Goal: Task Accomplishment & Management: Complete application form

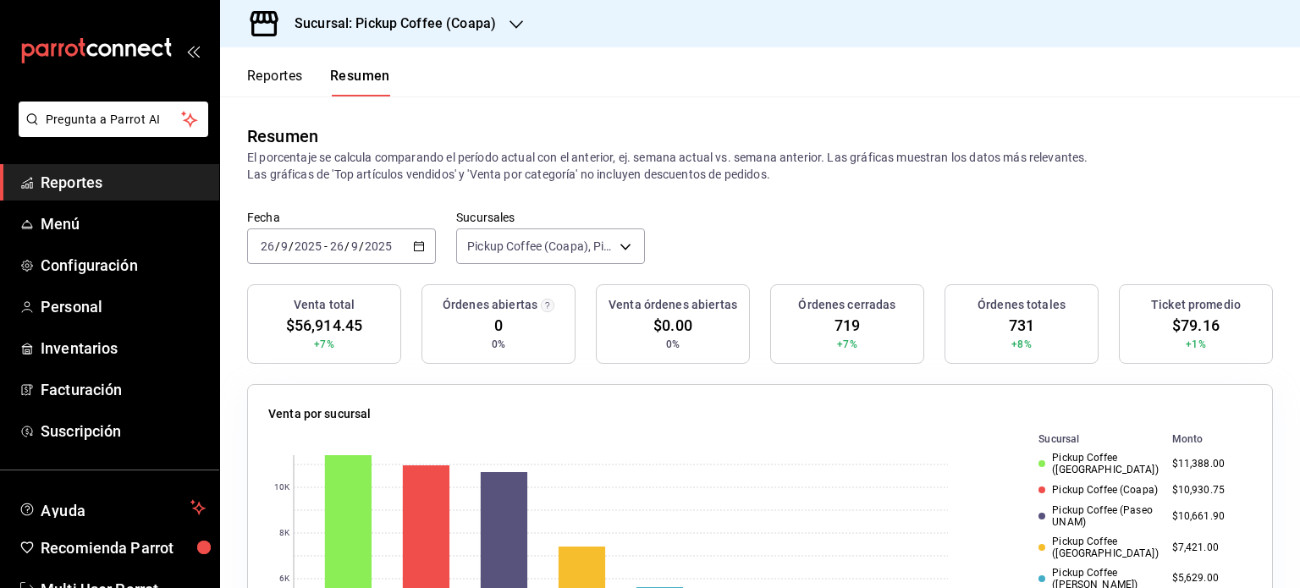
scroll to position [169, 0]
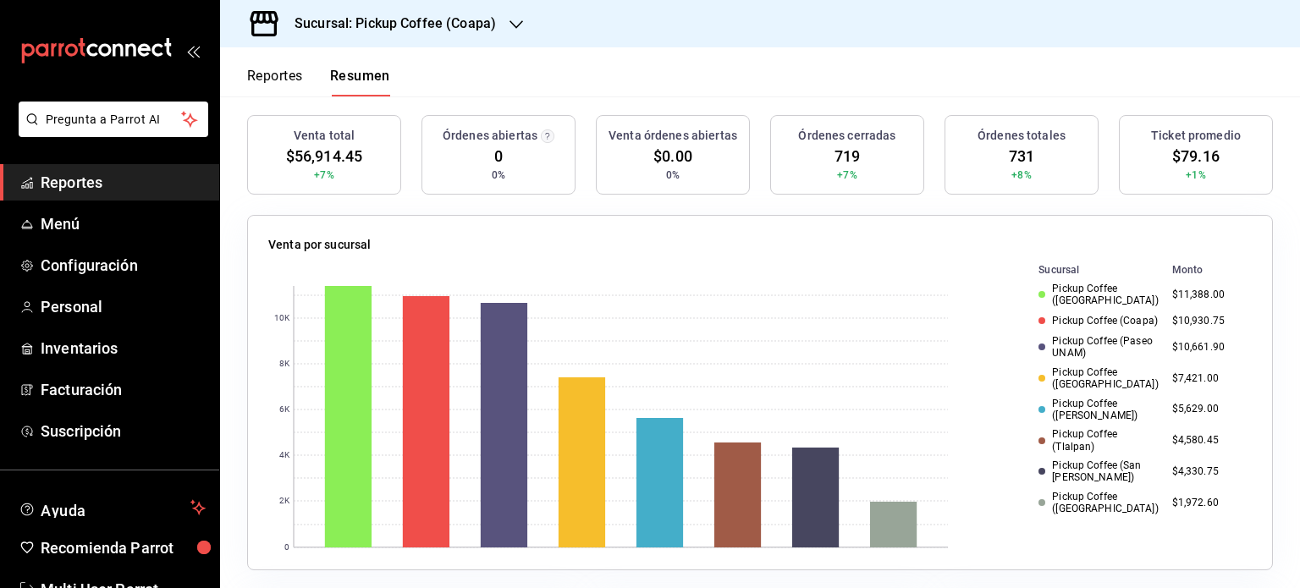
click at [411, 26] on h3 "Sucursal: Pickup Coffee (Coapa)" at bounding box center [388, 24] width 215 height 20
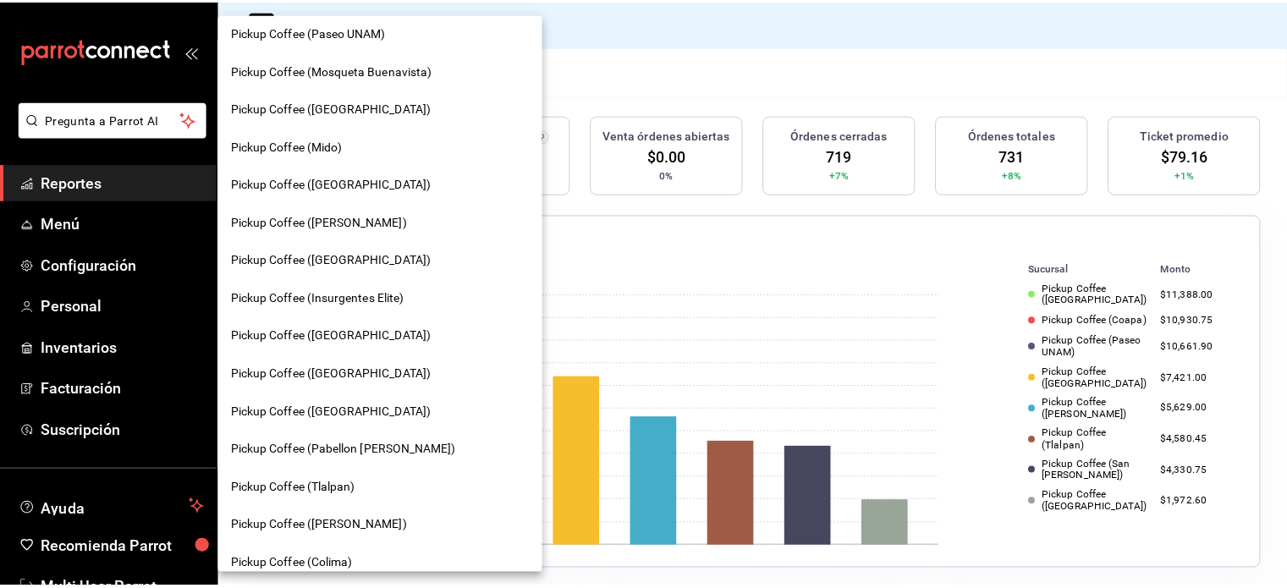
scroll to position [844, 0]
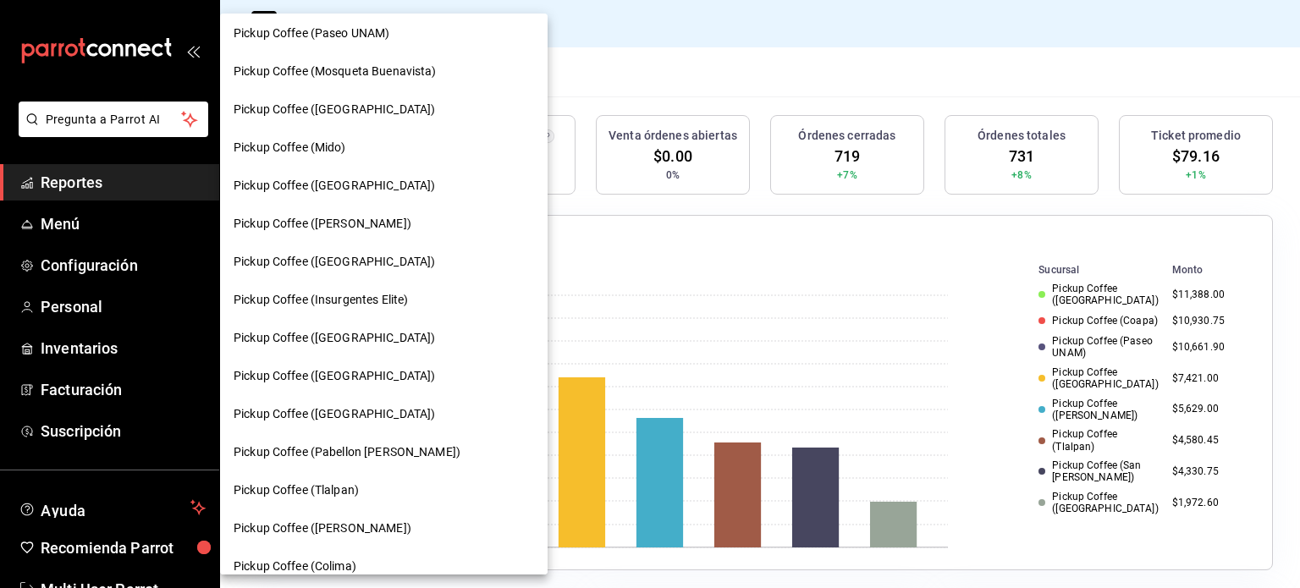
click at [366, 487] on div "Pickup Coffee (Tlalpan)" at bounding box center [384, 490] width 300 height 18
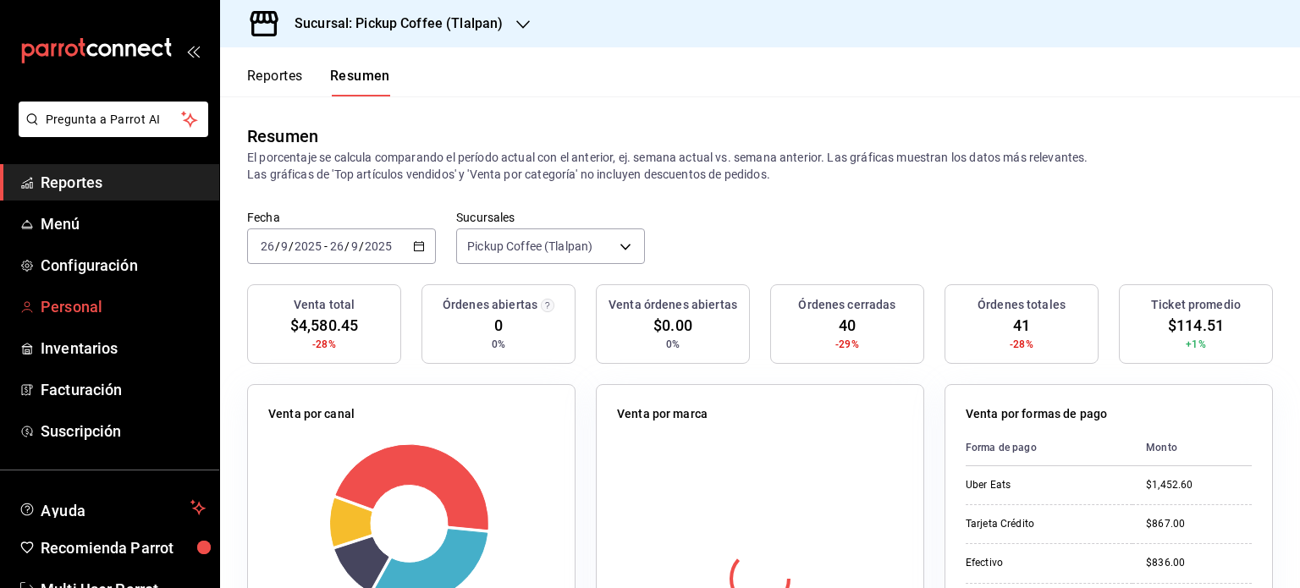
click at [115, 289] on link "Personal" at bounding box center [109, 307] width 219 height 36
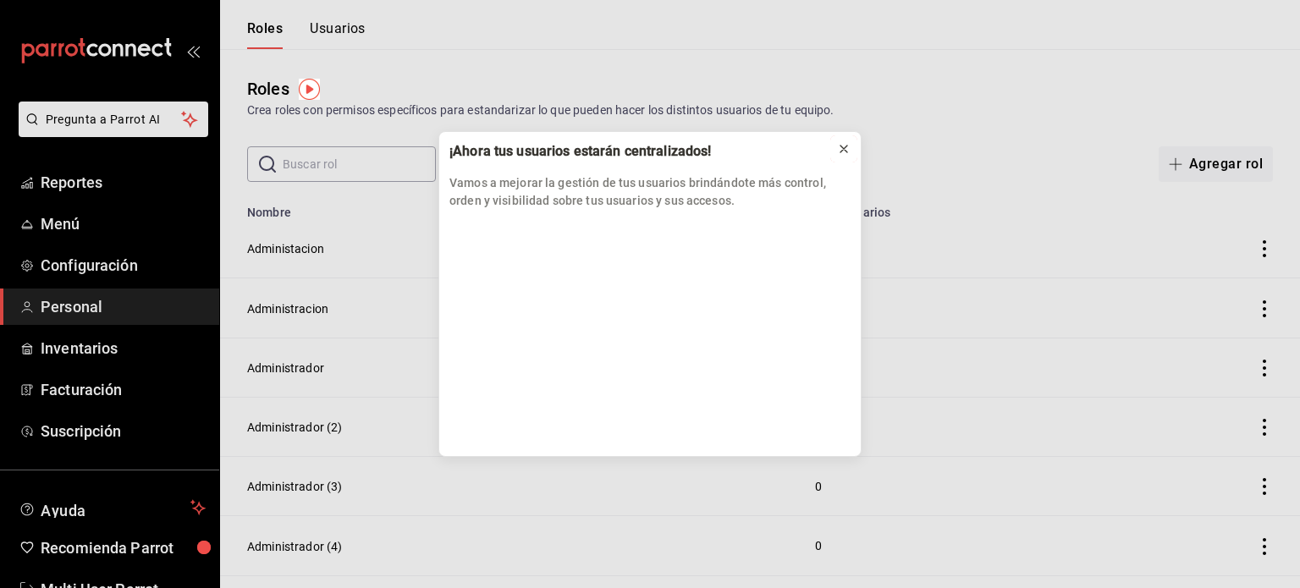
click at [851, 141] on button at bounding box center [843, 148] width 27 height 27
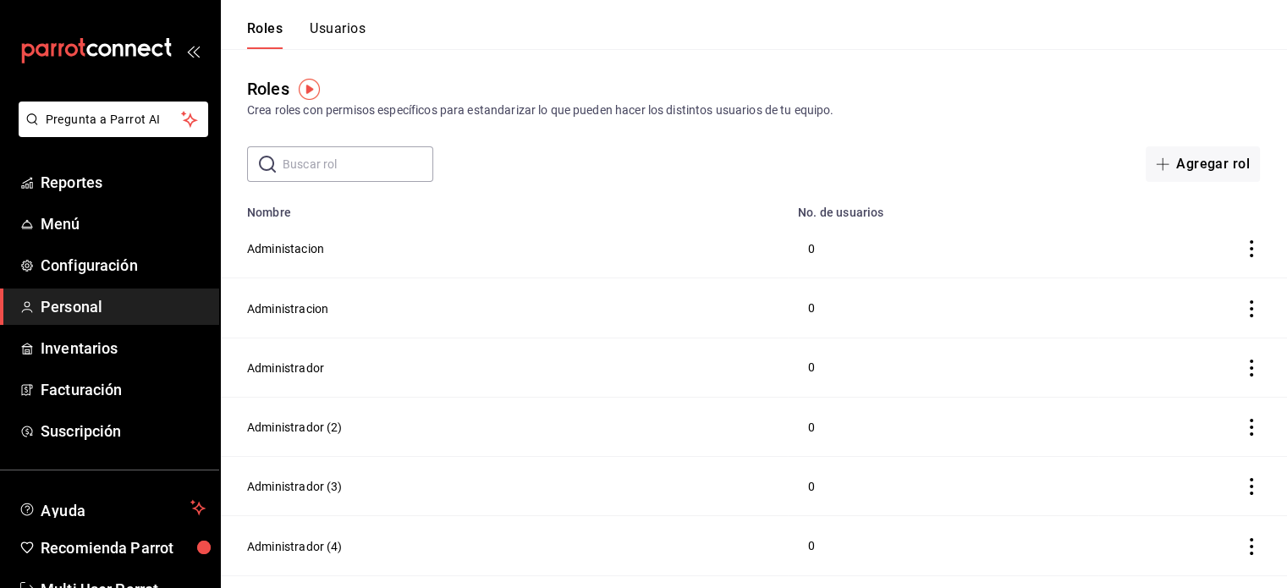
click at [335, 38] on button "Usuarios" at bounding box center [338, 34] width 56 height 29
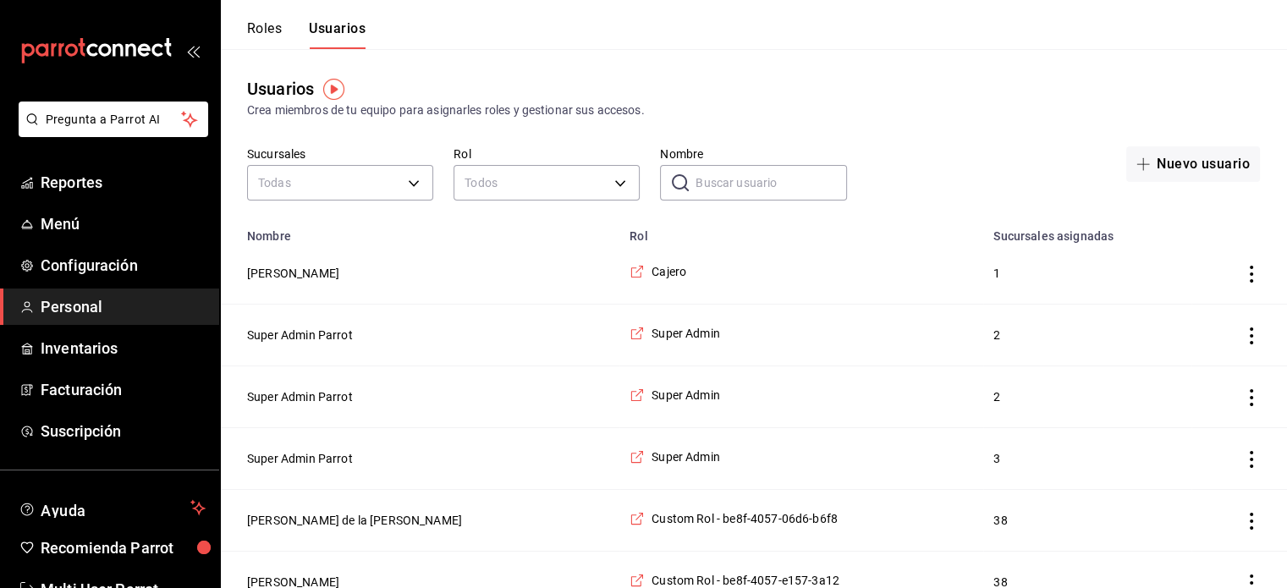
click at [778, 179] on input "Nombre" at bounding box center [771, 183] width 151 height 34
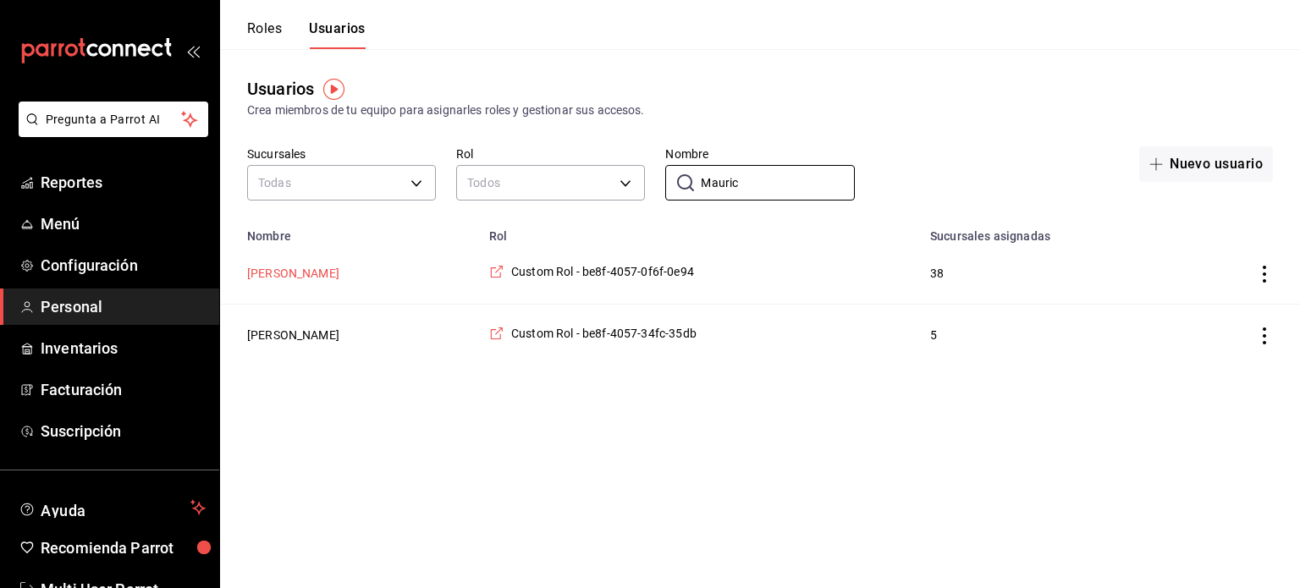
type input "Mauric"
click at [314, 270] on button "[PERSON_NAME]" at bounding box center [293, 273] width 92 height 17
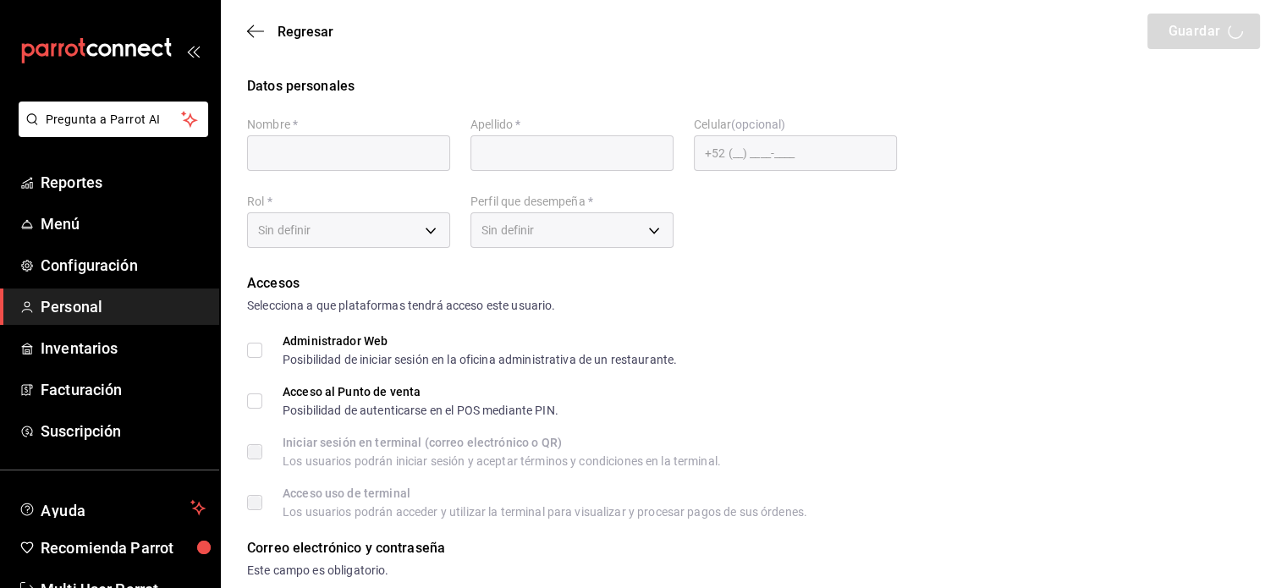
type input "[PERSON_NAME]"
type input "Chino"
checkbox input "true"
type input "[EMAIL_ADDRESS][DOMAIN_NAME]"
type input "1484"
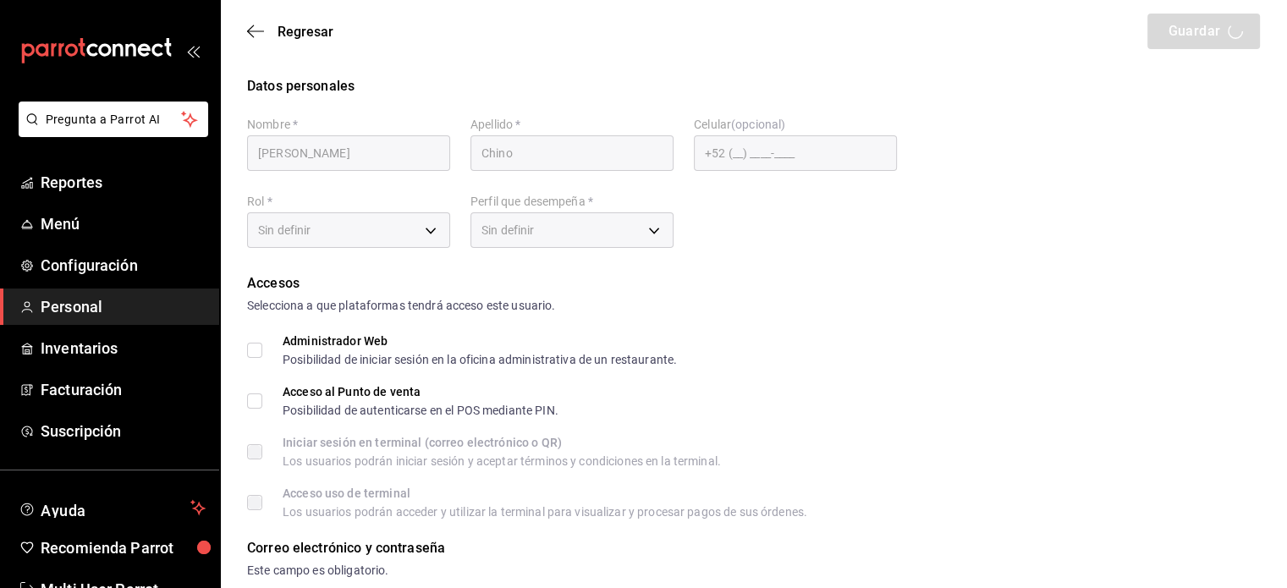
type input "2fd6d500-f2c3-451d-bf83-101cabc26a03"
type input "UNDEFINED"
checkbox input "true"
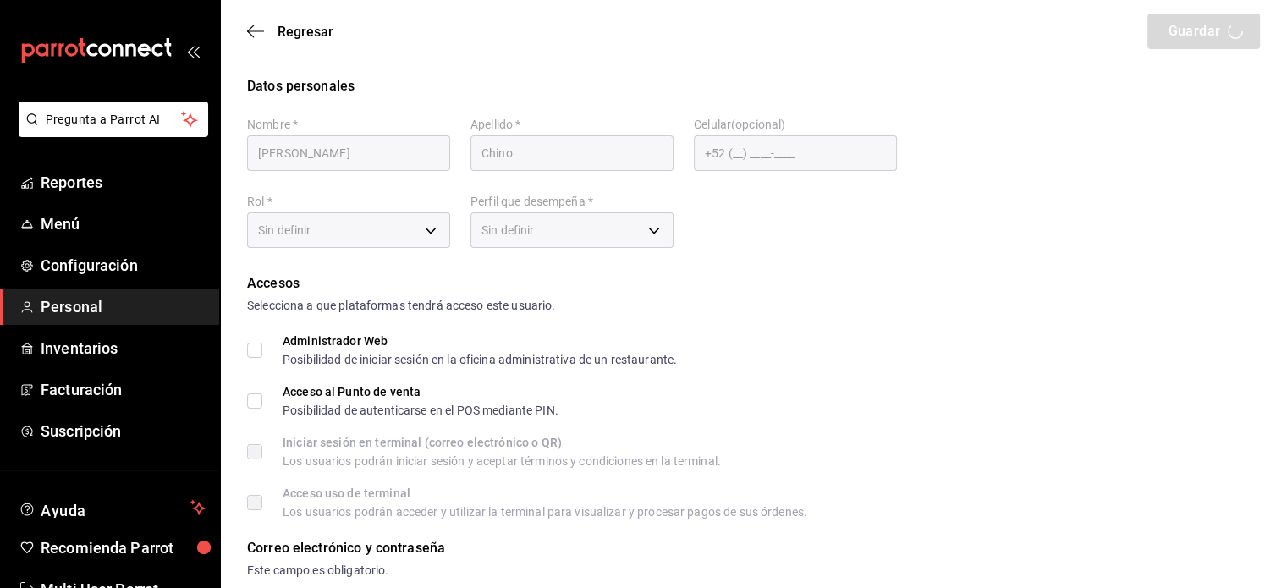
checkbox input "true"
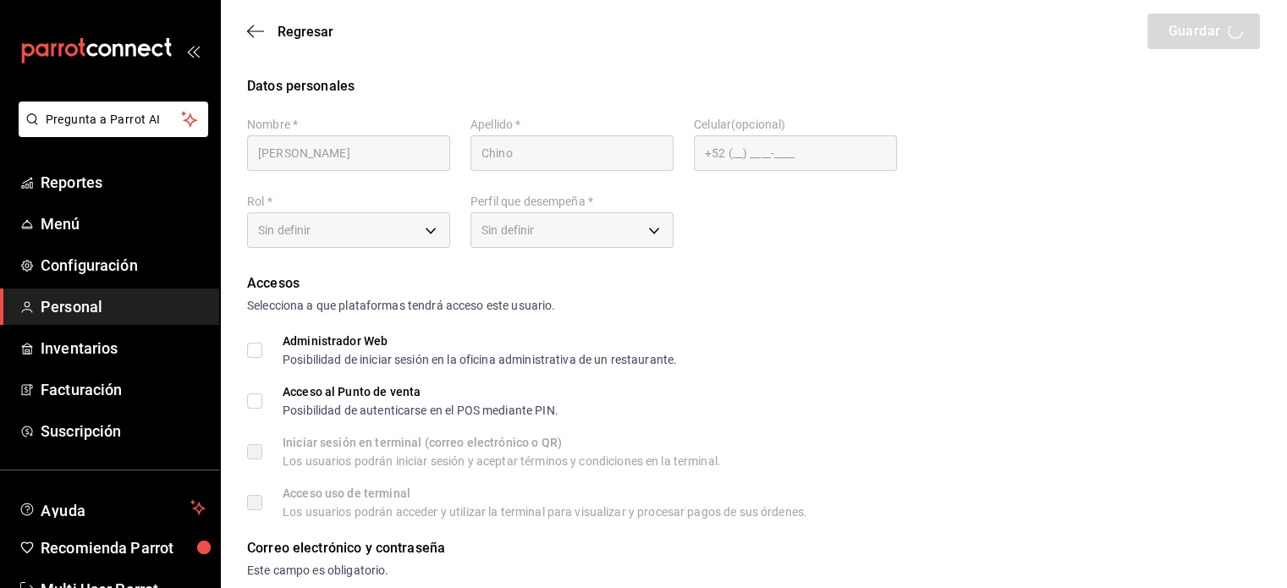
checkbox input "true"
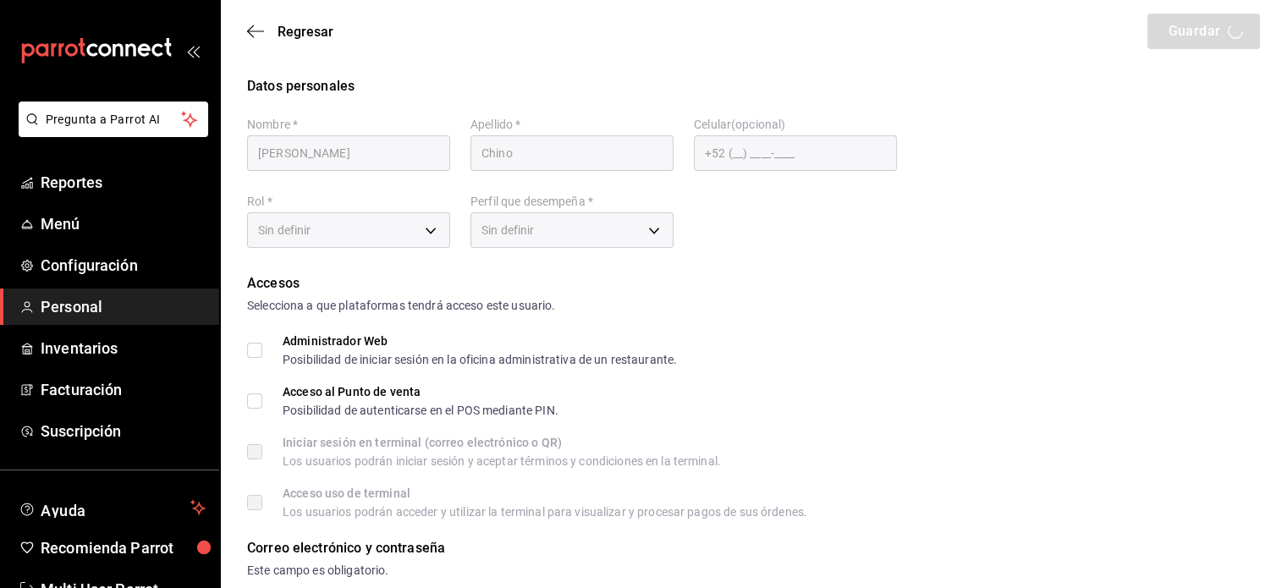
checkbox input "true"
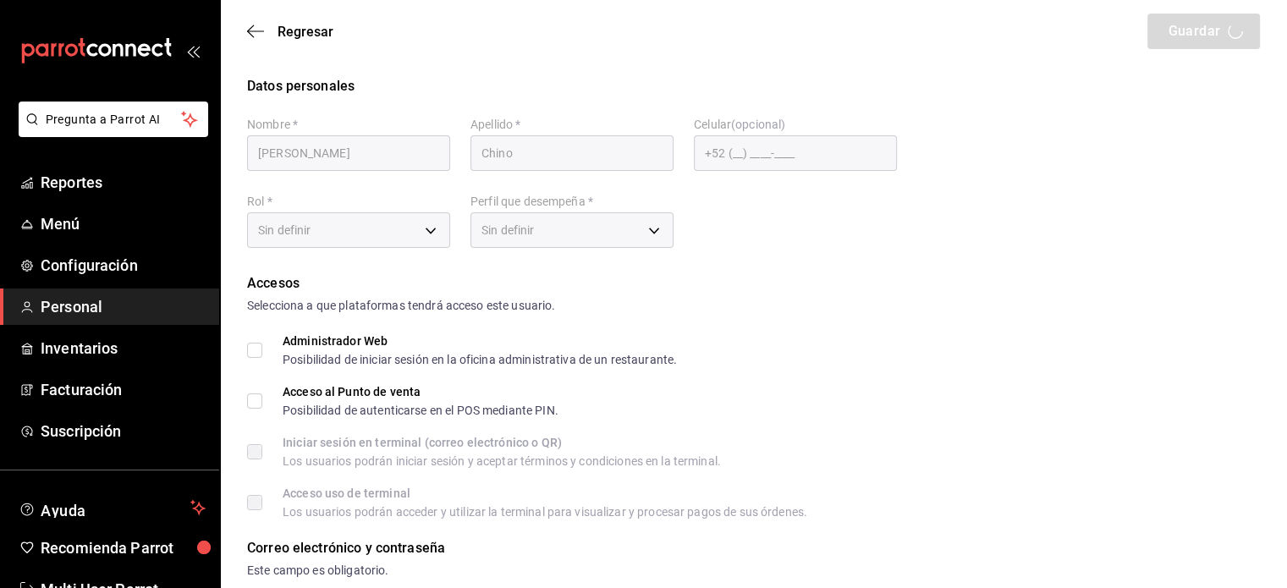
checkbox input "true"
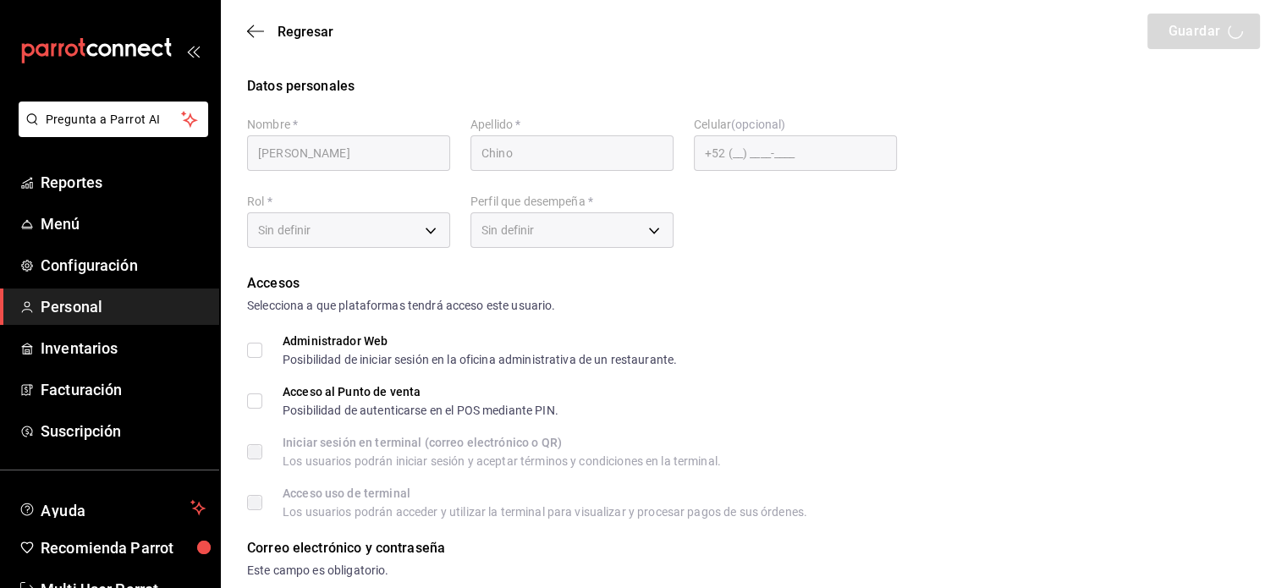
checkbox input "true"
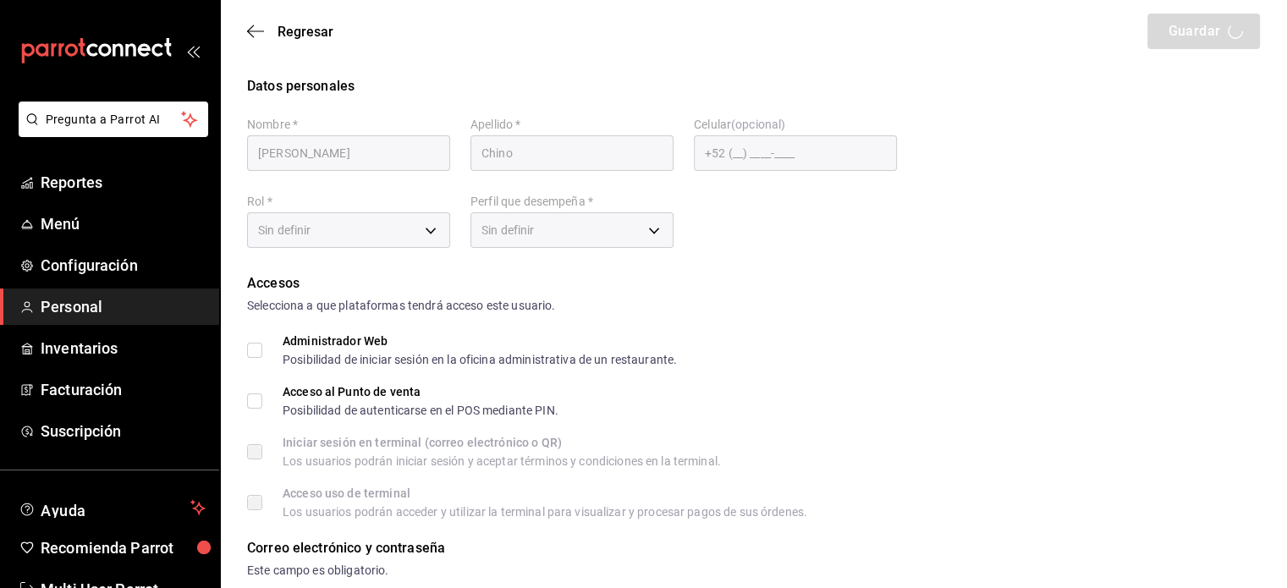
checkbox input "true"
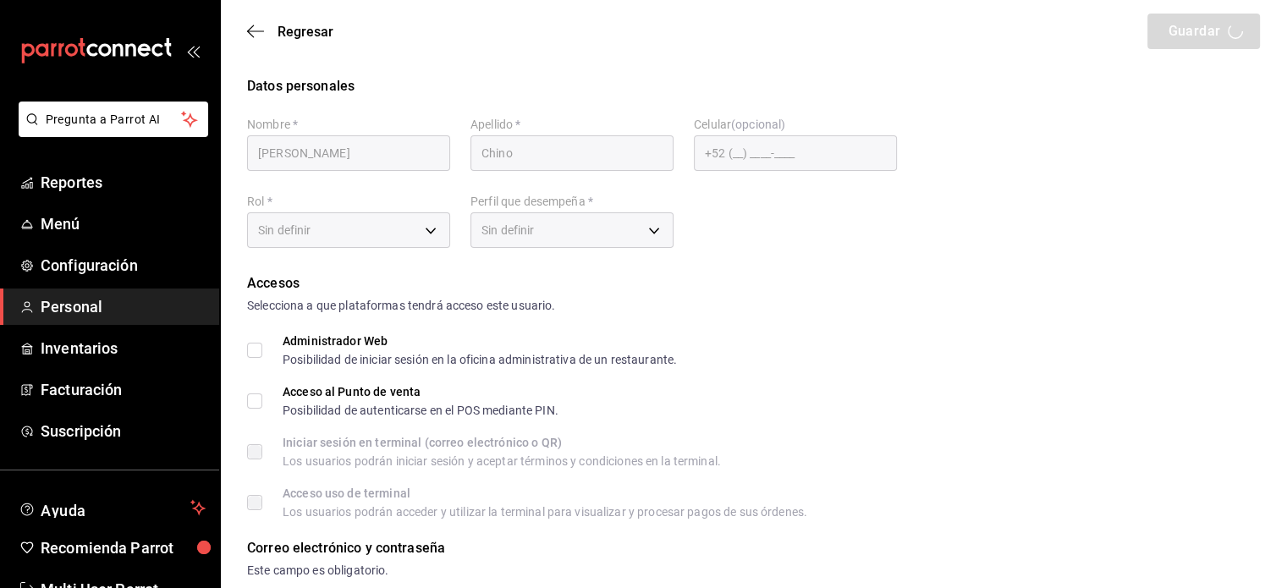
checkbox input "true"
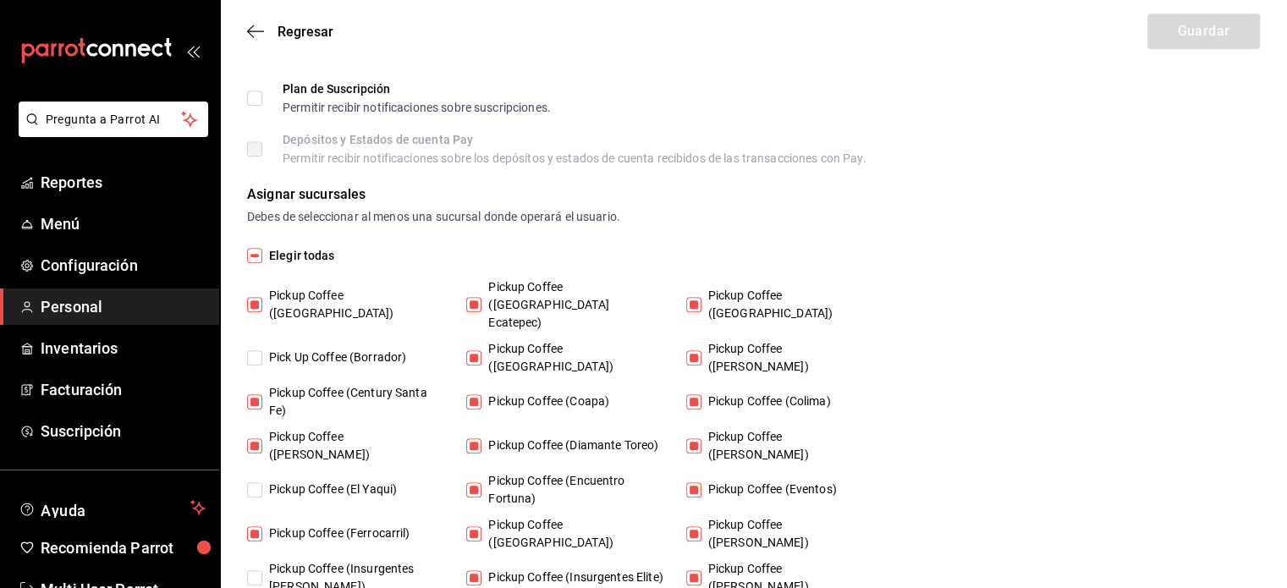
scroll to position [845, 0]
click at [254, 252] on input "Elegir todas" at bounding box center [254, 254] width 15 height 15
checkbox input "true"
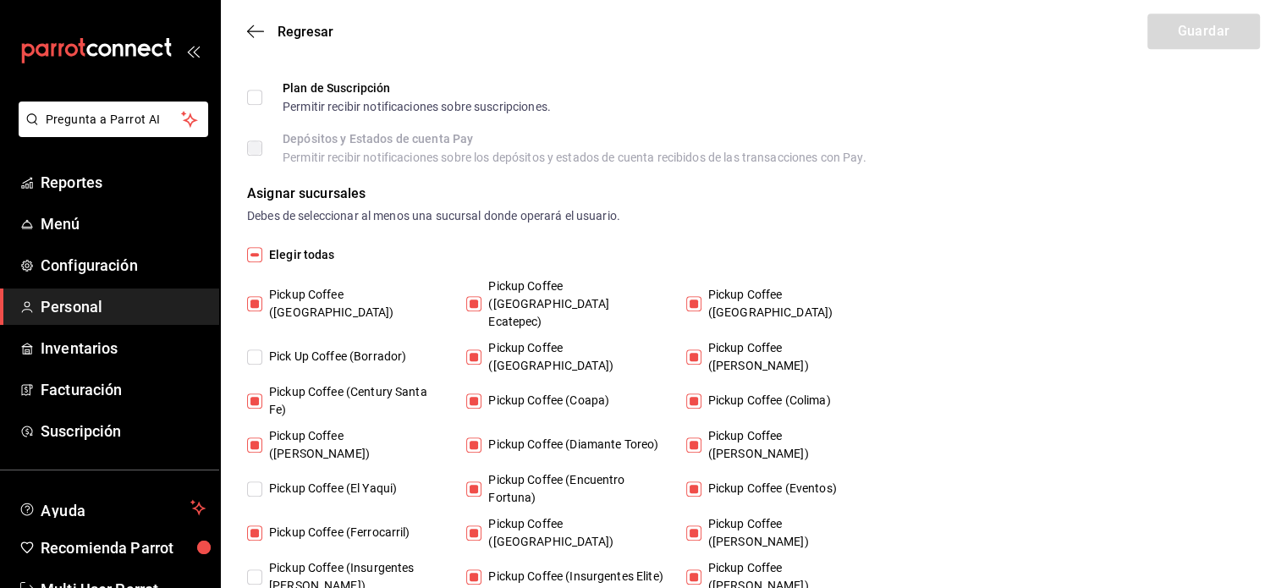
checkbox input "true"
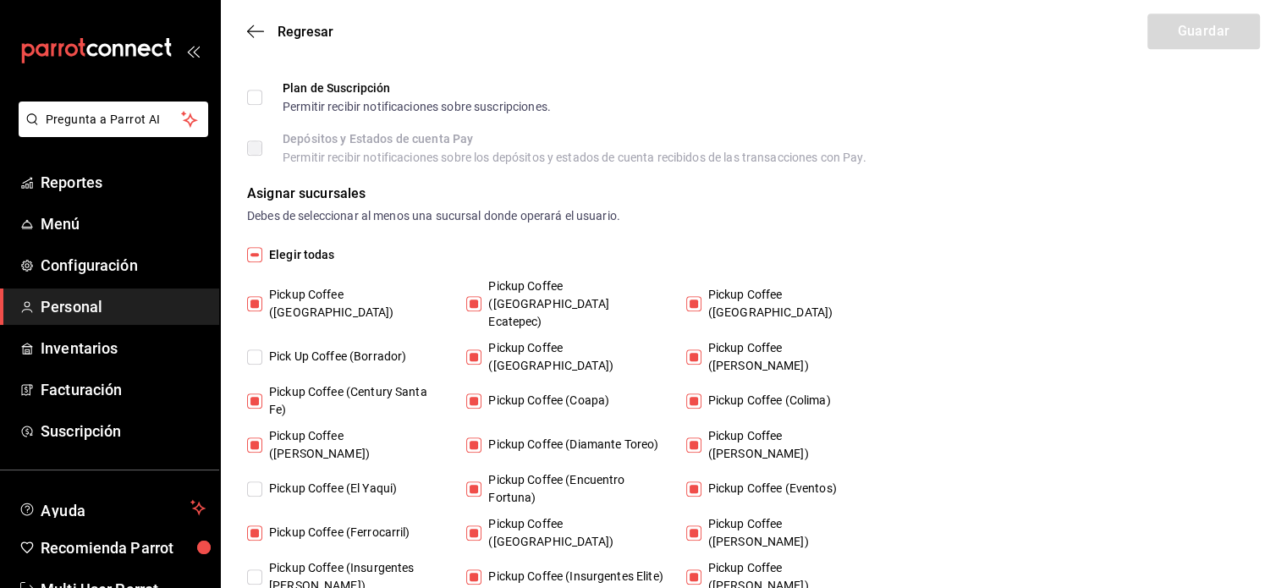
checkbox input "true"
click at [1176, 20] on button "Guardar" at bounding box center [1203, 32] width 113 height 36
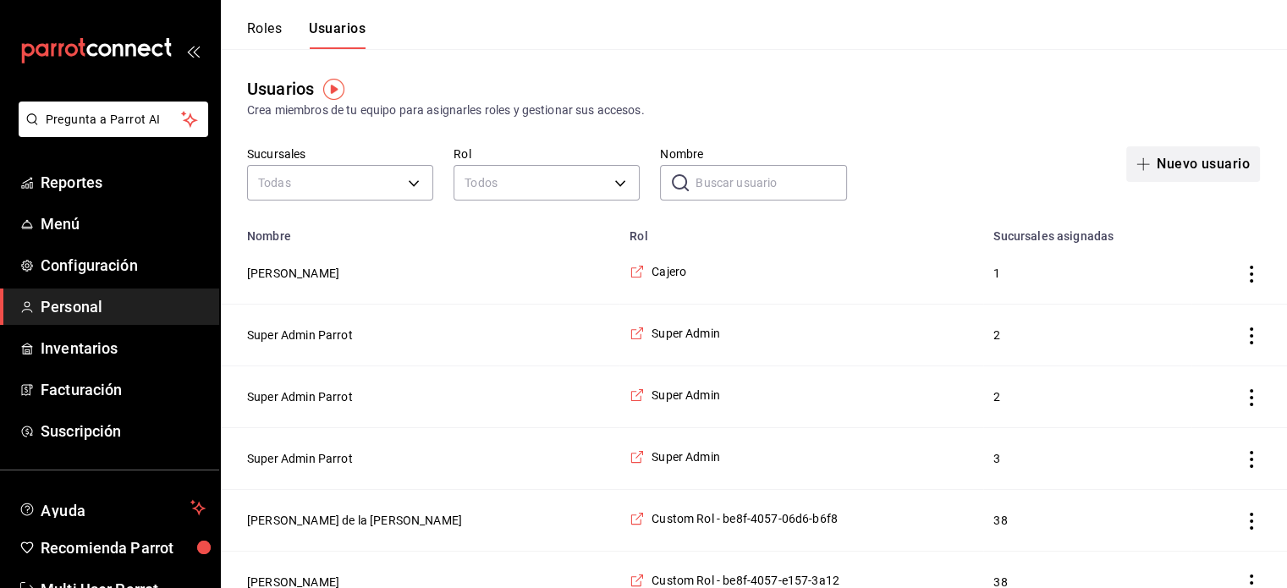
click at [1168, 151] on button "Nuevo usuario" at bounding box center [1193, 164] width 134 height 36
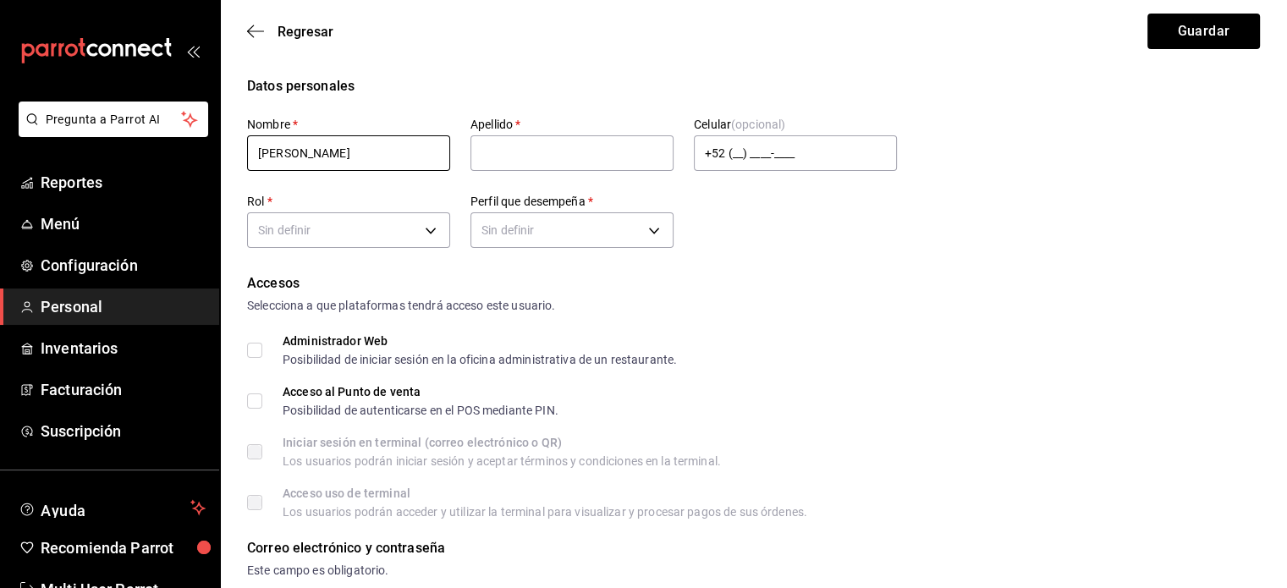
drag, startPoint x: 388, startPoint y: 153, endPoint x: 318, endPoint y: 156, distance: 69.4
click at [318, 156] on input "[PERSON_NAME]" at bounding box center [348, 153] width 203 height 36
type input "[PERSON_NAME]"
click at [558, 154] on input "text" at bounding box center [571, 153] width 203 height 36
paste input "[PERSON_NAME]"
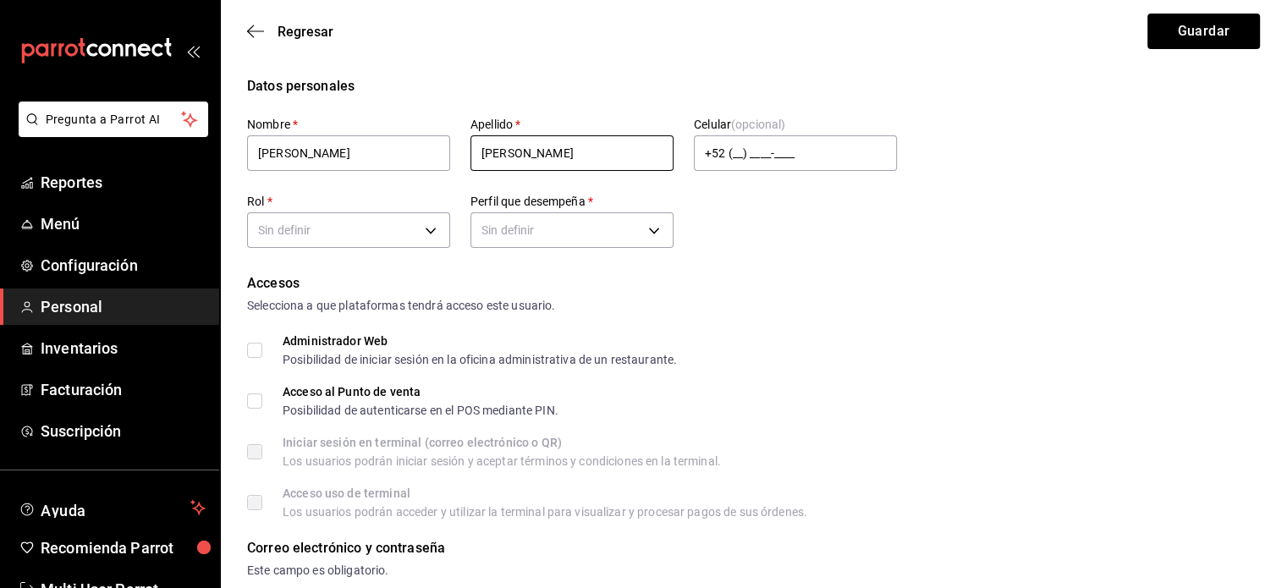
click at [481, 154] on input "[PERSON_NAME]" at bounding box center [571, 153] width 203 height 36
type input "[PERSON_NAME]"
click at [254, 404] on input "Acceso al Punto de venta Posibilidad de autenticarse en el POS mediante PIN." at bounding box center [254, 400] width 15 height 15
checkbox input "true"
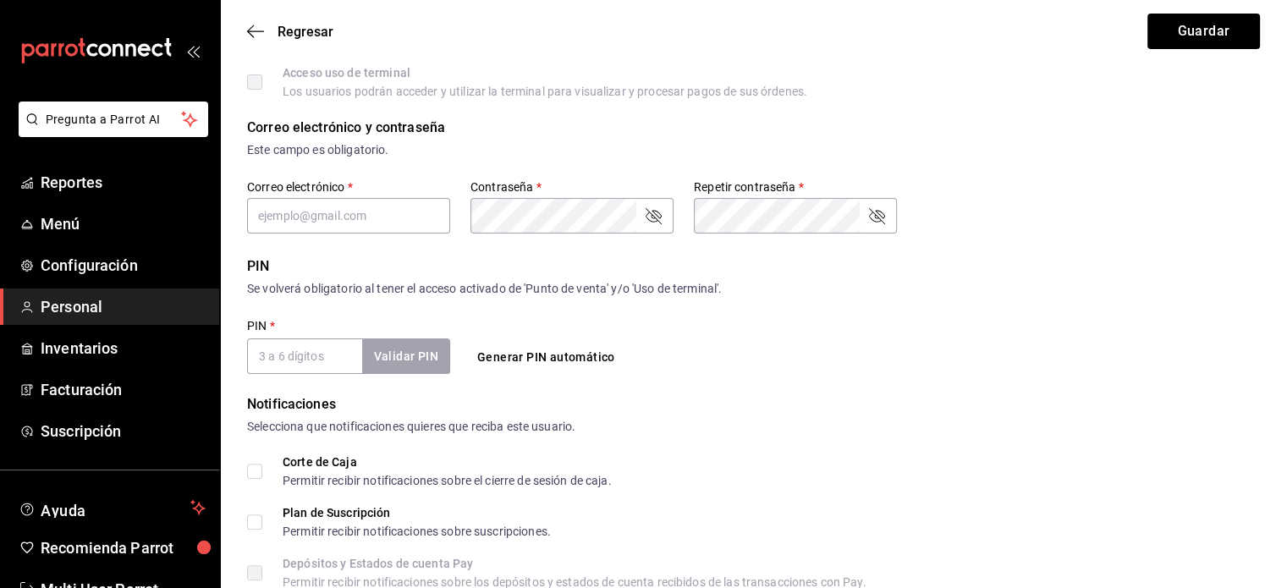
scroll to position [421, 0]
click at [311, 342] on input "PIN   *" at bounding box center [304, 356] width 115 height 36
click at [562, 351] on button "Generar PIN automático" at bounding box center [545, 356] width 151 height 31
type input "0233"
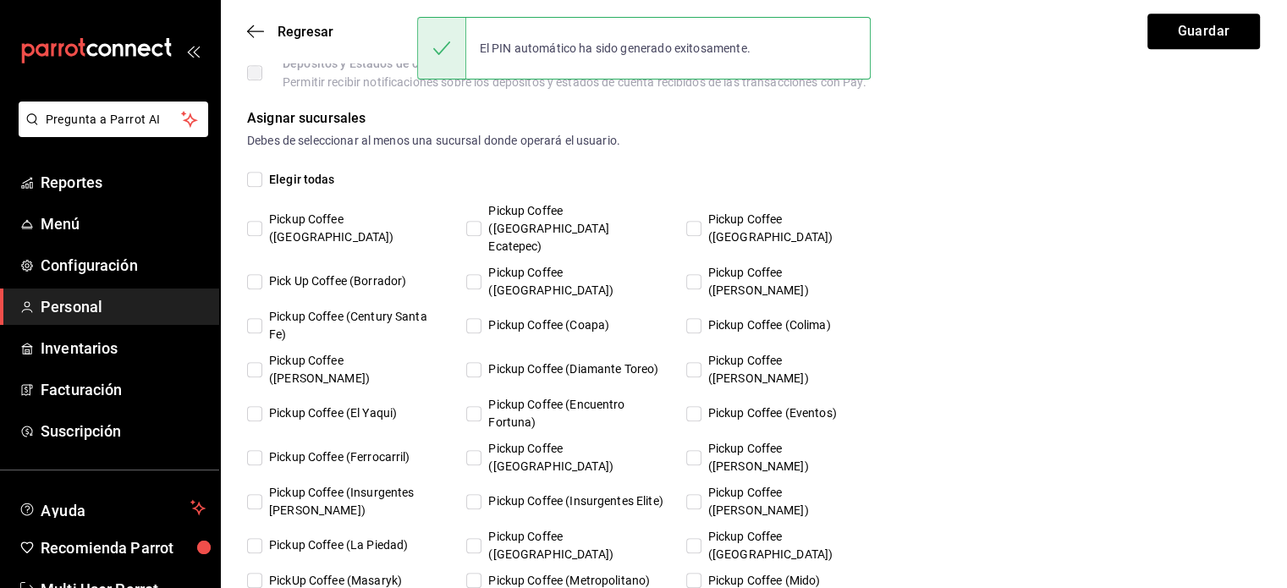
click at [305, 189] on div "Elegir todas Pickup Coffee (Alamedas) Pickup Coffee ([GEOGRAPHIC_DATA] Ecatepec…" at bounding box center [753, 548] width 1013 height 756
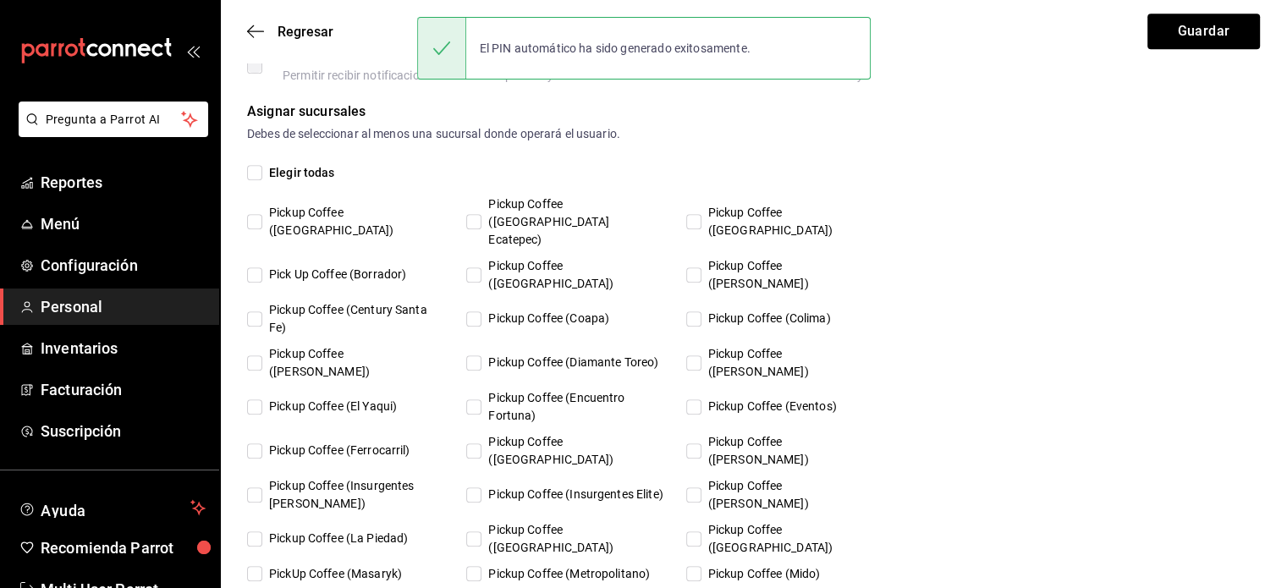
click at [307, 173] on span "Elegir todas" at bounding box center [298, 173] width 73 height 18
click at [262, 173] on input "Elegir todas" at bounding box center [254, 172] width 15 height 15
checkbox input "true"
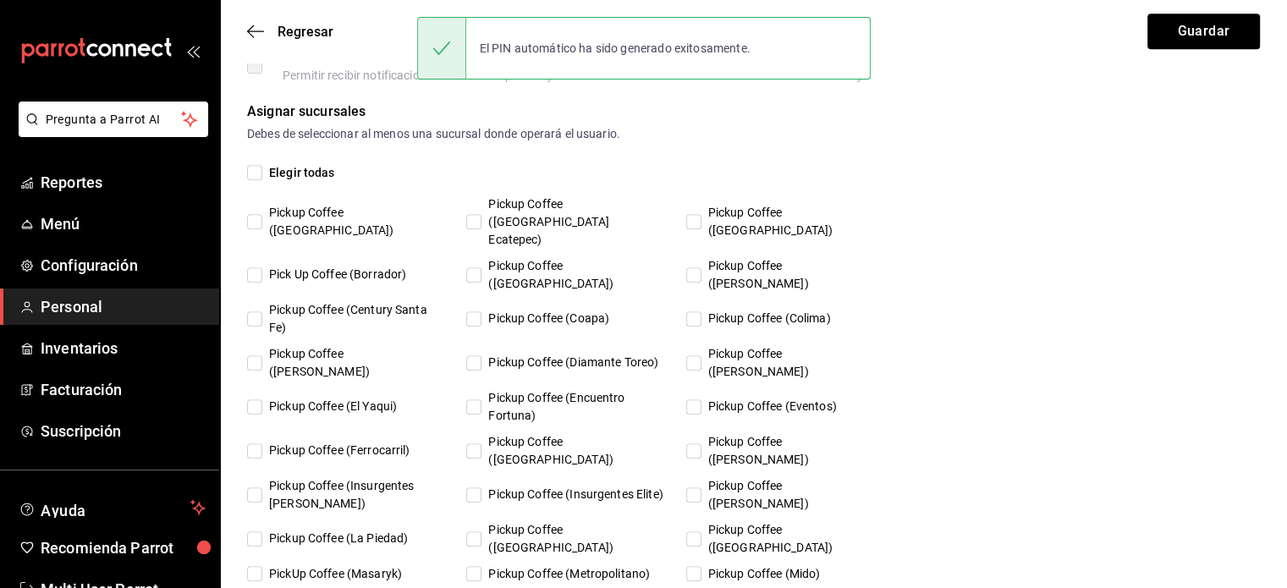
checkbox input "true"
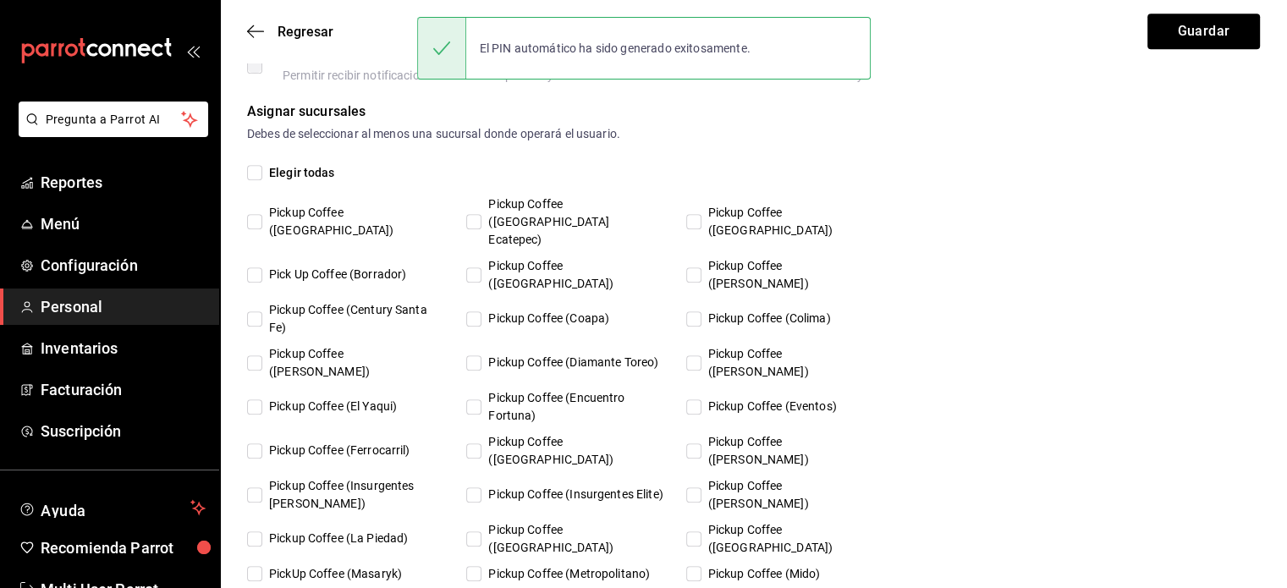
checkbox input "true"
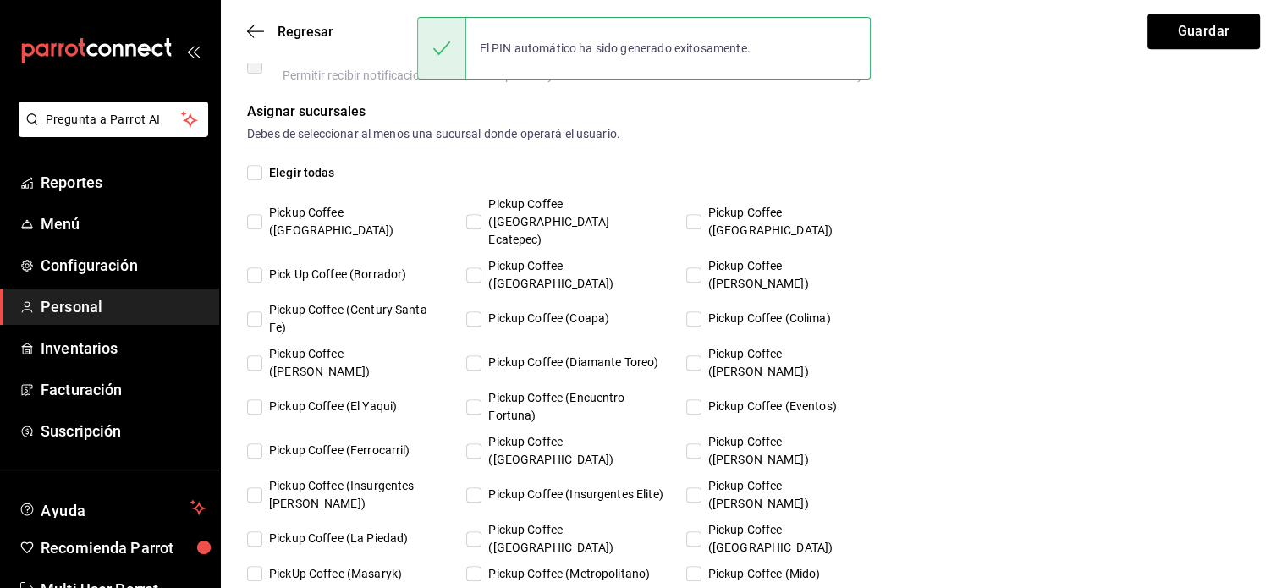
checkbox input "true"
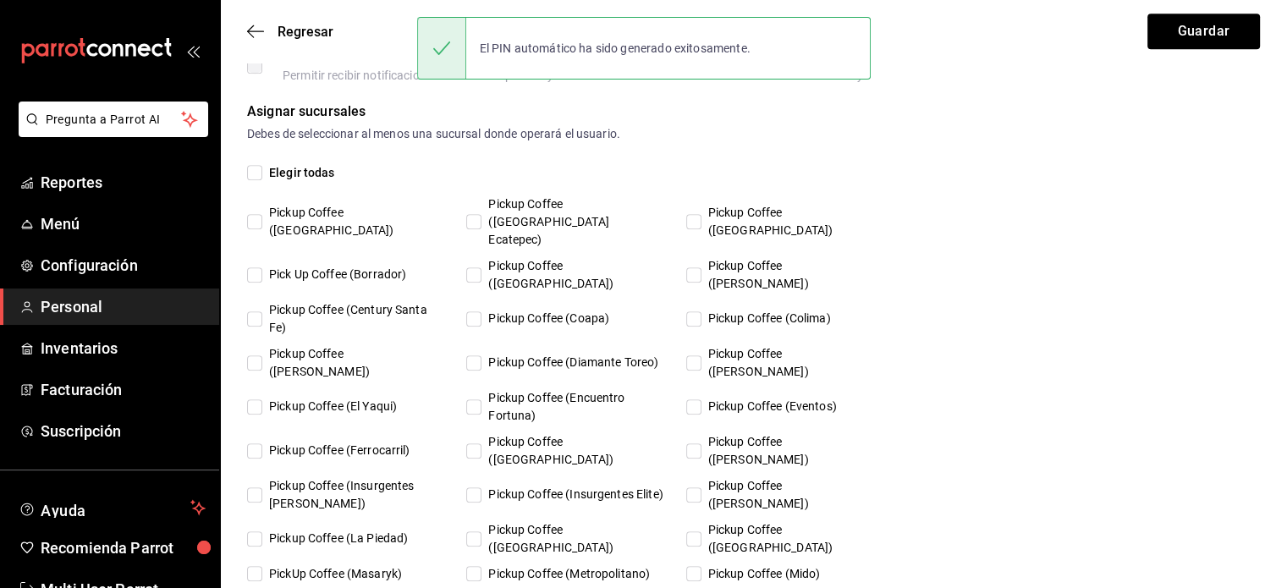
checkbox input "true"
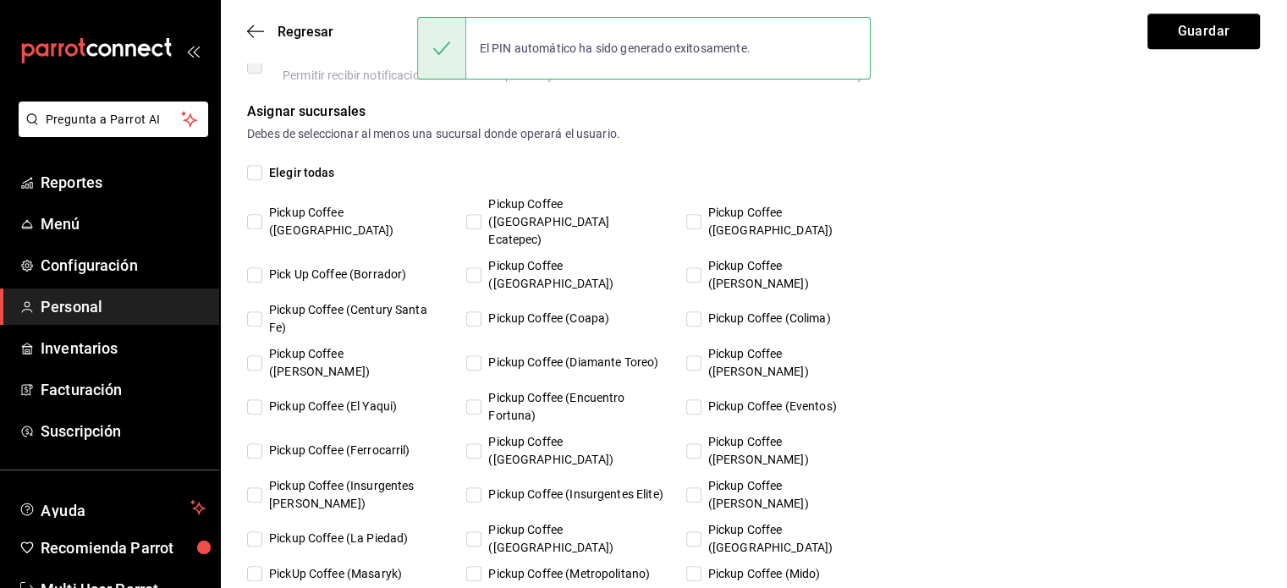
checkbox input "true"
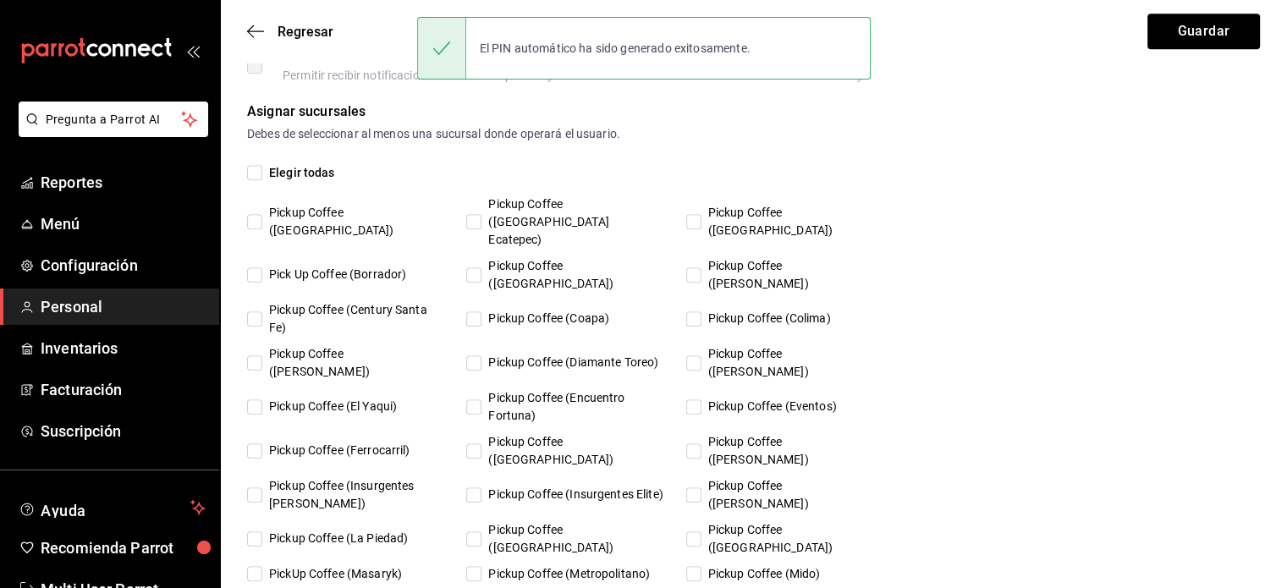
checkbox input "true"
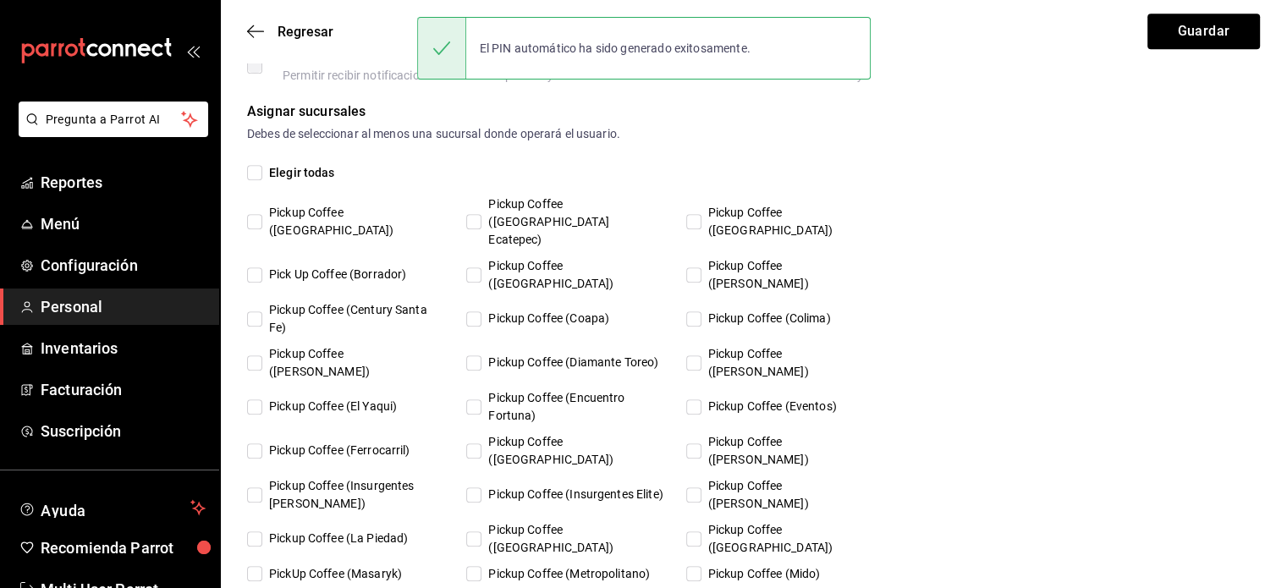
checkbox input "true"
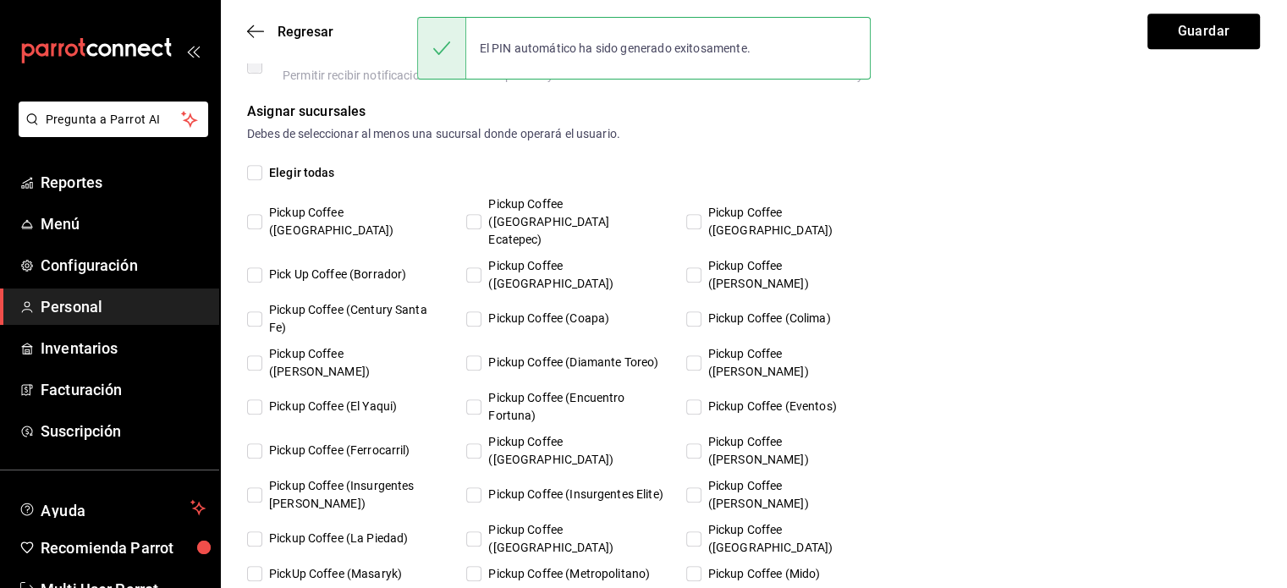
checkbox input "true"
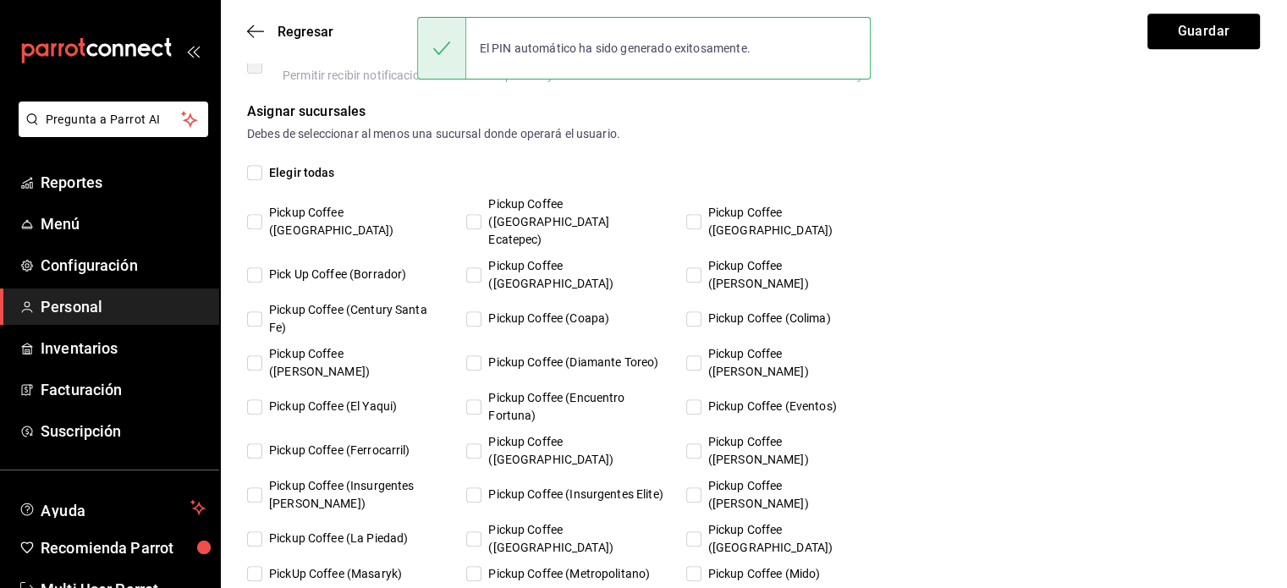
checkbox input "true"
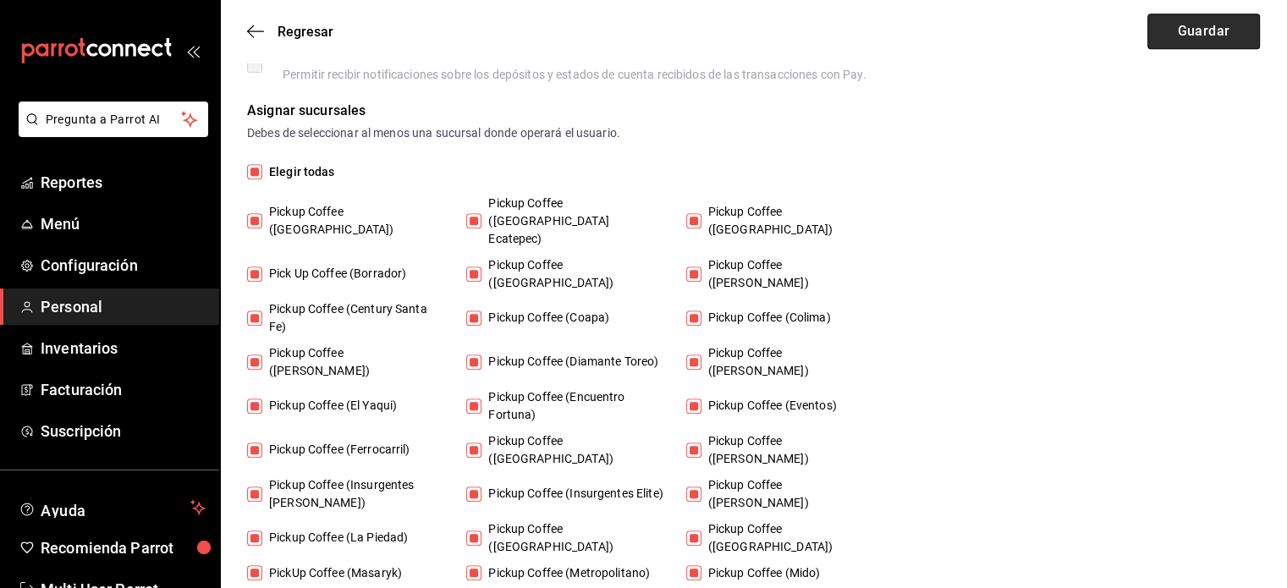
click at [1218, 46] on button "Guardar" at bounding box center [1203, 32] width 113 height 36
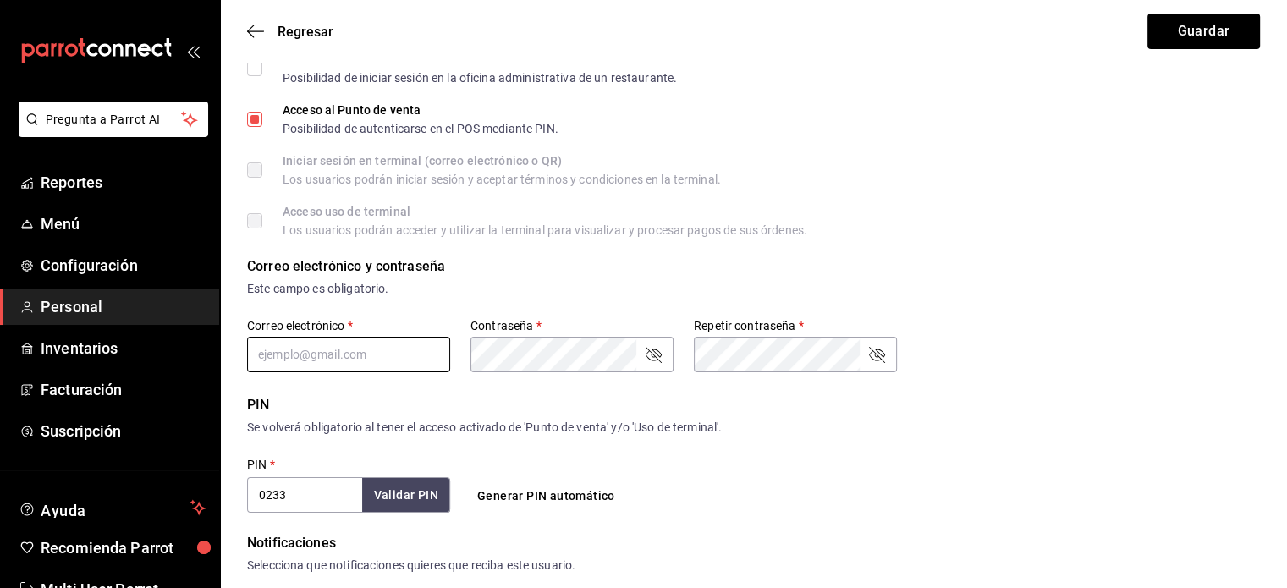
scroll to position [281, 0]
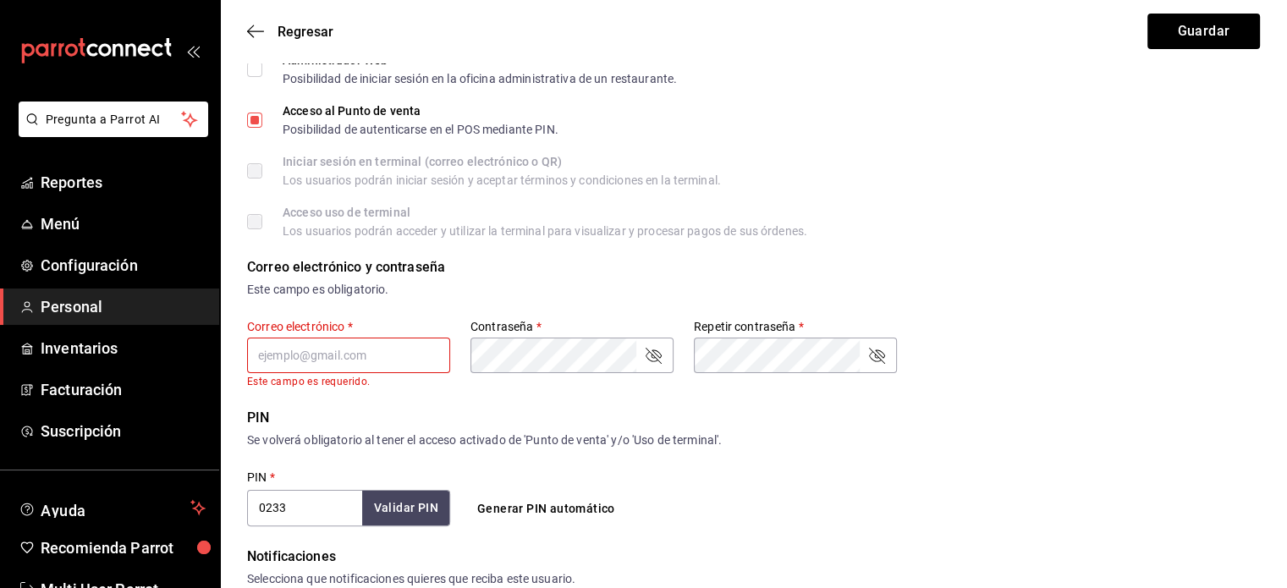
click at [519, 273] on div "Correo electrónico y contraseña" at bounding box center [753, 267] width 1013 height 20
click at [822, 468] on div "PIN Se volverá obligatorio al tener el acceso activado de 'Punto de venta' y/o …" at bounding box center [753, 467] width 1013 height 118
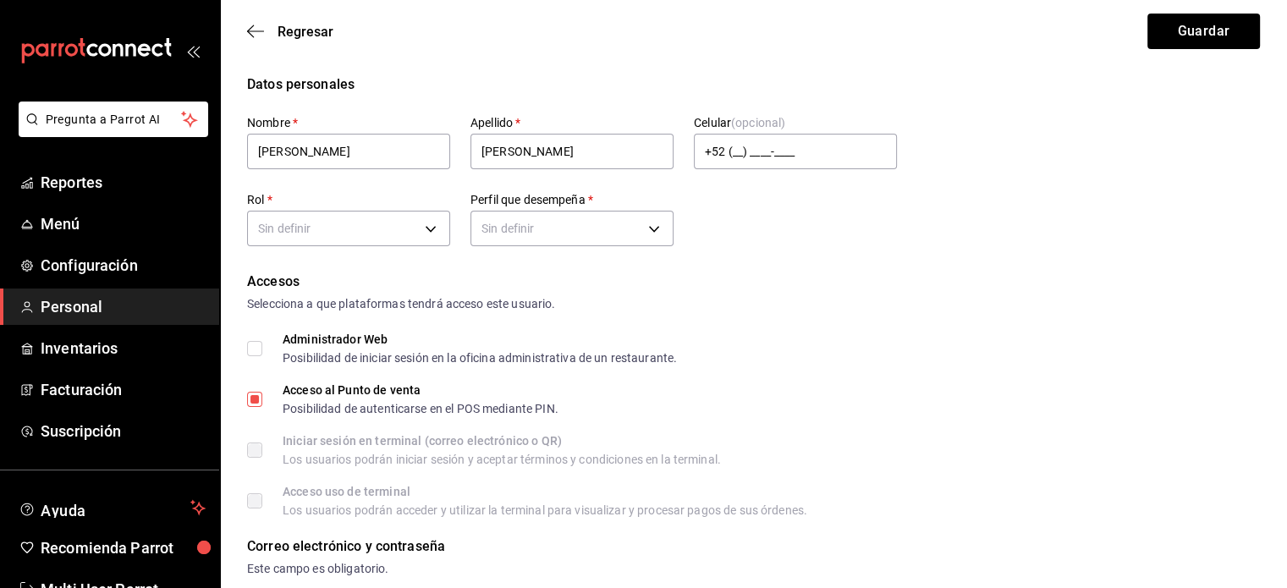
scroll to position [0, 0]
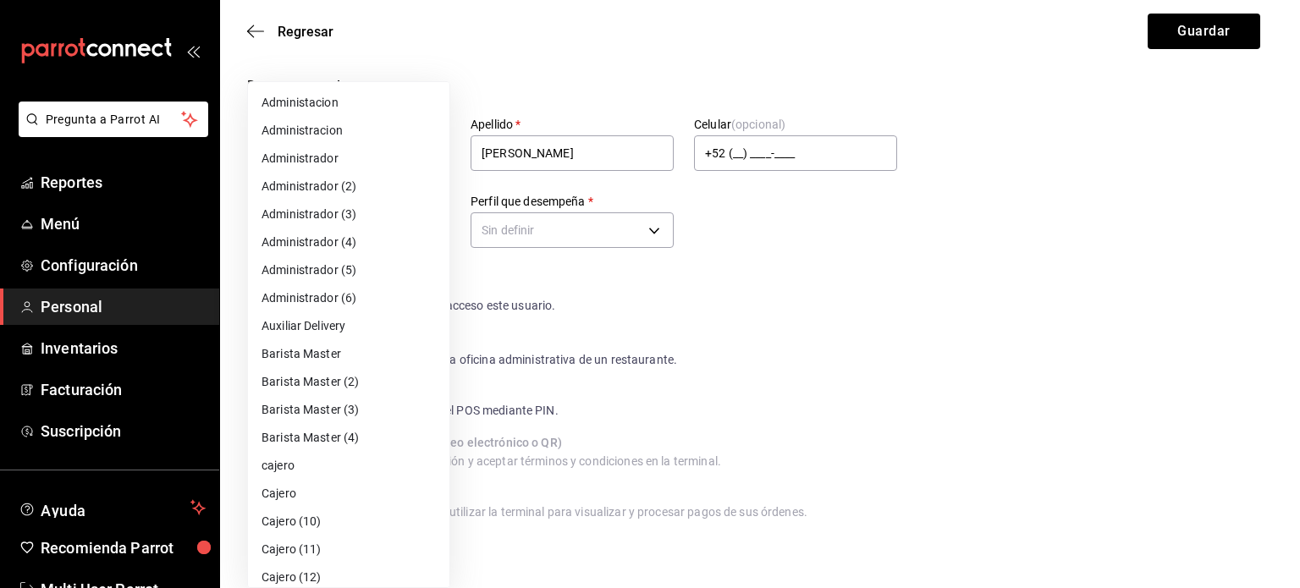
click at [363, 481] on li "Cajero" at bounding box center [348, 494] width 201 height 28
type input "2e921536-4f42-4e86-88b9-b1dacc1a681d"
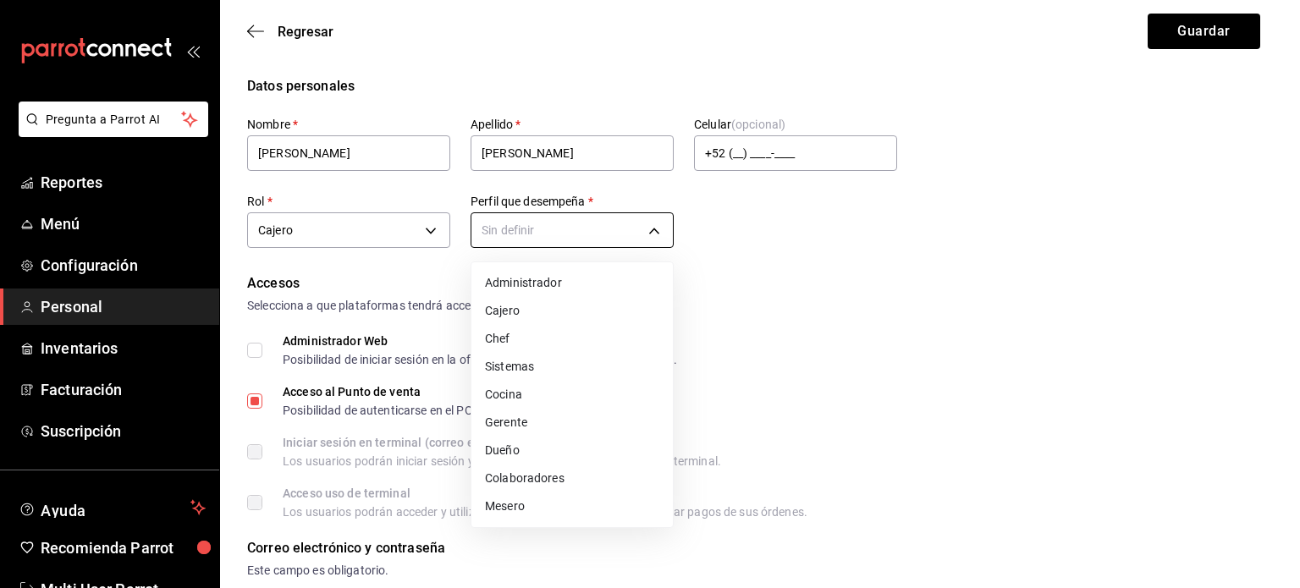
click at [543, 317] on li "Cajero" at bounding box center [571, 311] width 201 height 28
type input "CASHIER"
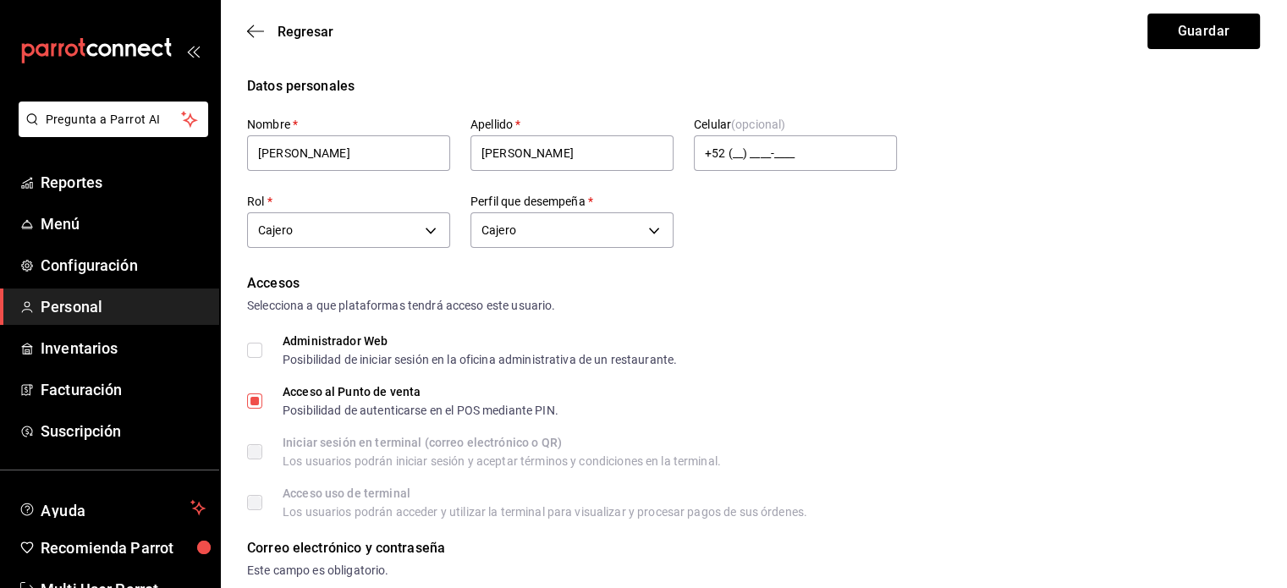
click at [828, 316] on div "Accesos Selecciona a que plataformas tendrá acceso este usuario. Administrador …" at bounding box center [753, 395] width 1013 height 245
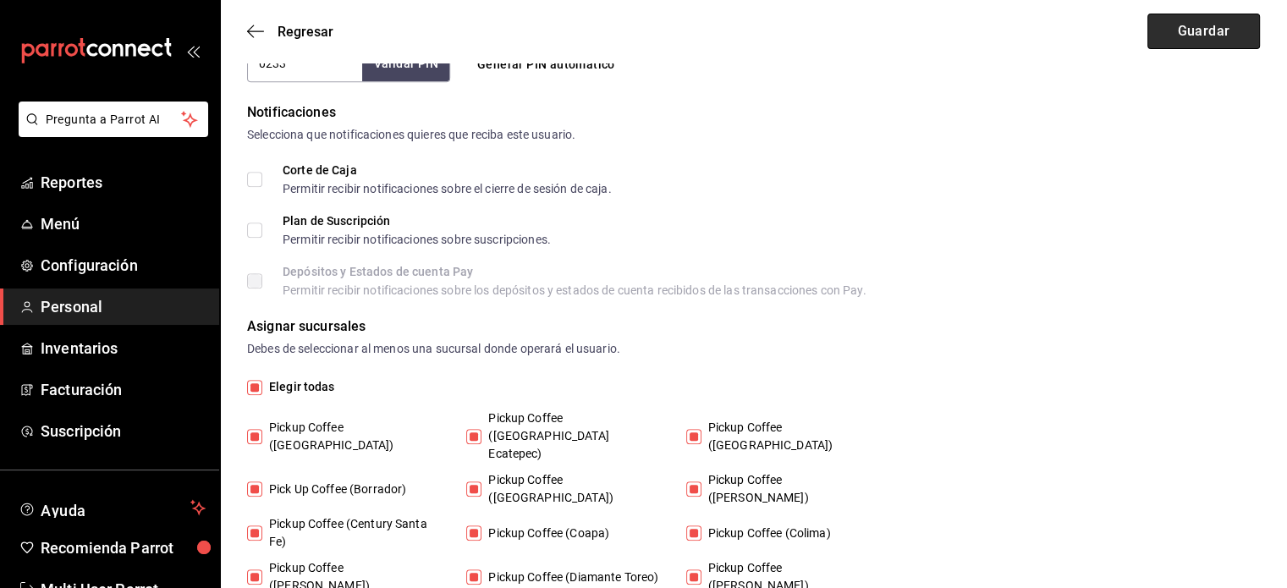
click at [1233, 19] on button "Guardar" at bounding box center [1203, 32] width 113 height 36
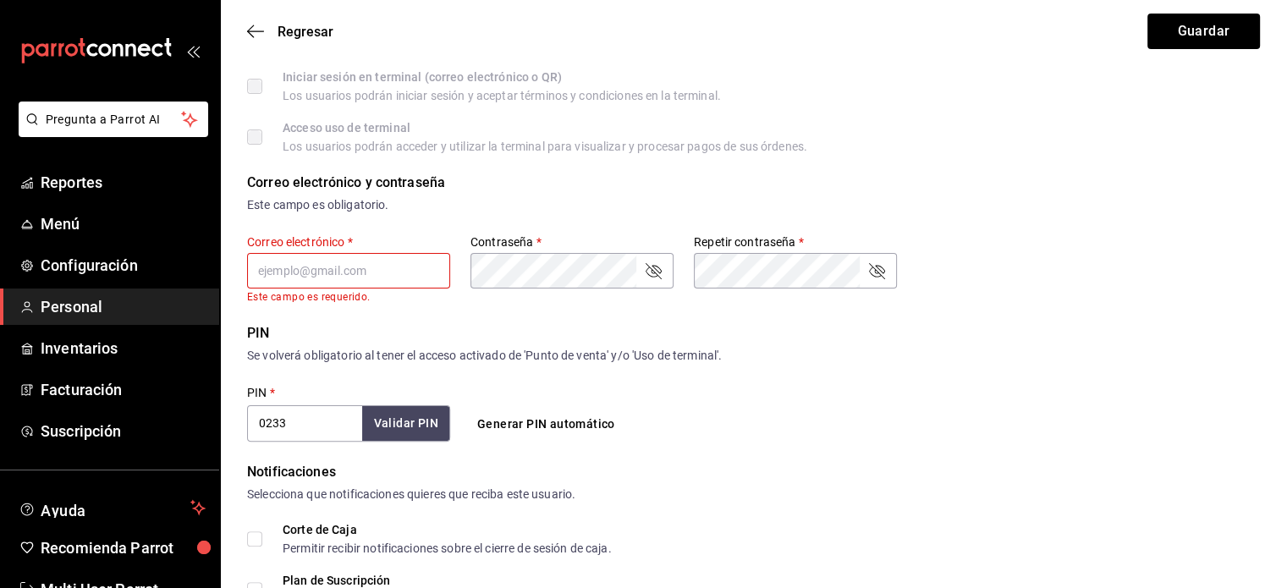
scroll to position [365, 0]
click at [1009, 264] on div "Correo electrónico y contraseña Este campo es obligatorio. Correo electrónico  …" at bounding box center [753, 238] width 1013 height 130
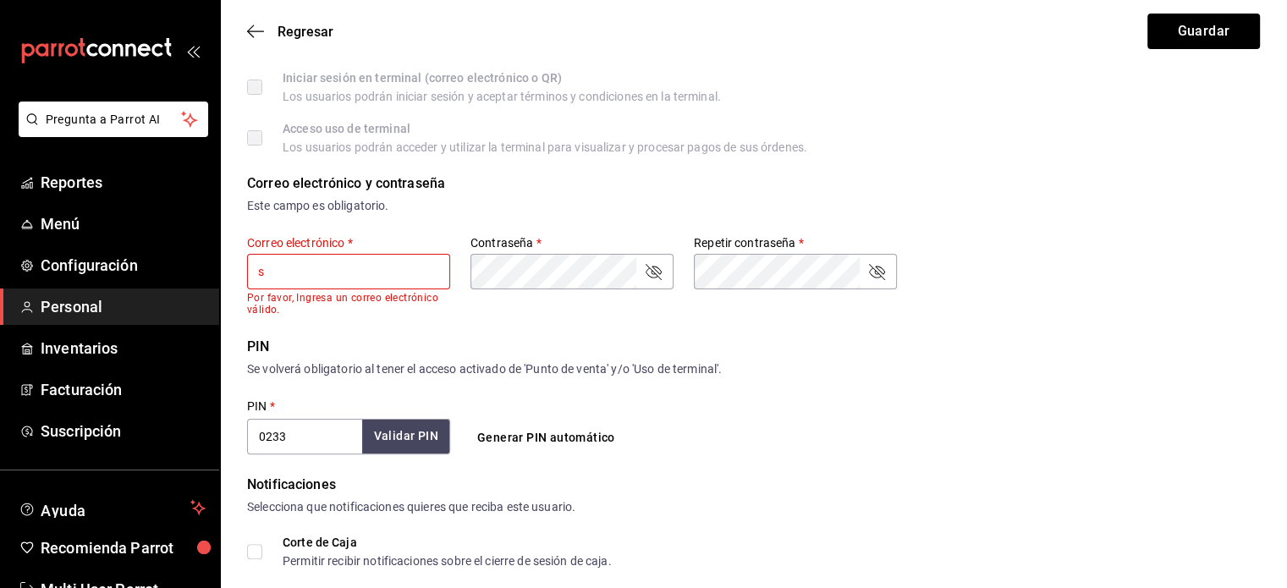
click at [403, 263] on input "s" at bounding box center [348, 272] width 203 height 36
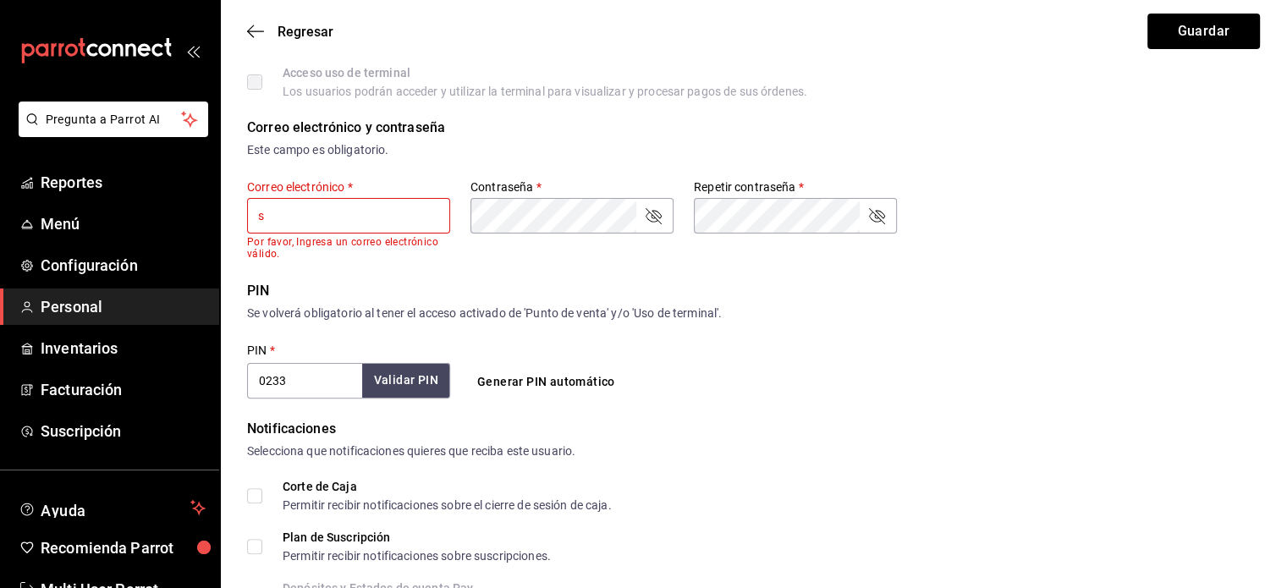
scroll to position [421, 0]
type input "[EMAIL_ADDRESS][DOMAIN_NAME]"
drag, startPoint x: 634, startPoint y: 346, endPoint x: 616, endPoint y: 346, distance: 17.8
click at [617, 347] on div "PIN   * 0233 Validar PIN ​ Generar PIN automático" at bounding box center [572, 370] width 650 height 56
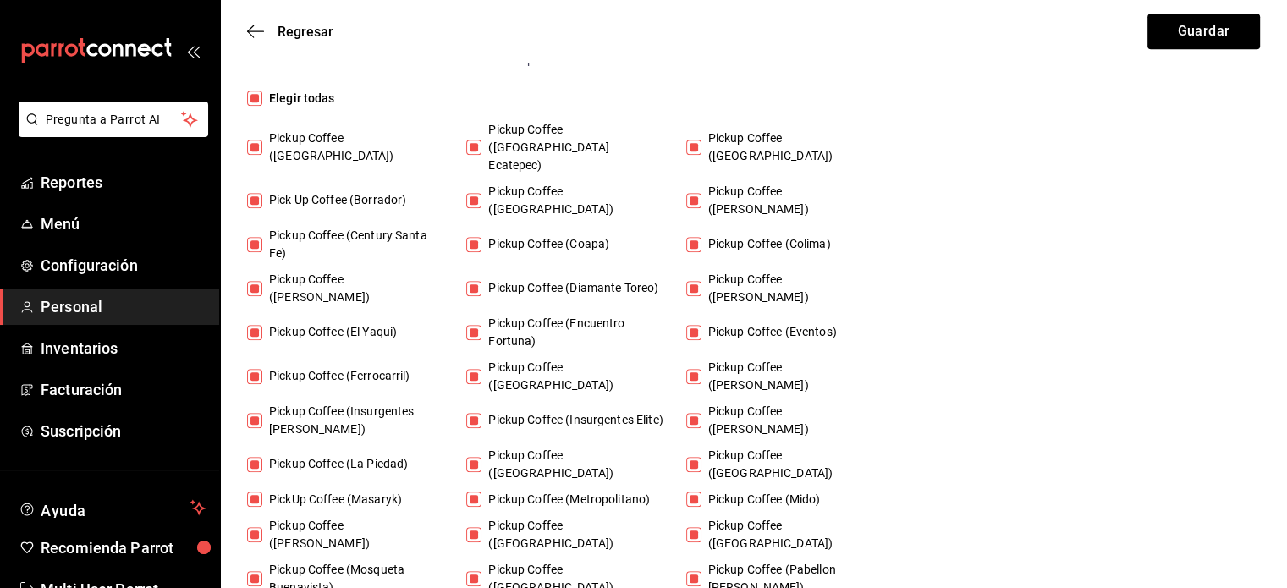
scroll to position [1129, 0]
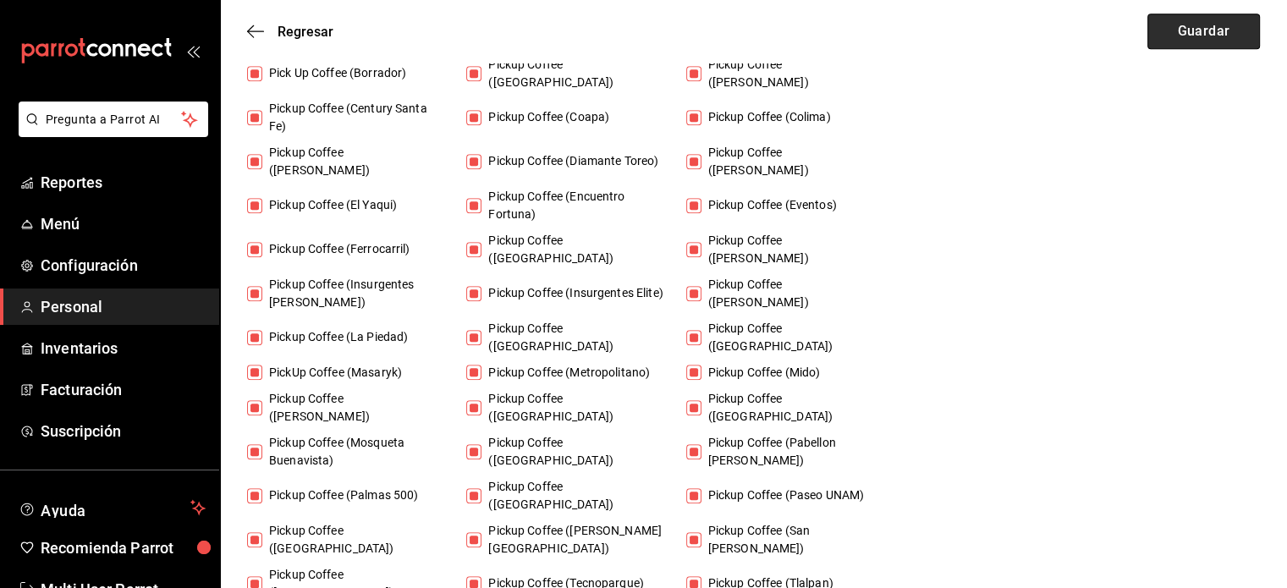
click at [1178, 38] on button "Guardar" at bounding box center [1203, 32] width 113 height 36
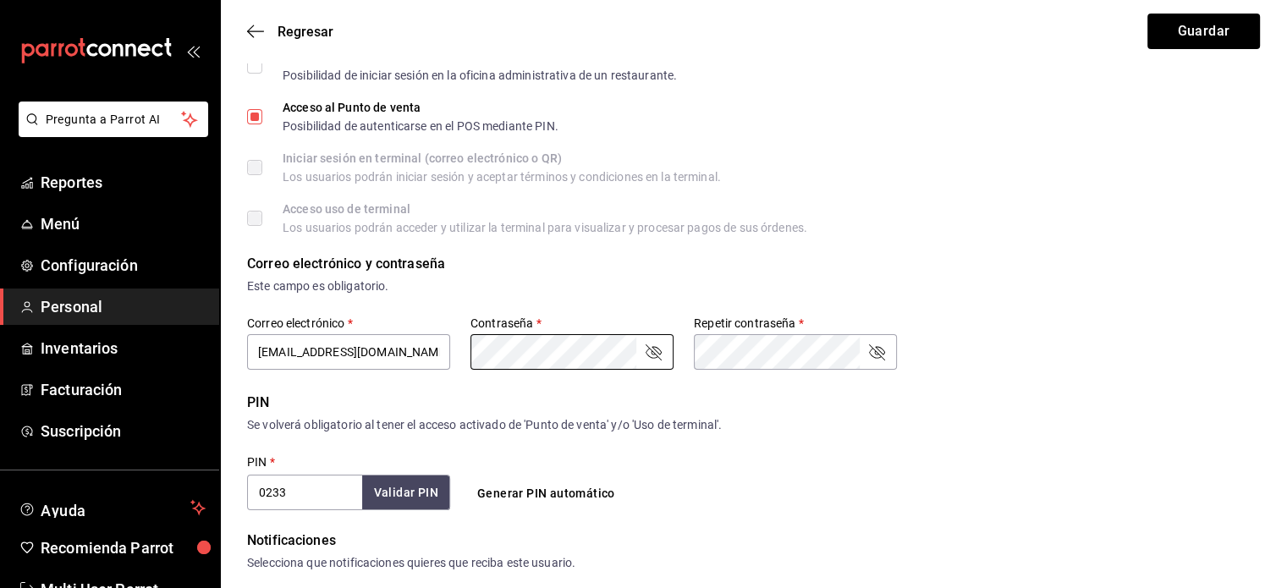
scroll to position [282, 0]
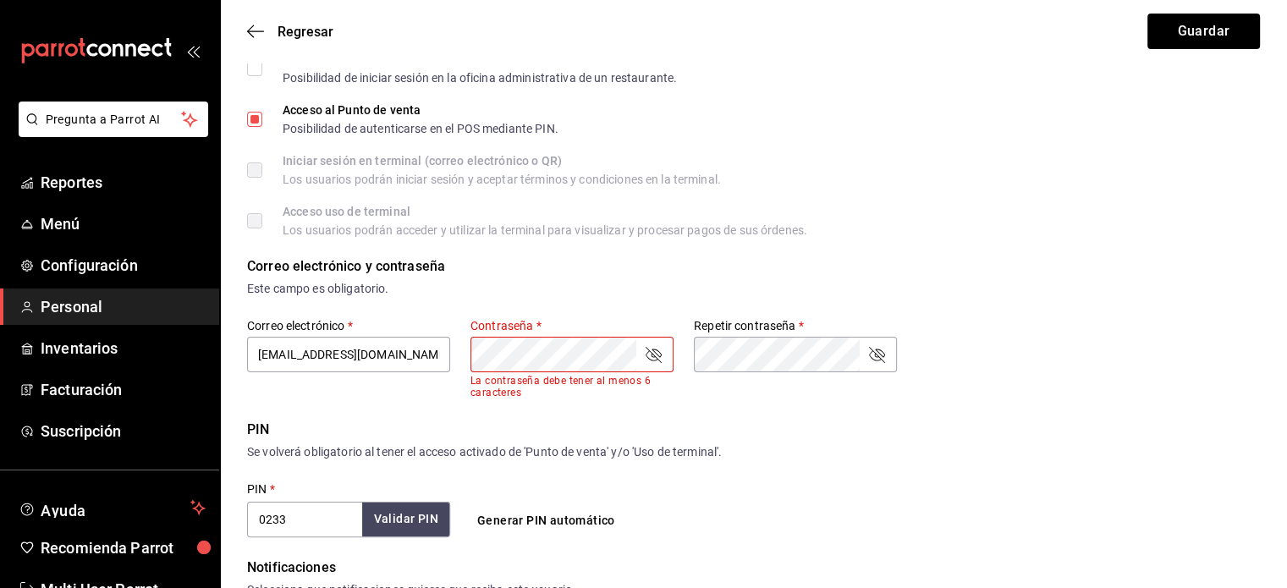
click at [1183, 6] on div "Regresar Guardar" at bounding box center [753, 31] width 1067 height 63
click at [1178, 28] on button "Guardar" at bounding box center [1203, 32] width 113 height 36
click at [431, 505] on button "Validar PIN" at bounding box center [405, 520] width 90 height 36
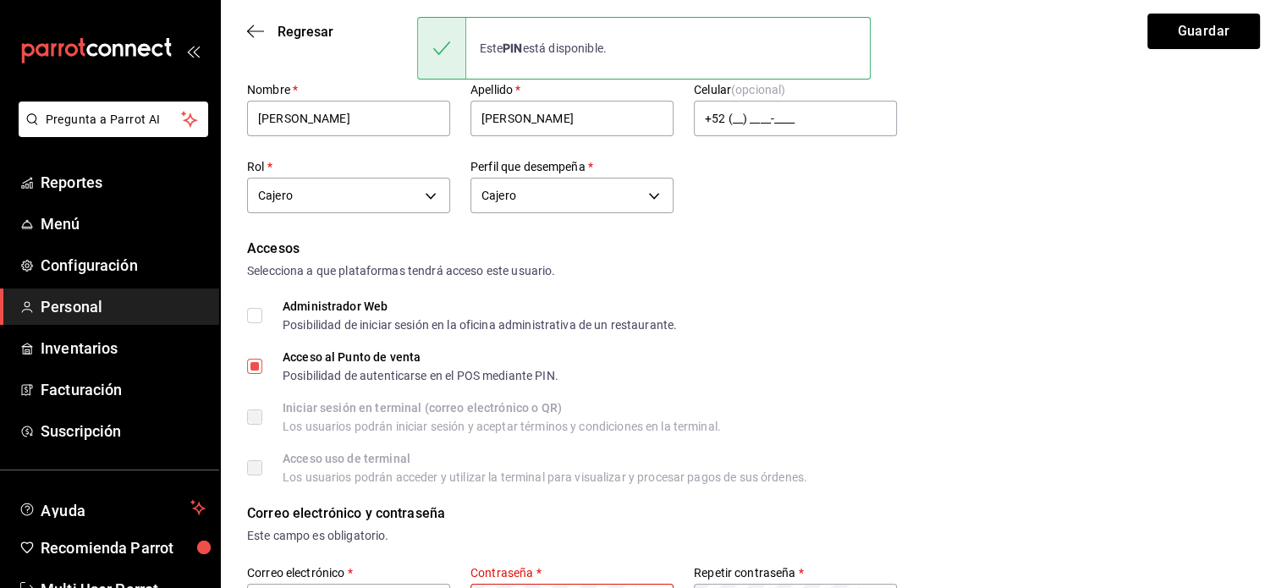
scroll to position [0, 0]
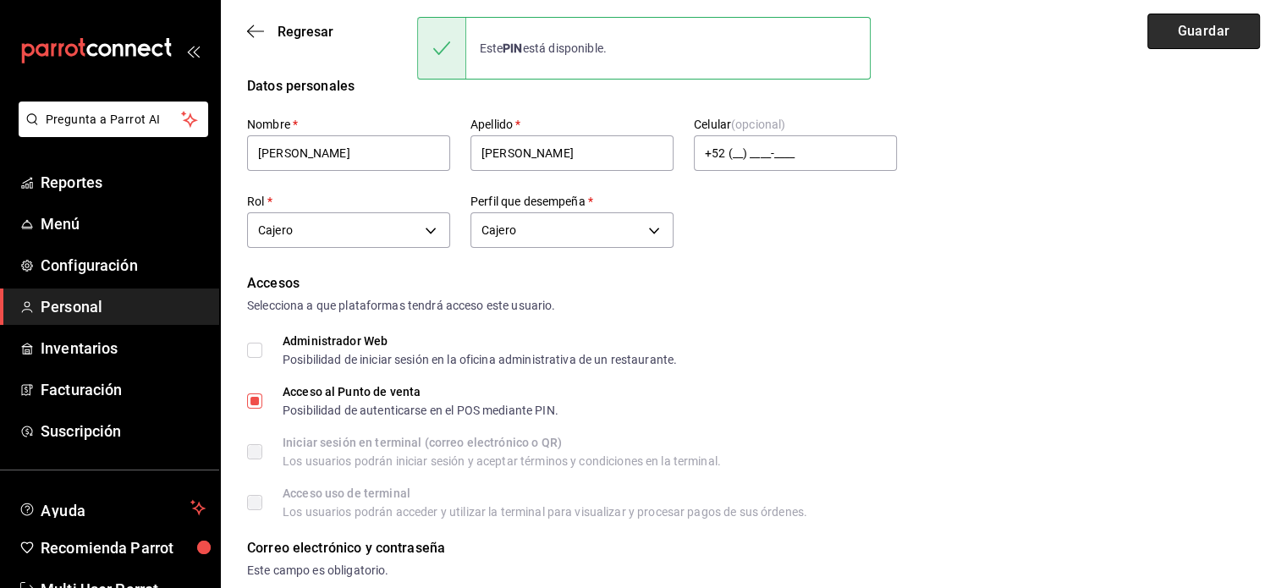
click at [1152, 36] on button "Guardar" at bounding box center [1203, 32] width 113 height 36
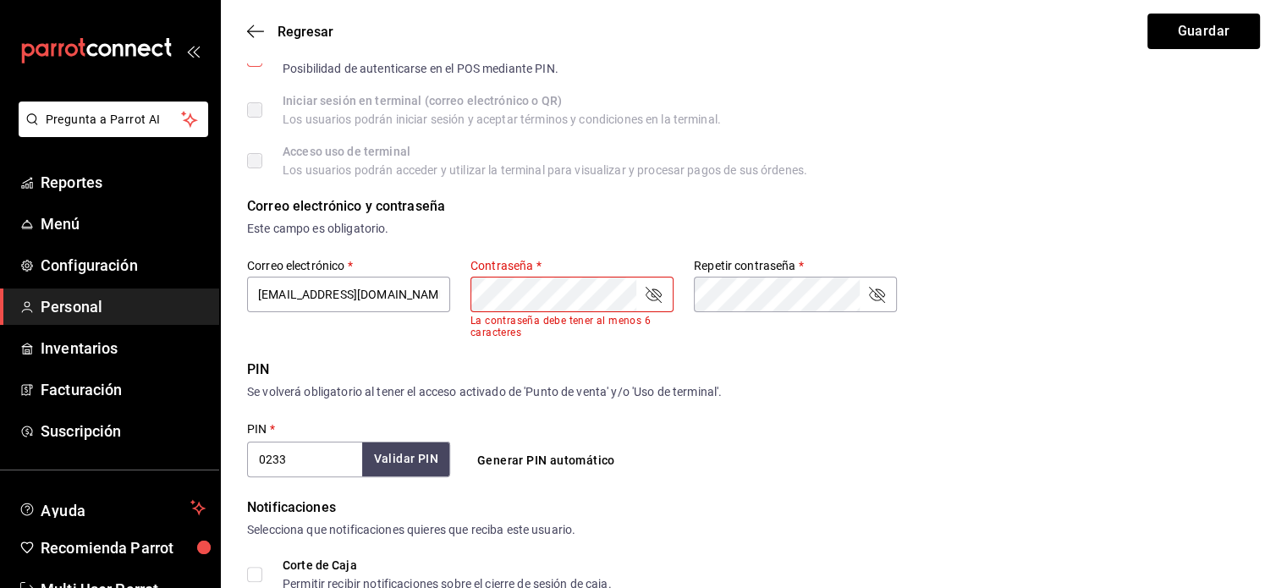
click at [666, 298] on div "Contraseña   *" at bounding box center [571, 295] width 203 height 36
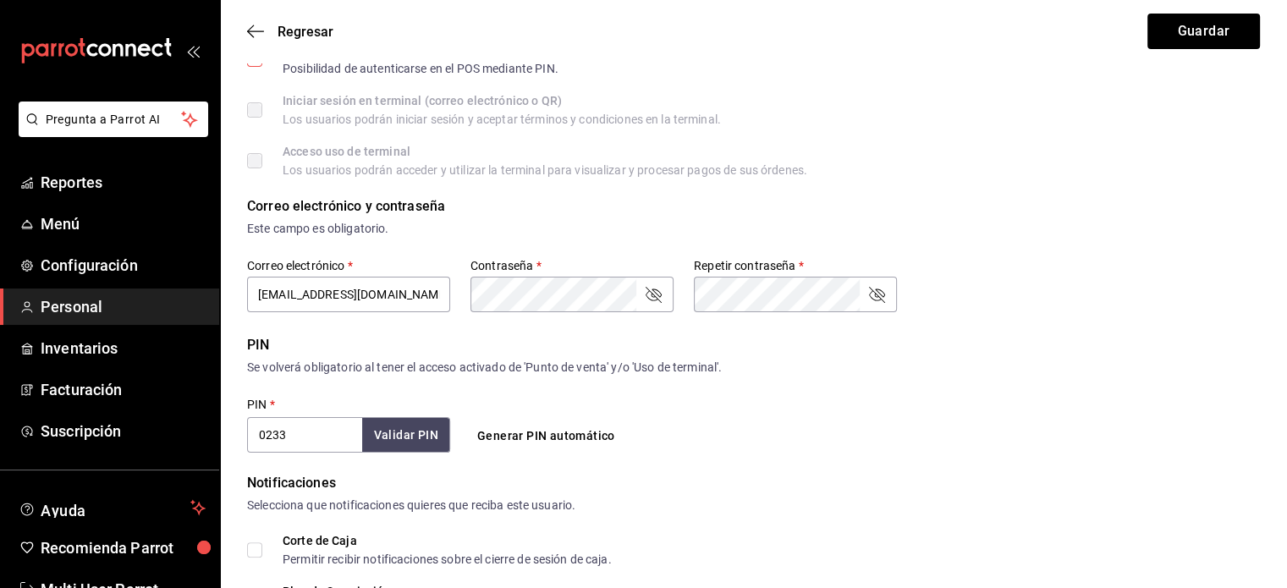
click at [663, 291] on div "Contraseña   *" at bounding box center [571, 295] width 203 height 36
click at [653, 297] on icon "passwordField" at bounding box center [653, 294] width 20 height 20
click at [1178, 27] on button "Guardar" at bounding box center [1203, 32] width 113 height 36
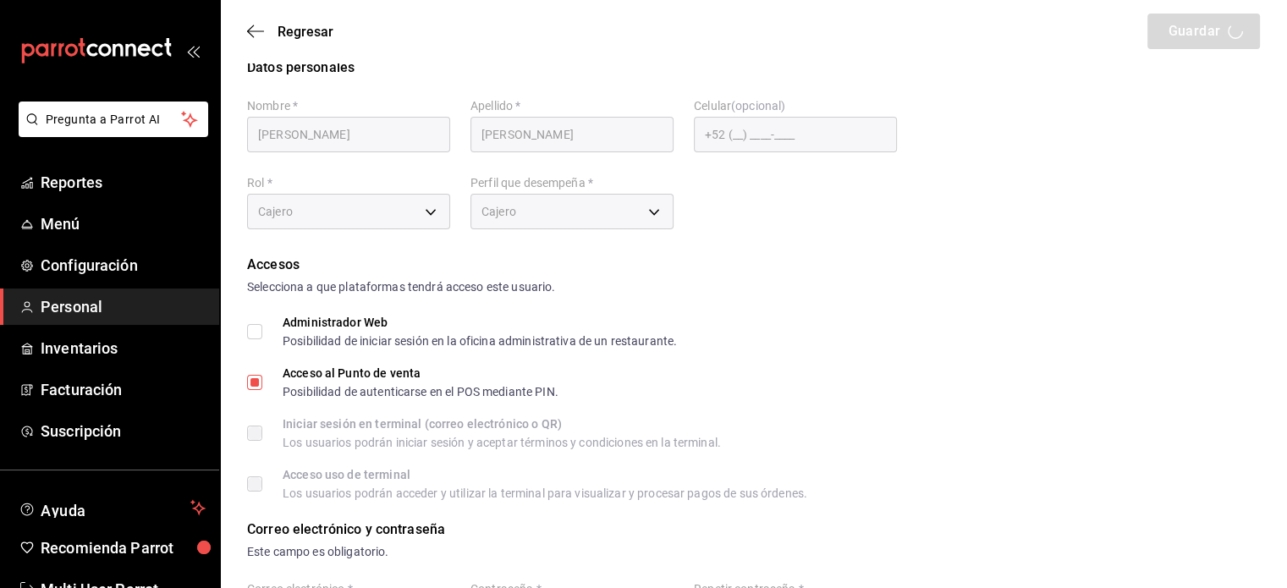
scroll to position [0, 0]
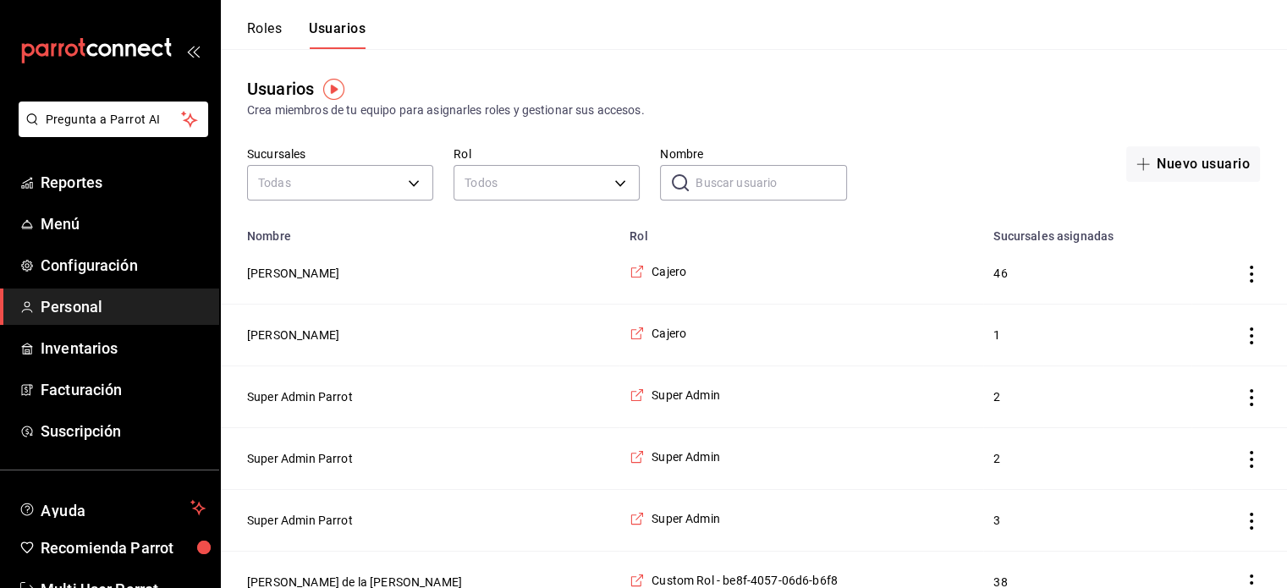
click at [352, 30] on button "Usuarios" at bounding box center [337, 34] width 57 height 29
click at [1180, 156] on button "Nuevo usuario" at bounding box center [1193, 164] width 134 height 36
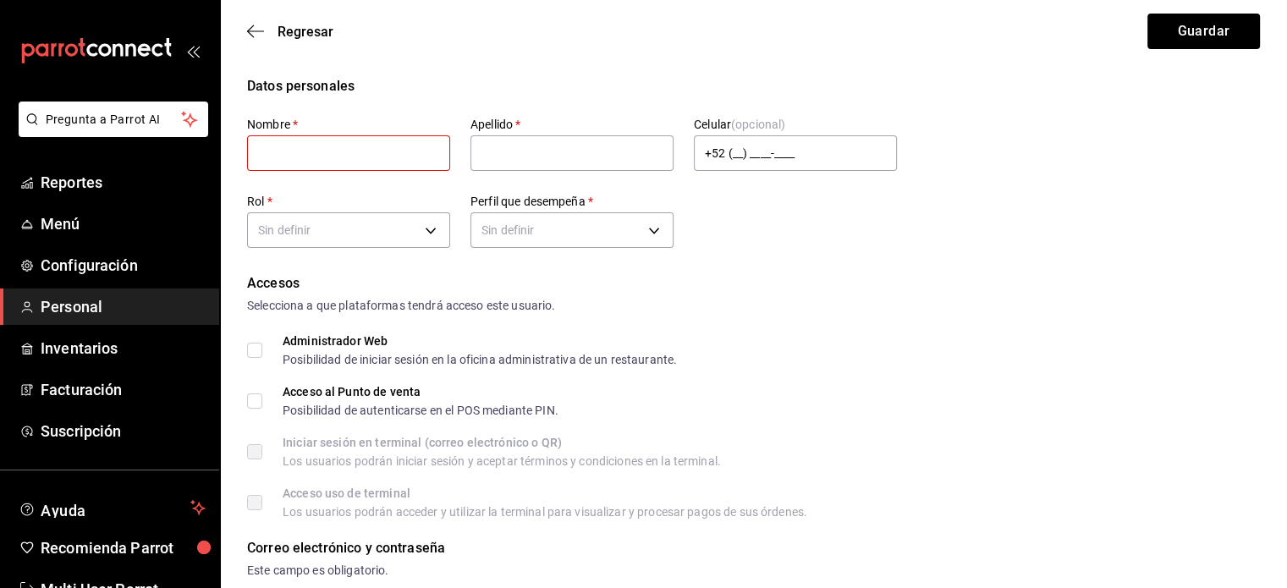
click at [260, 393] on div "Accesos Selecciona a que plataformas tendrá acceso este usuario. Administrador …" at bounding box center [753, 395] width 1013 height 245
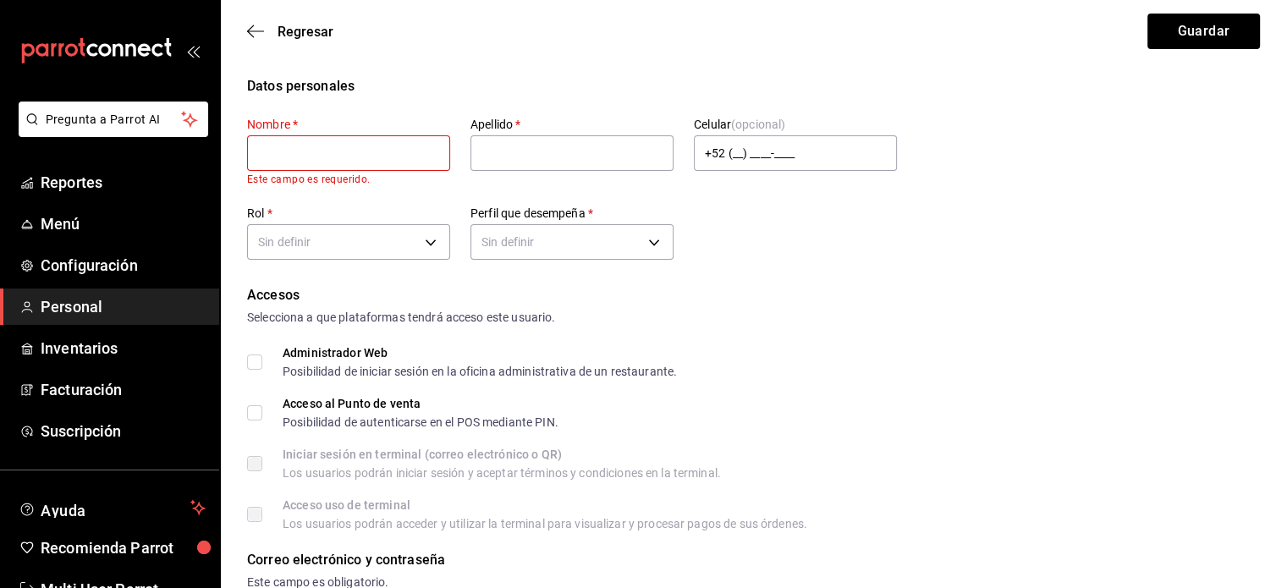
click at [413, 154] on input "text" at bounding box center [348, 153] width 203 height 36
type input "[PERSON_NAME]"
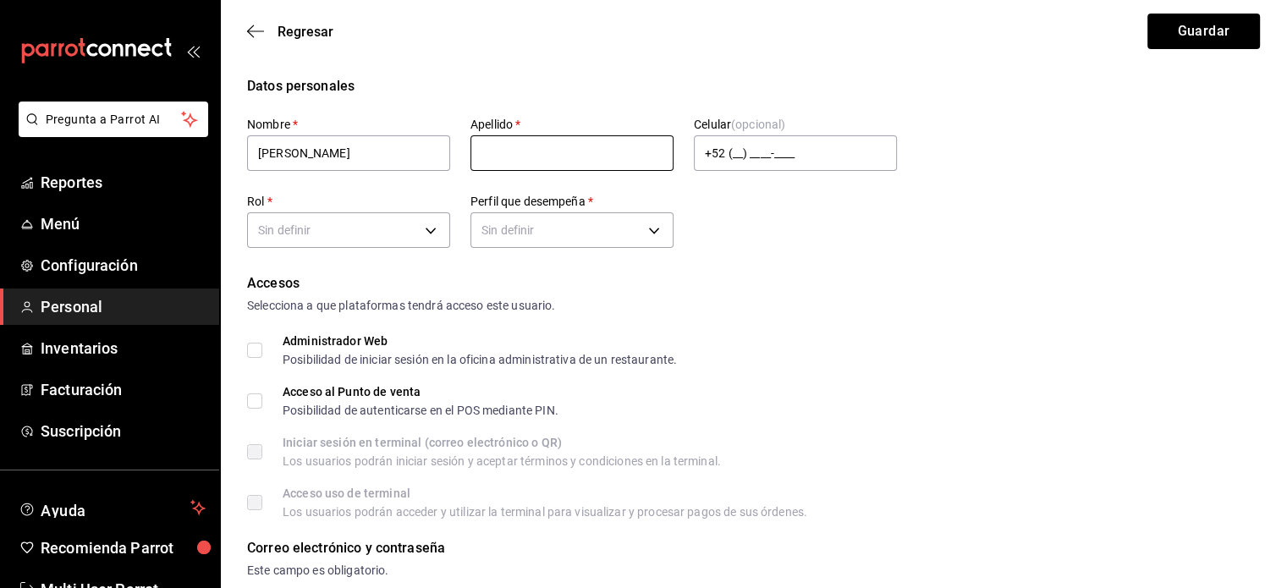
click at [568, 151] on input "text" at bounding box center [571, 153] width 203 height 36
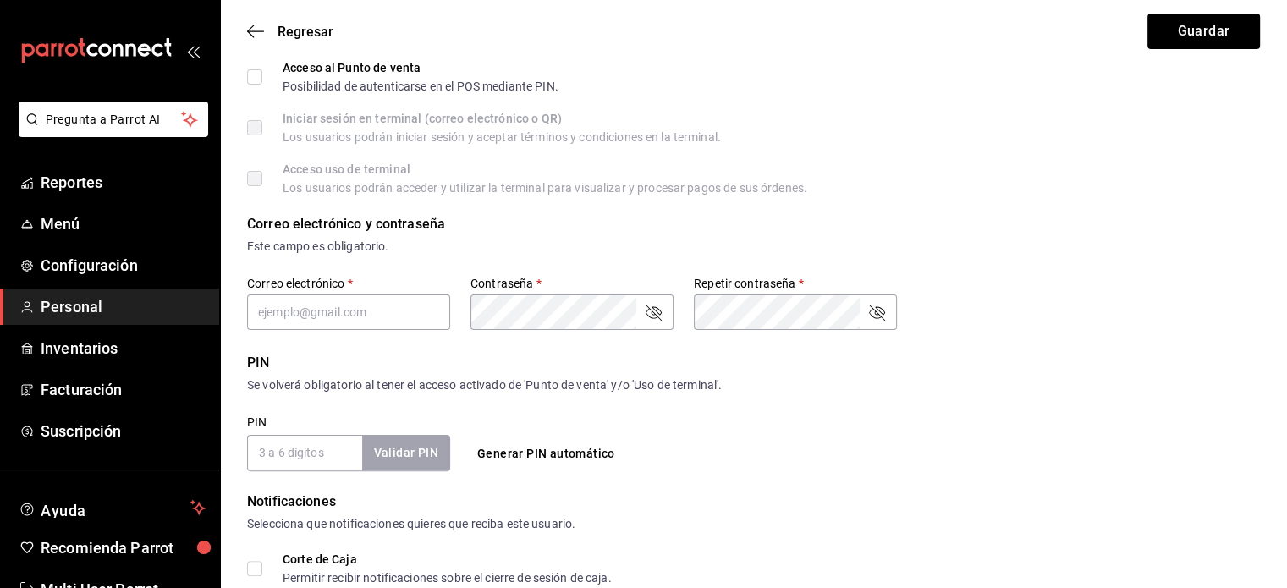
scroll to position [337, 0]
click at [319, 66] on div "Acceso al Punto de venta" at bounding box center [421, 67] width 276 height 12
click at [257, 74] on input "Acceso al Punto de venta Posibilidad de autenticarse en el POS mediante PIN." at bounding box center [254, 76] width 15 height 15
checkbox input "true"
click at [324, 451] on input "PIN   *" at bounding box center [304, 452] width 115 height 36
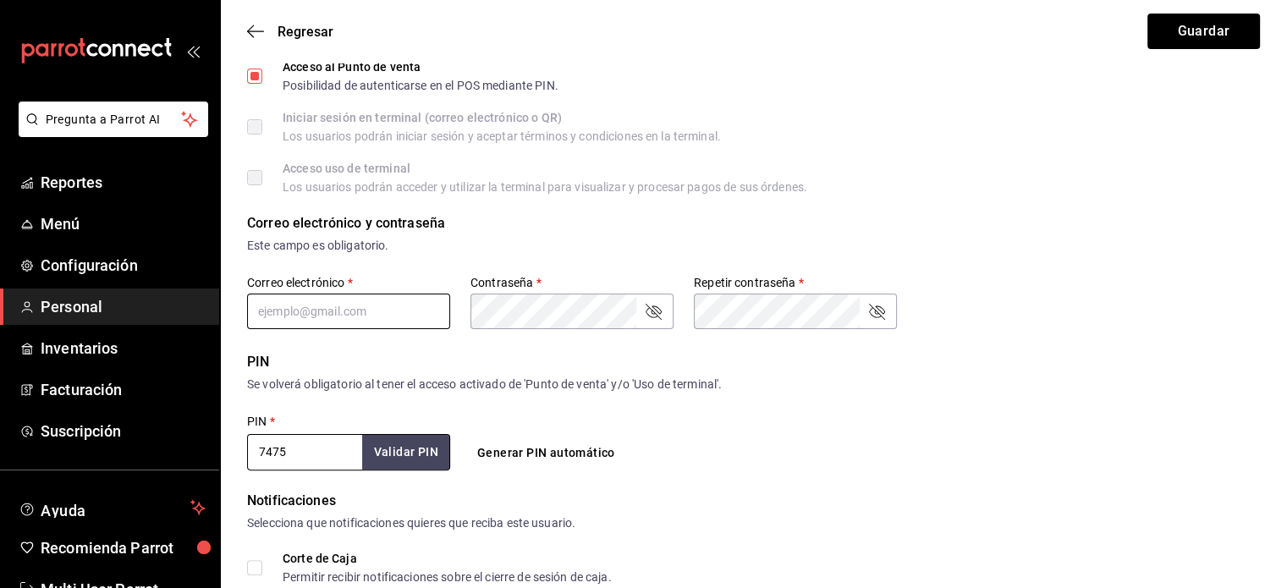
type input "7475"
click at [308, 307] on input "text" at bounding box center [348, 312] width 203 height 36
type input "[EMAIL_ADDRESS][DOMAIN_NAME]"
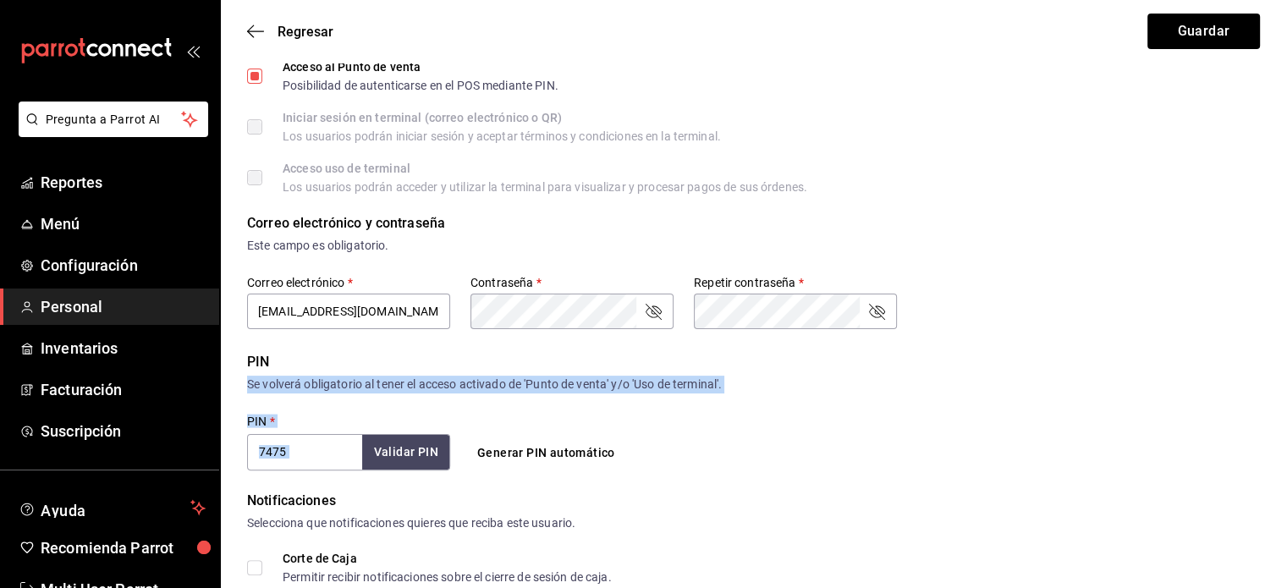
click at [316, 352] on div "PIN" at bounding box center [753, 362] width 1013 height 20
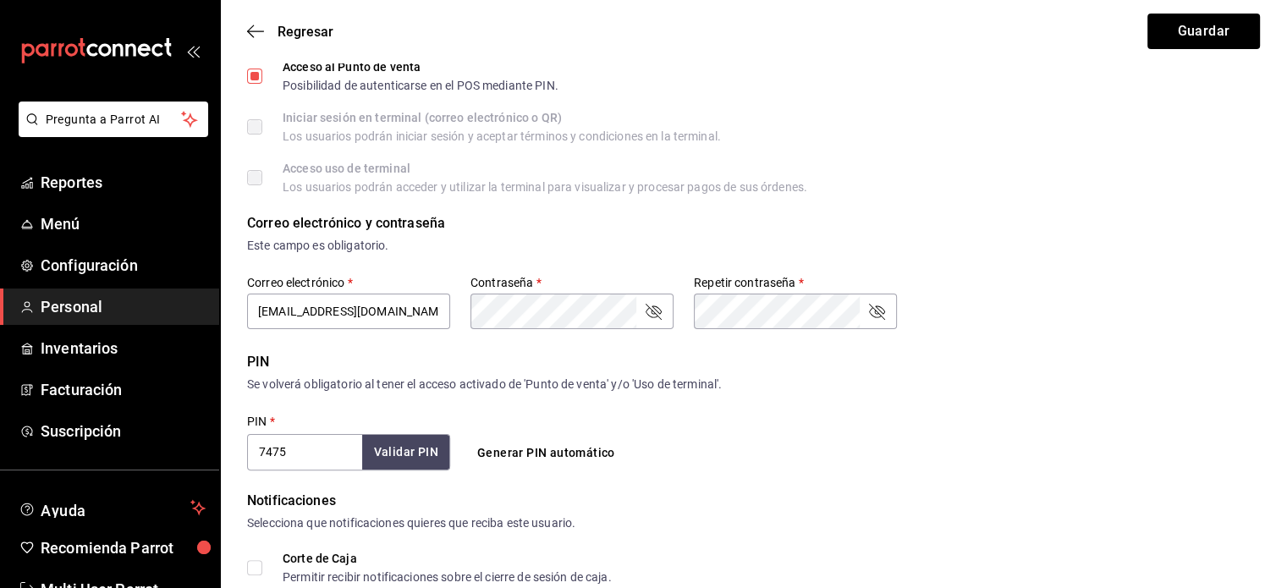
click at [310, 358] on div "PIN" at bounding box center [753, 362] width 1013 height 20
click at [999, 223] on div "Correo electrónico y contraseña" at bounding box center [753, 223] width 1013 height 20
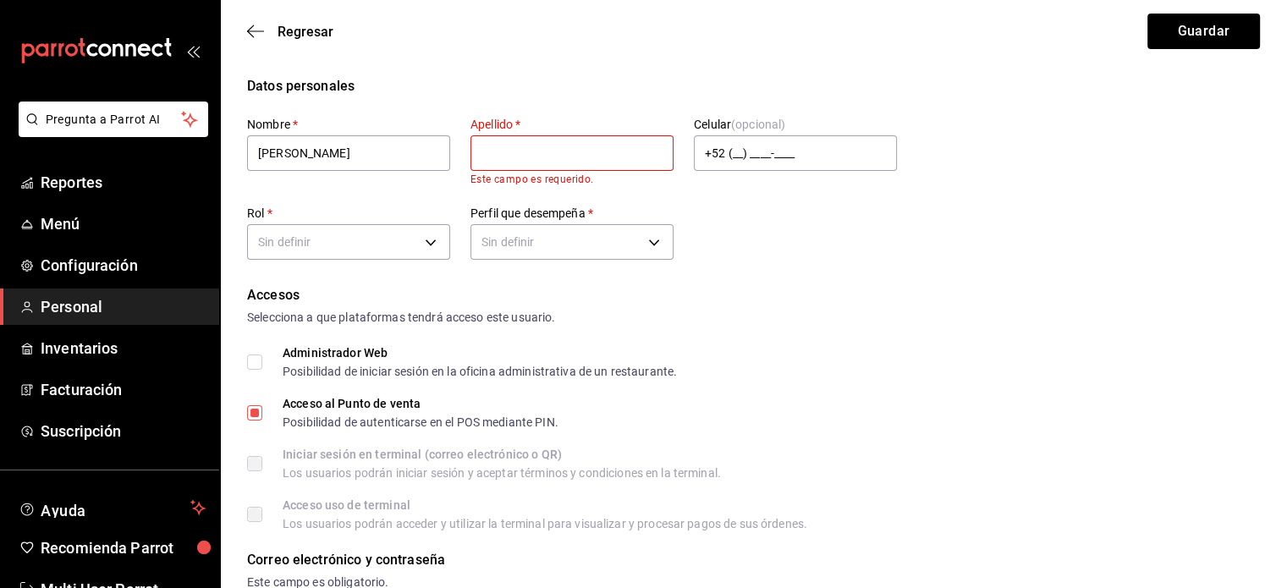
scroll to position [0, 0]
click at [372, 149] on input "[PERSON_NAME]" at bounding box center [348, 153] width 203 height 36
type input "[PERSON_NAME]"
click at [501, 153] on input "text" at bounding box center [571, 153] width 203 height 36
paste input "[PERSON_NAME]"
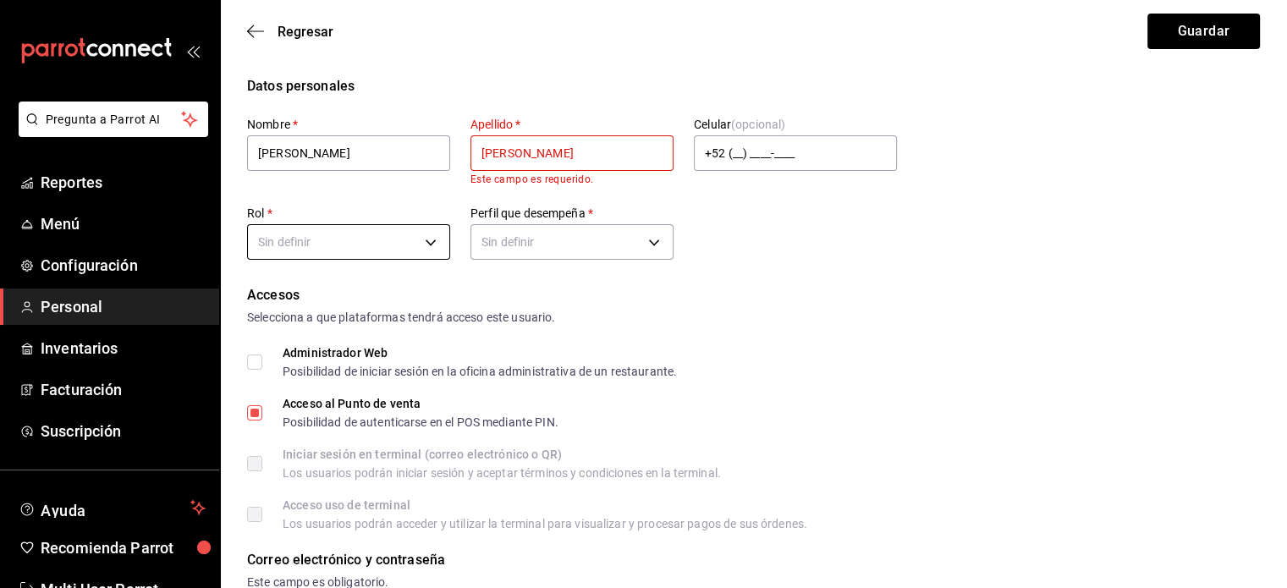
type input "[PERSON_NAME]"
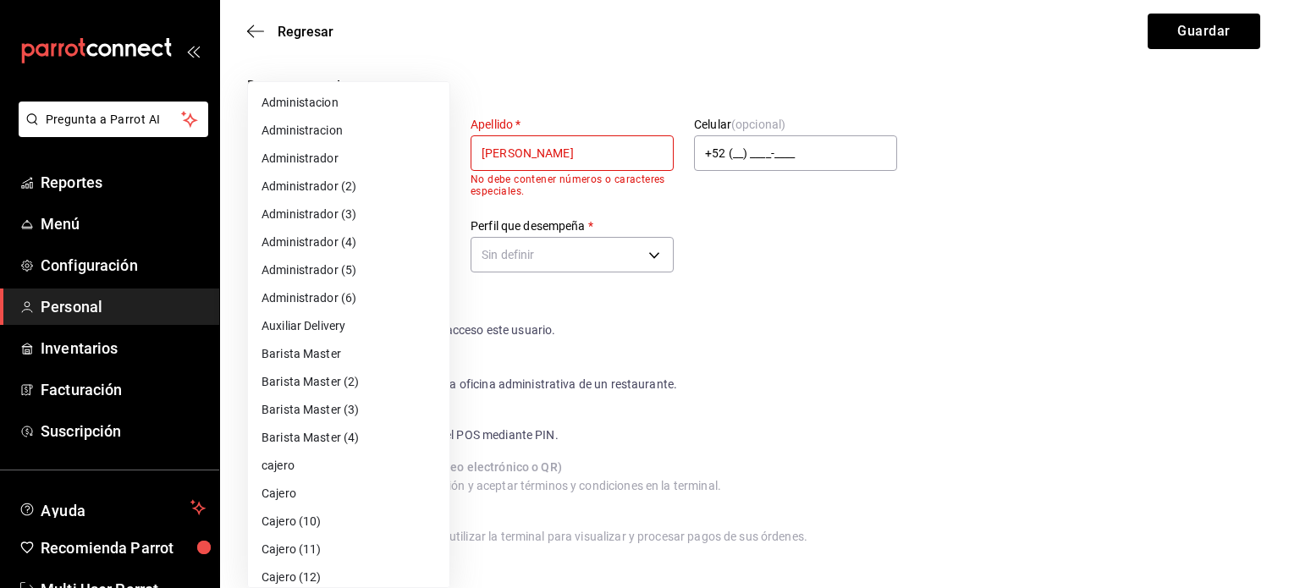
click at [326, 490] on li "Cajero" at bounding box center [348, 494] width 201 height 28
type input "2e921536-4f42-4e86-88b9-b1dacc1a681d"
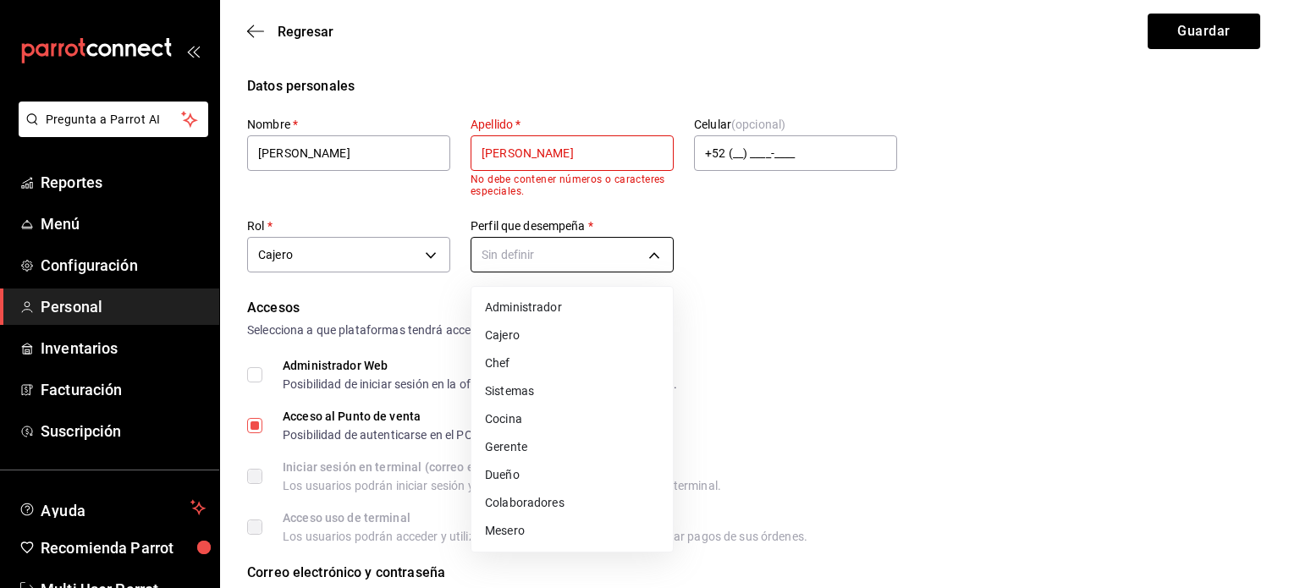
click at [547, 345] on li "Cajero" at bounding box center [571, 336] width 201 height 28
type input "CASHIER"
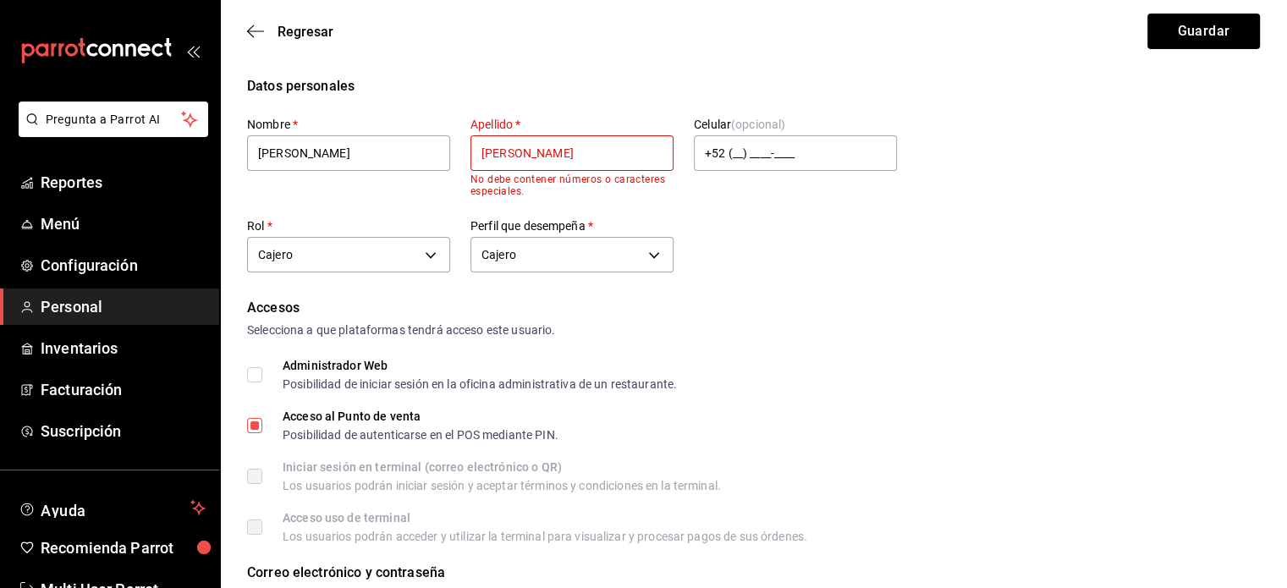
click at [866, 338] on div "Selecciona a que plataformas tendrá acceso este usuario." at bounding box center [753, 331] width 1013 height 18
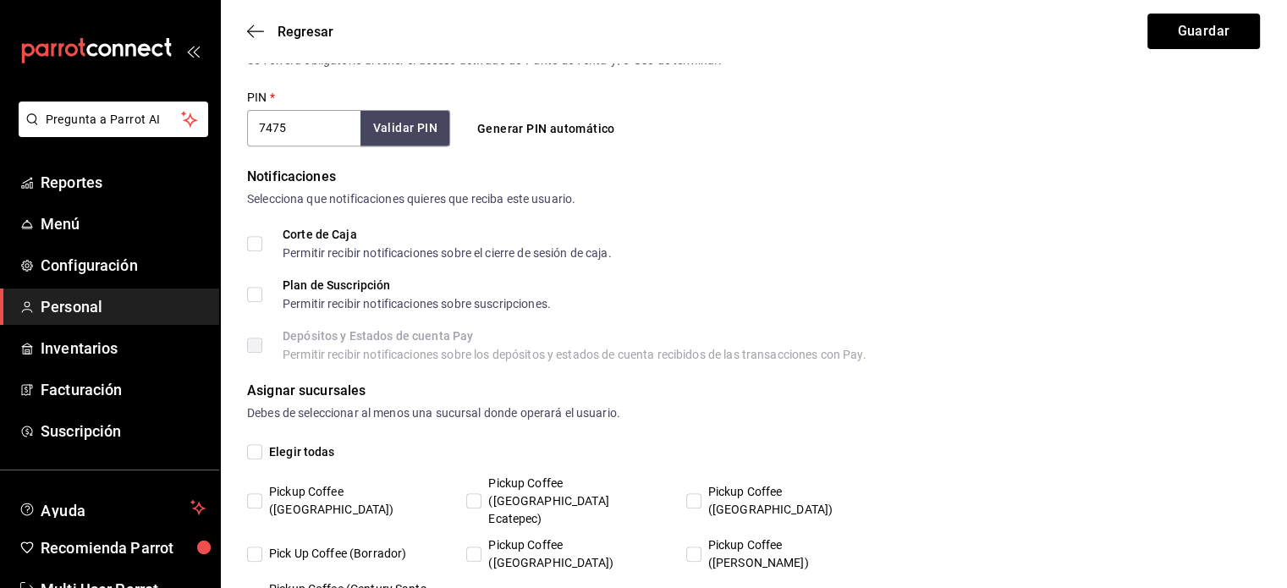
scroll to position [674, 0]
click at [399, 140] on button "Validar PIN" at bounding box center [405, 127] width 90 height 36
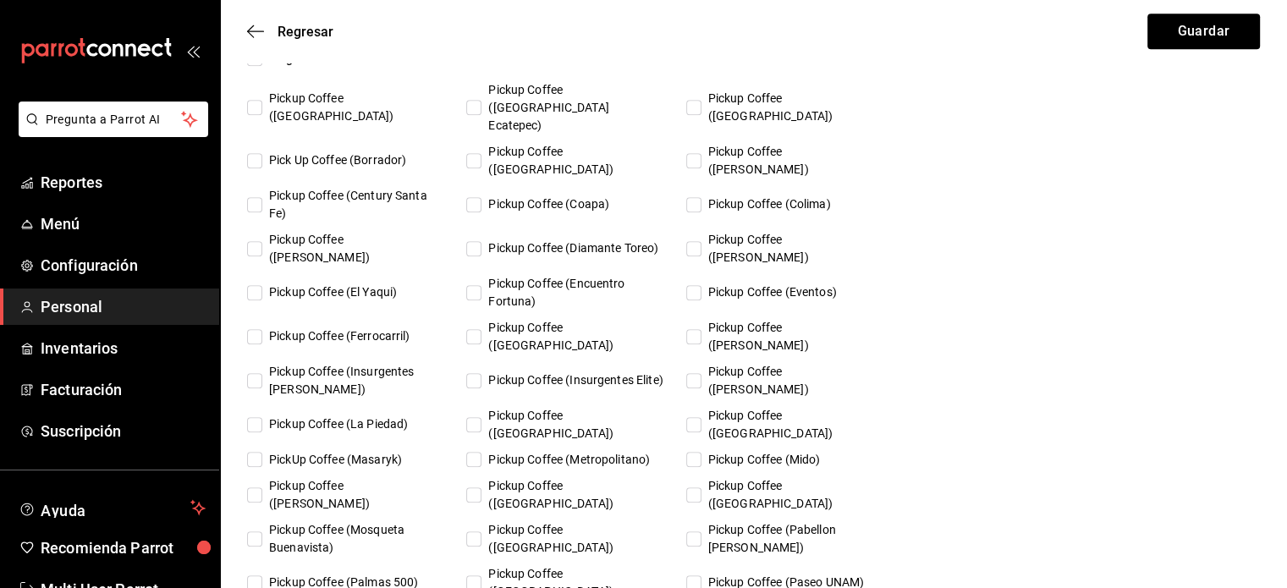
scroll to position [1068, 0]
click at [472, 327] on input "Pickup Coffee ([GEOGRAPHIC_DATA])" at bounding box center [473, 334] width 15 height 15
checkbox input "true"
click at [1169, 29] on button "Guardar" at bounding box center [1203, 32] width 113 height 36
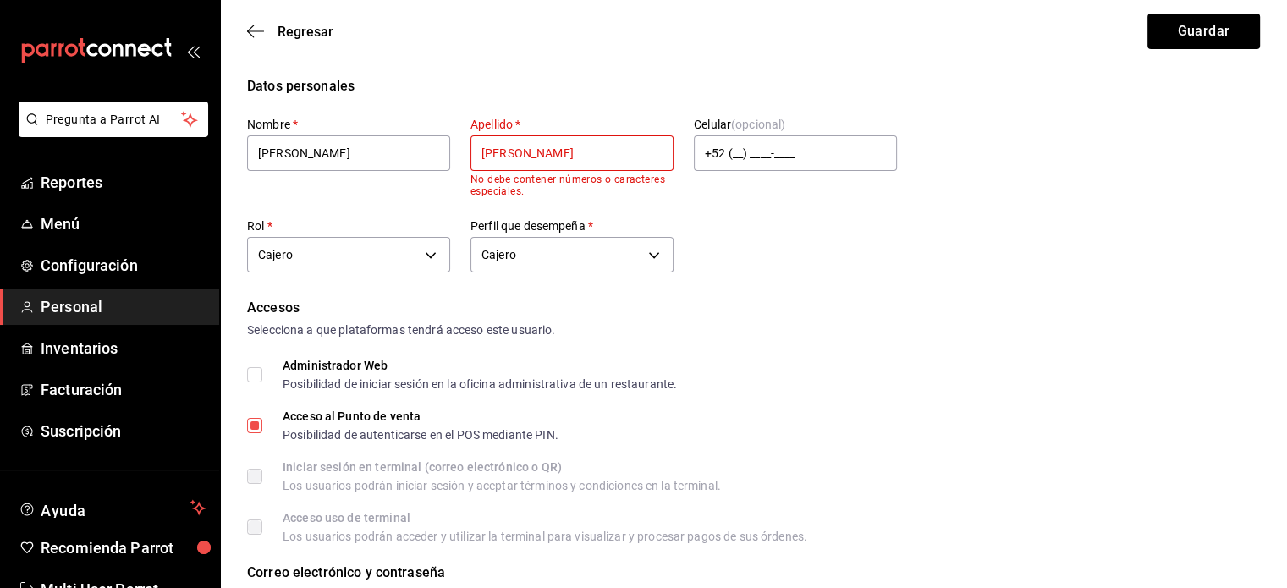
click at [478, 158] on input "[PERSON_NAME]" at bounding box center [571, 153] width 203 height 36
click at [578, 149] on input "[PERSON_NAME]" at bounding box center [571, 153] width 203 height 36
click at [1147, 14] on button "Guardar" at bounding box center [1203, 32] width 113 height 36
type input "[PERSON_NAME]"
click at [1205, 30] on button "Guardar" at bounding box center [1203, 32] width 113 height 36
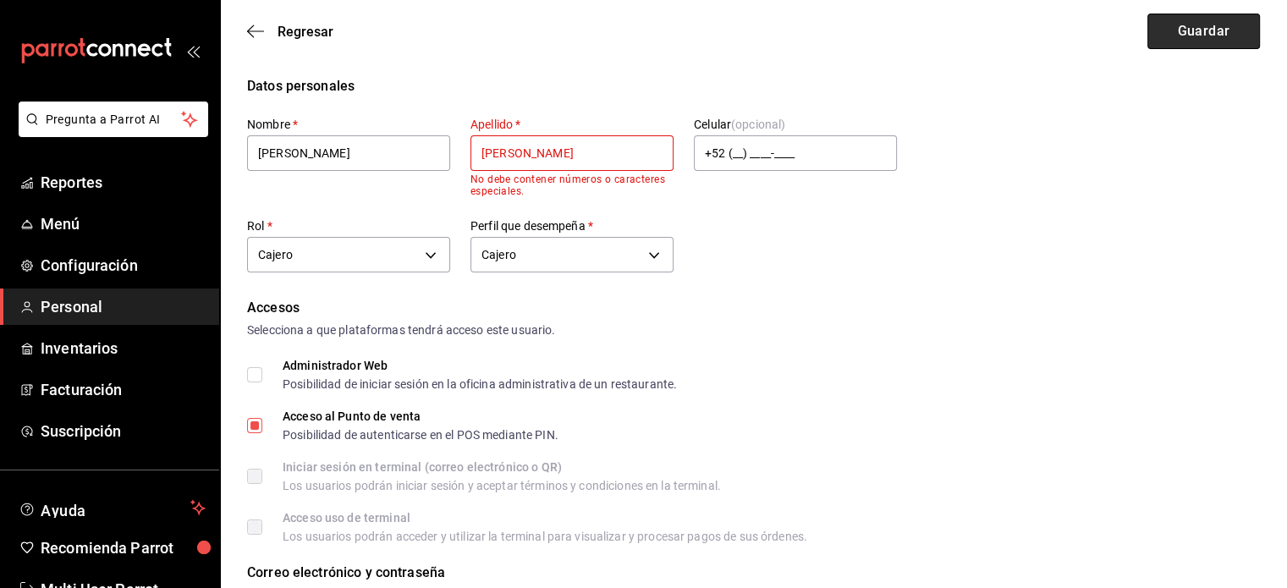
click at [1164, 30] on button "Guardar" at bounding box center [1203, 32] width 113 height 36
drag, startPoint x: 591, startPoint y: 162, endPoint x: 300, endPoint y: 175, distance: 290.5
click at [300, 175] on div "Nombre   * [PERSON_NAME]   * [PERSON_NAME] No debe contener números o caractere…" at bounding box center [572, 197] width 650 height 161
type input "[PERSON_NAME]"
click at [1195, 33] on button "Guardar" at bounding box center [1203, 32] width 113 height 36
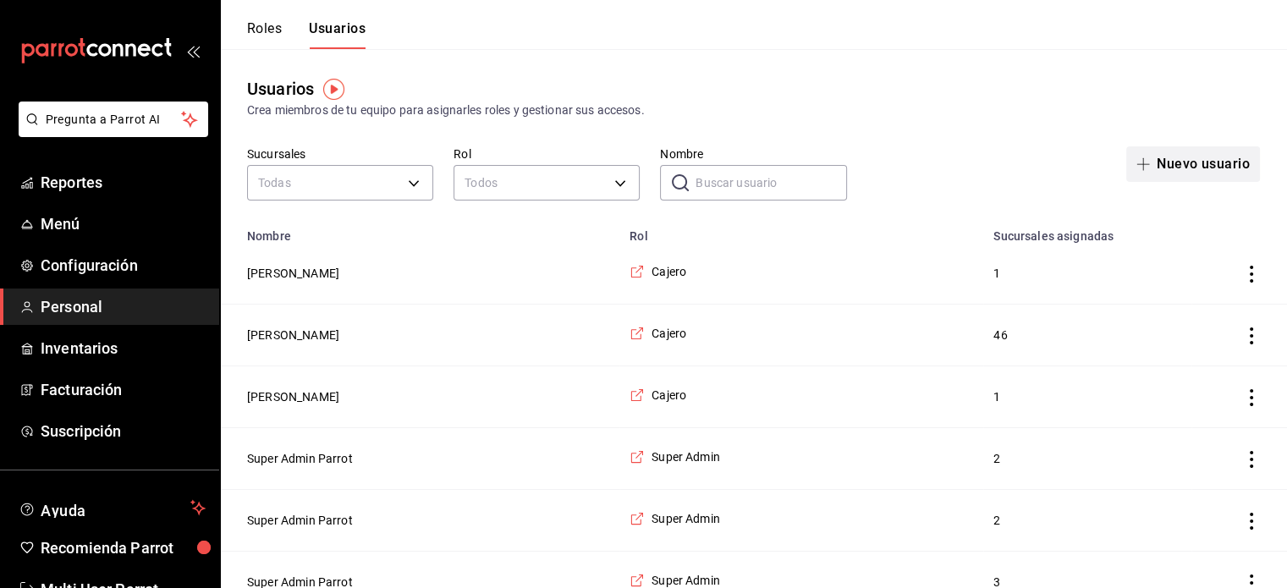
click at [1169, 179] on button "Nuevo usuario" at bounding box center [1193, 164] width 134 height 36
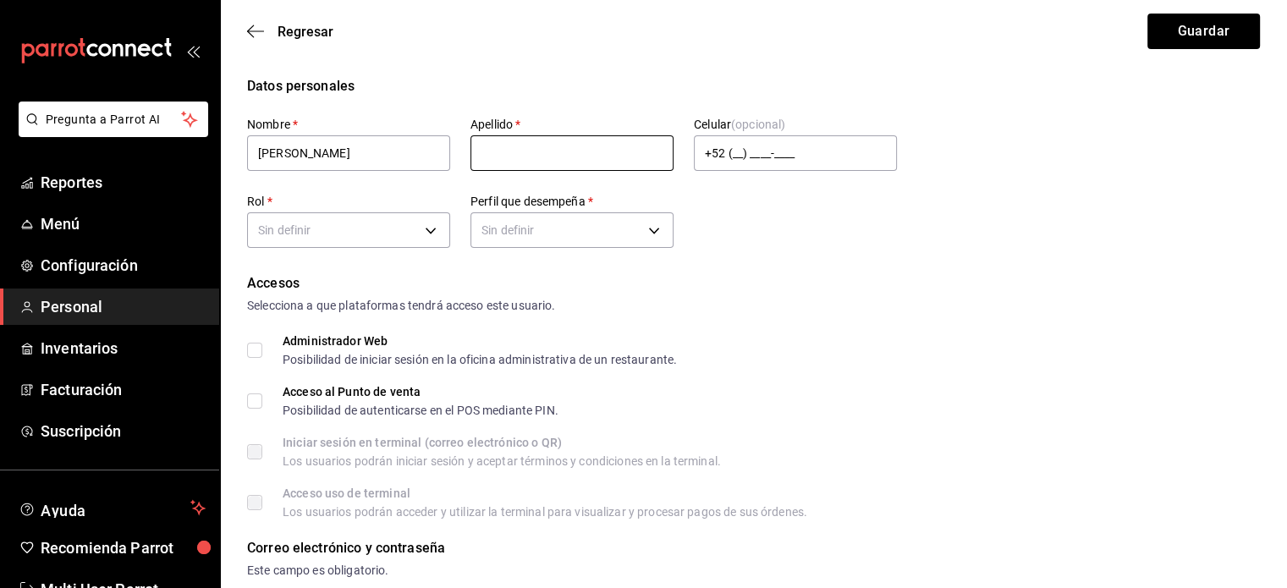
type input "[PERSON_NAME]"
click at [512, 141] on input "text" at bounding box center [571, 153] width 203 height 36
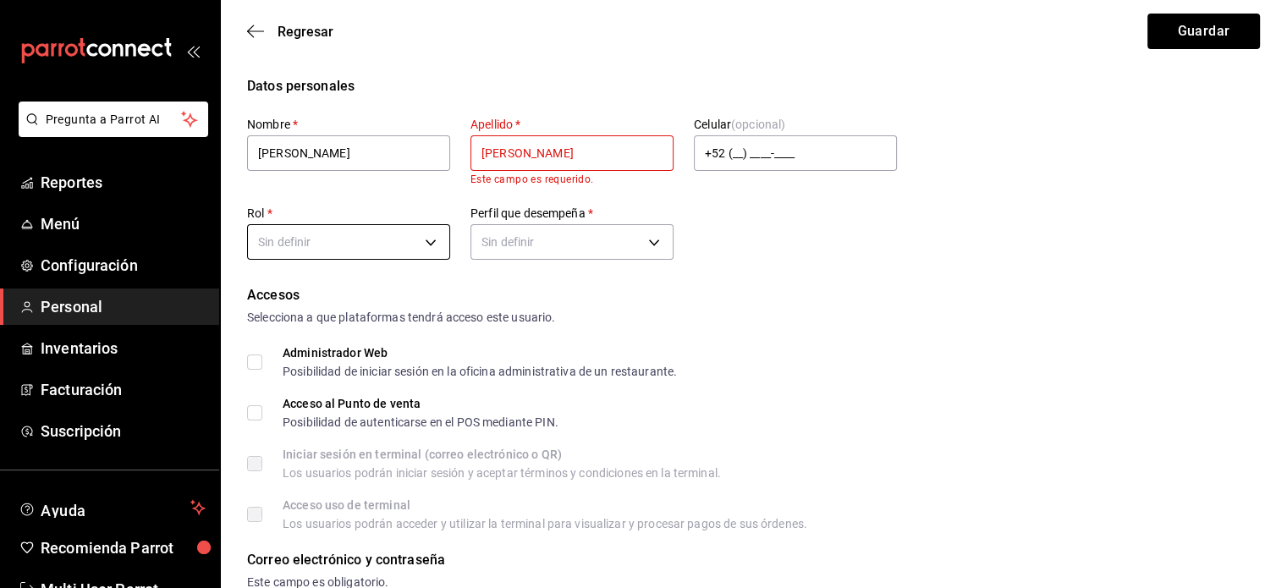
type input "[PERSON_NAME]"
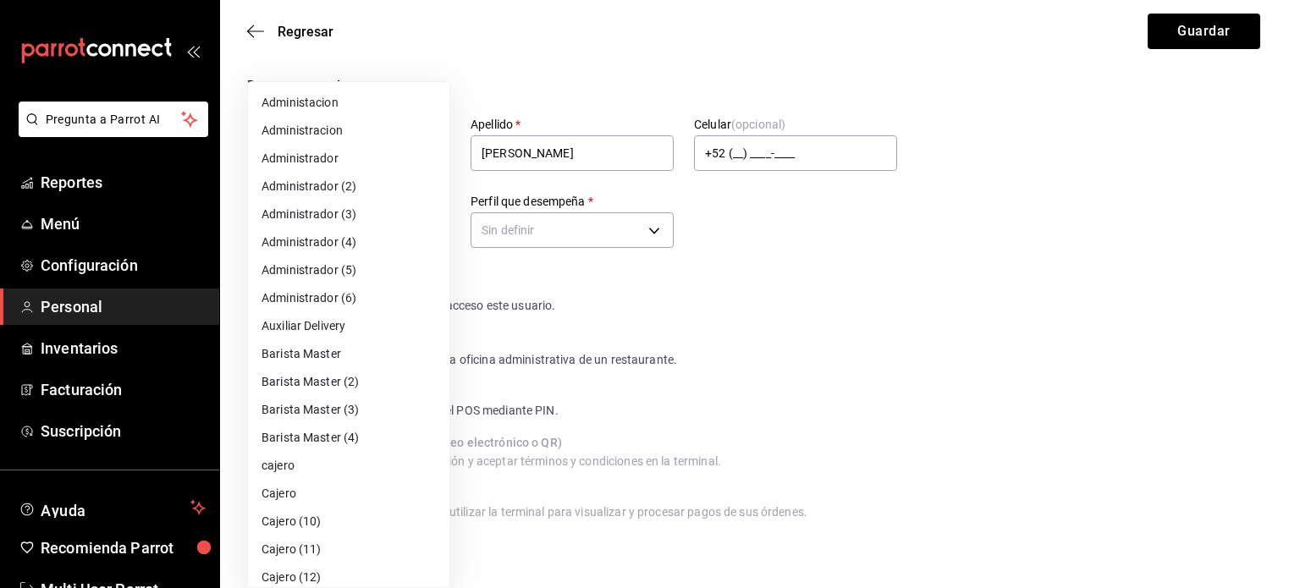
click at [322, 482] on li "Cajero" at bounding box center [348, 494] width 201 height 28
type input "2e921536-4f42-4e86-88b9-b1dacc1a681d"
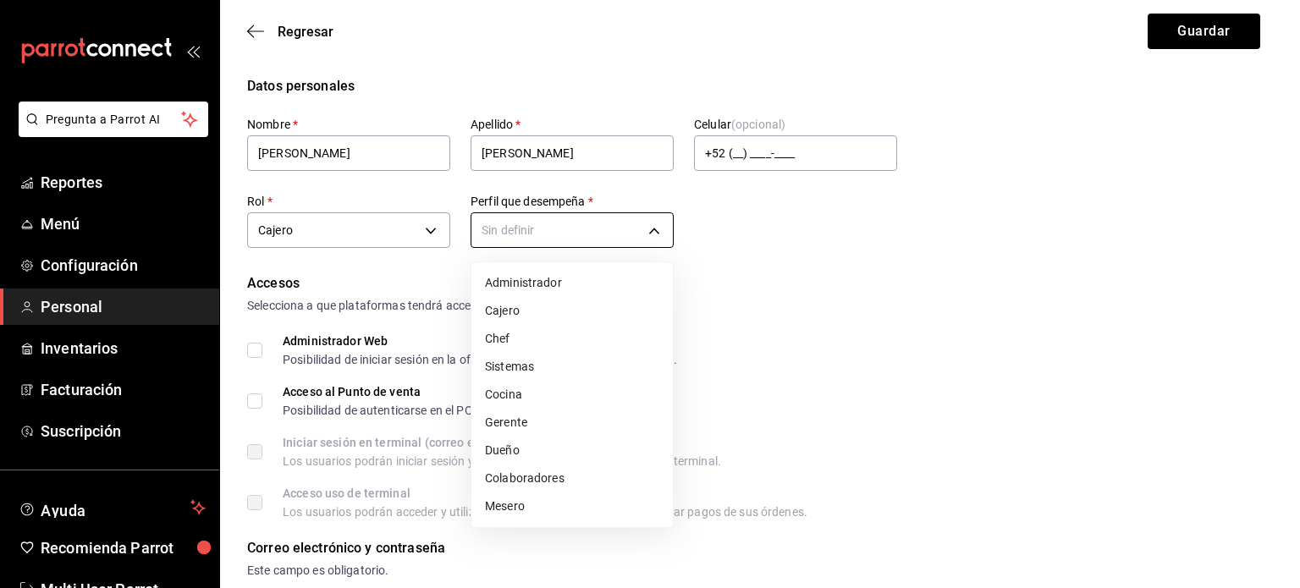
click at [570, 307] on li "Cajero" at bounding box center [571, 311] width 201 height 28
type input "CASHIER"
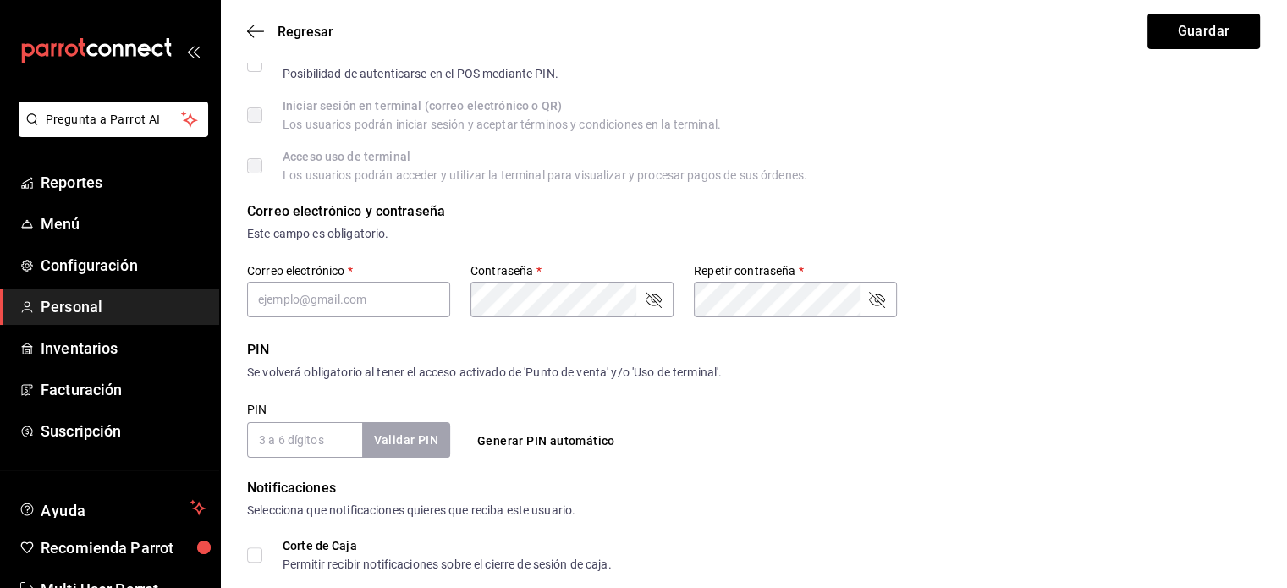
scroll to position [338, 0]
click at [275, 439] on input "PIN" at bounding box center [304, 439] width 115 height 36
click at [284, 442] on input "PIN" at bounding box center [304, 439] width 115 height 36
checkbox input "true"
type input "4756"
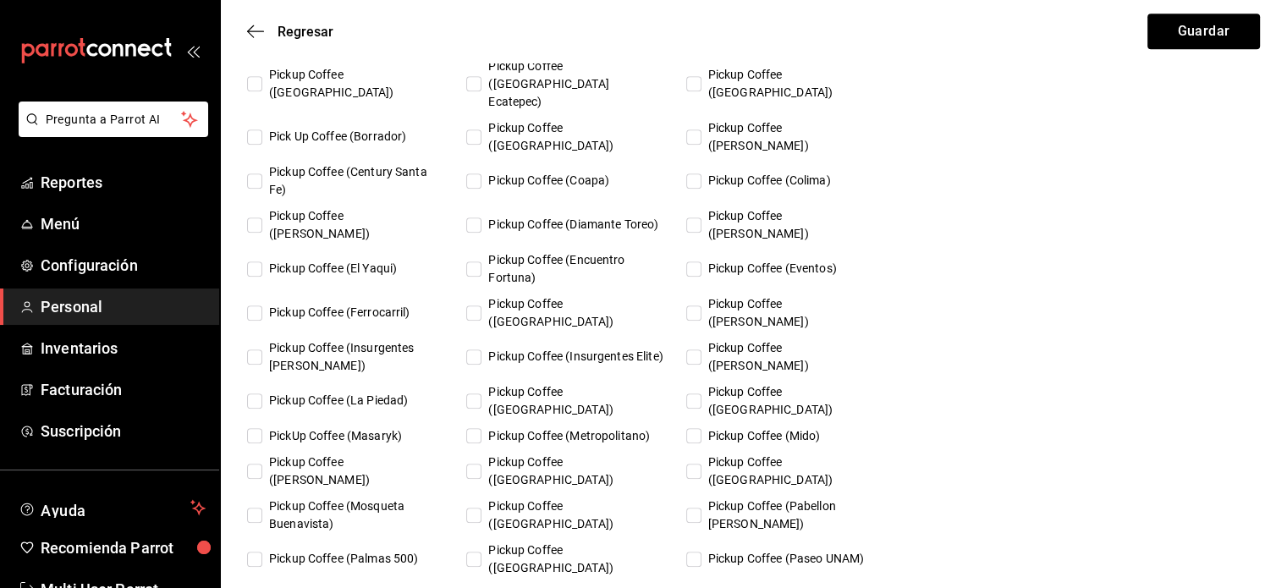
click at [693, 552] on input "Pickup Coffee (Paseo UNAM)" at bounding box center [693, 559] width 15 height 15
checkbox input "true"
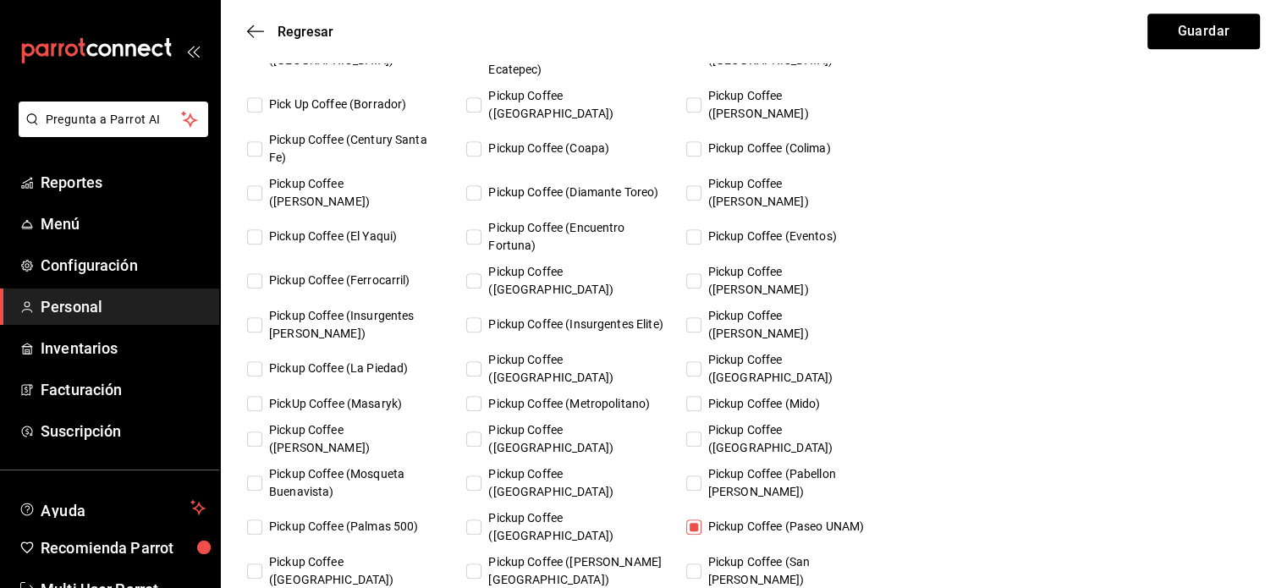
checkbox input "true"
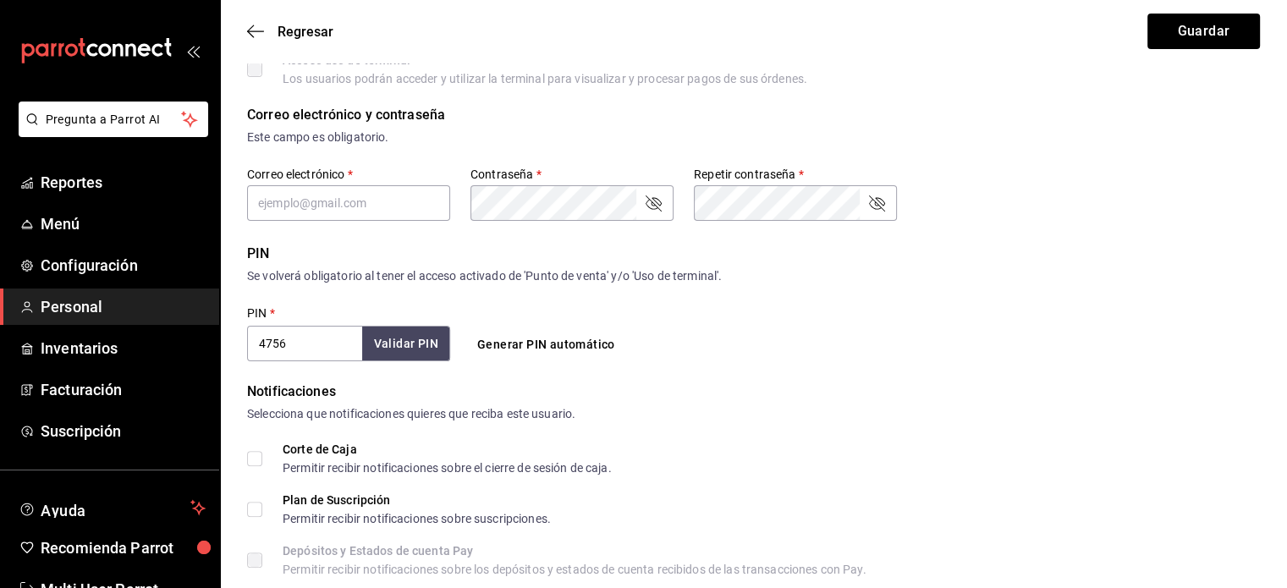
scroll to position [433, 0]
click at [1191, 23] on button "Guardar" at bounding box center [1203, 32] width 113 height 36
click at [1235, 32] on button "Guardar" at bounding box center [1203, 32] width 113 height 36
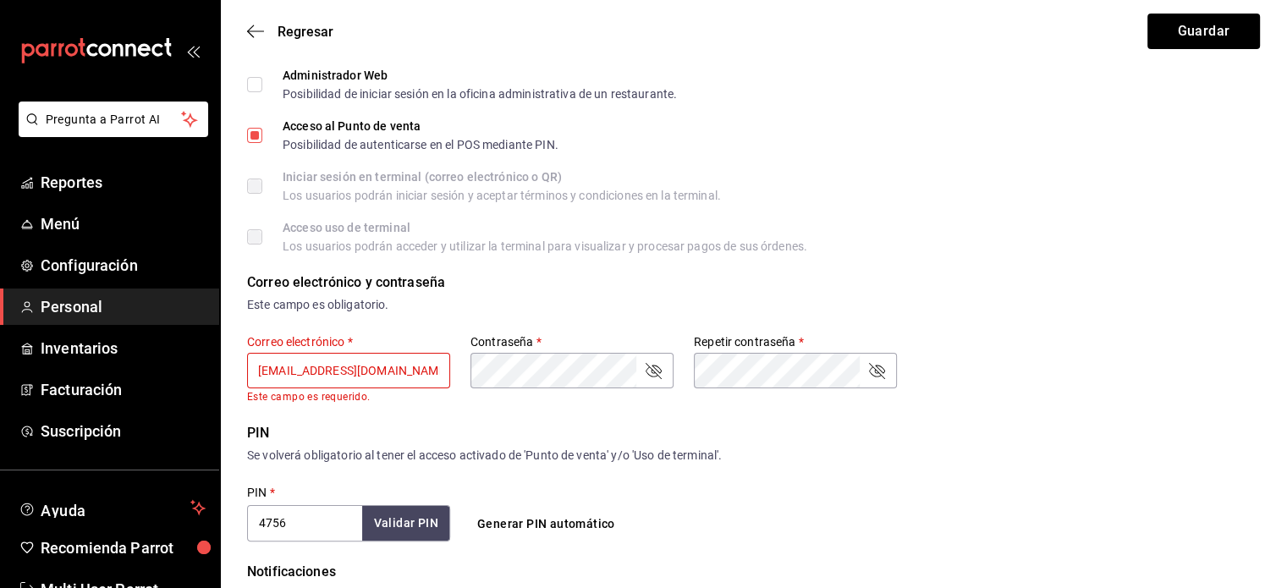
scroll to position [264, 0]
type input "[EMAIL_ADDRESS][DOMAIN_NAME]"
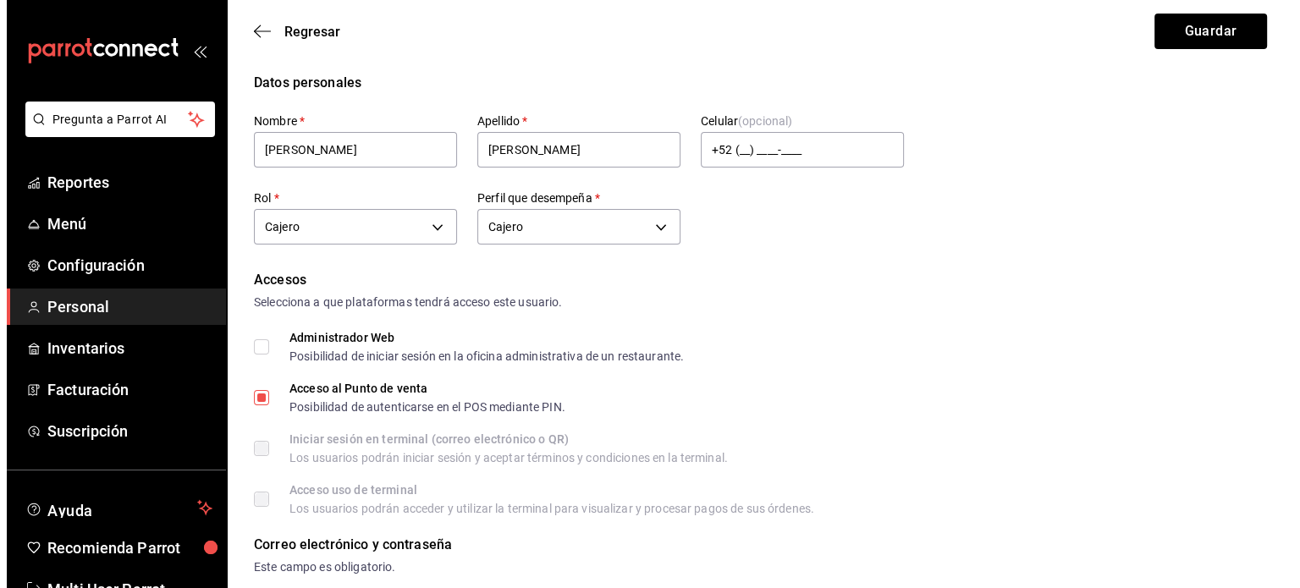
scroll to position [0, 0]
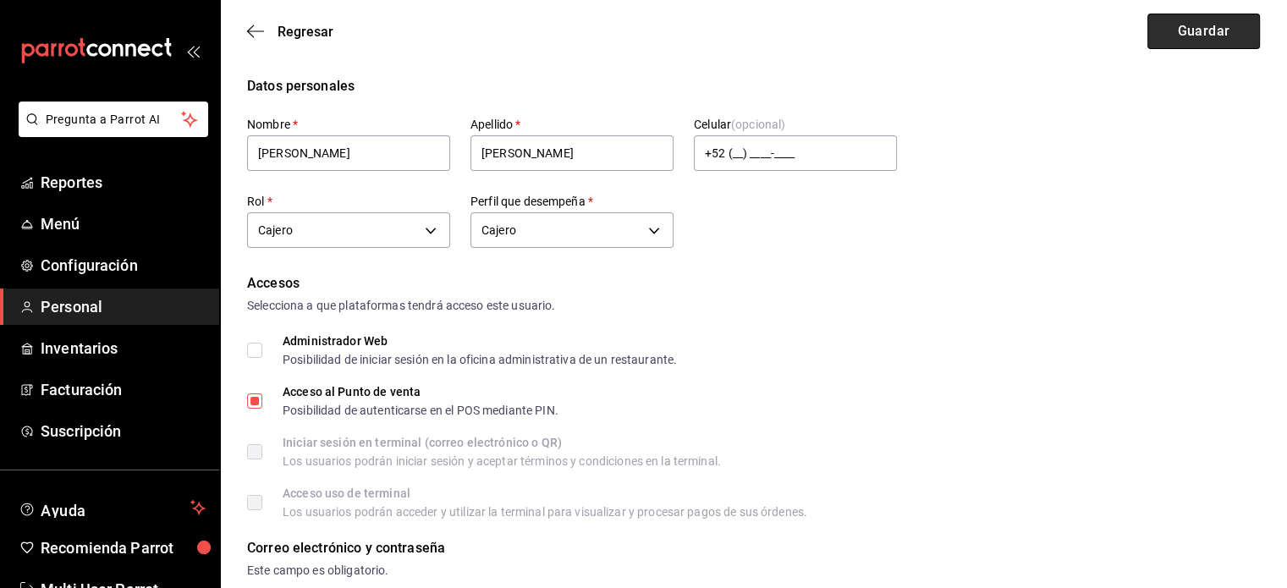
click at [1211, 30] on button "Guardar" at bounding box center [1203, 32] width 113 height 36
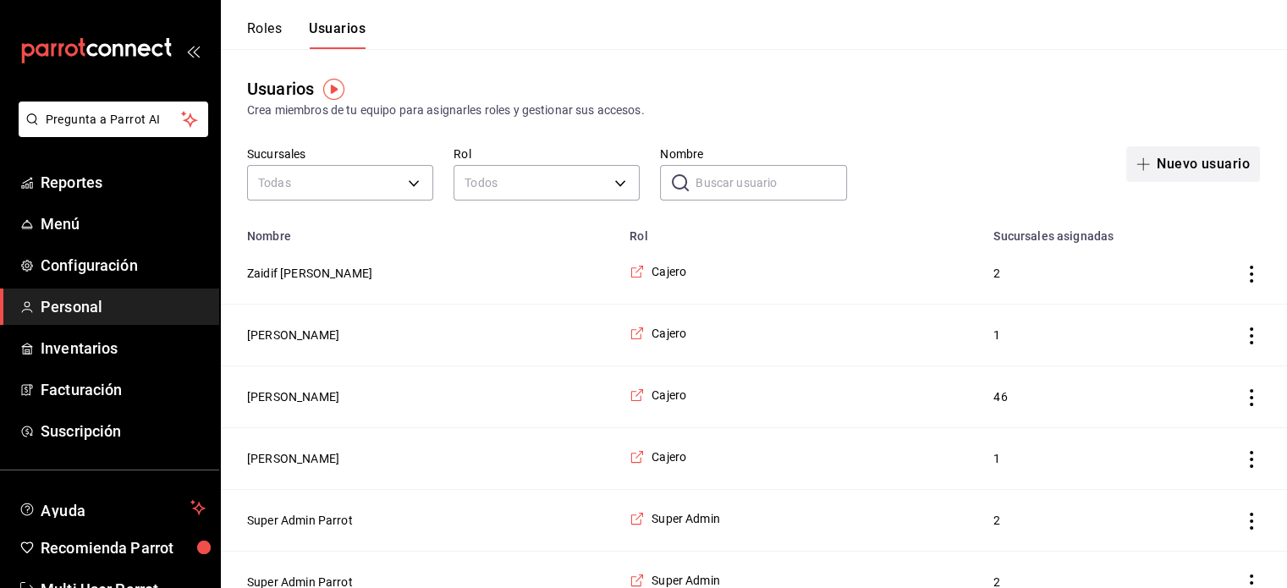
click at [1174, 174] on button "Nuevo usuario" at bounding box center [1193, 164] width 134 height 36
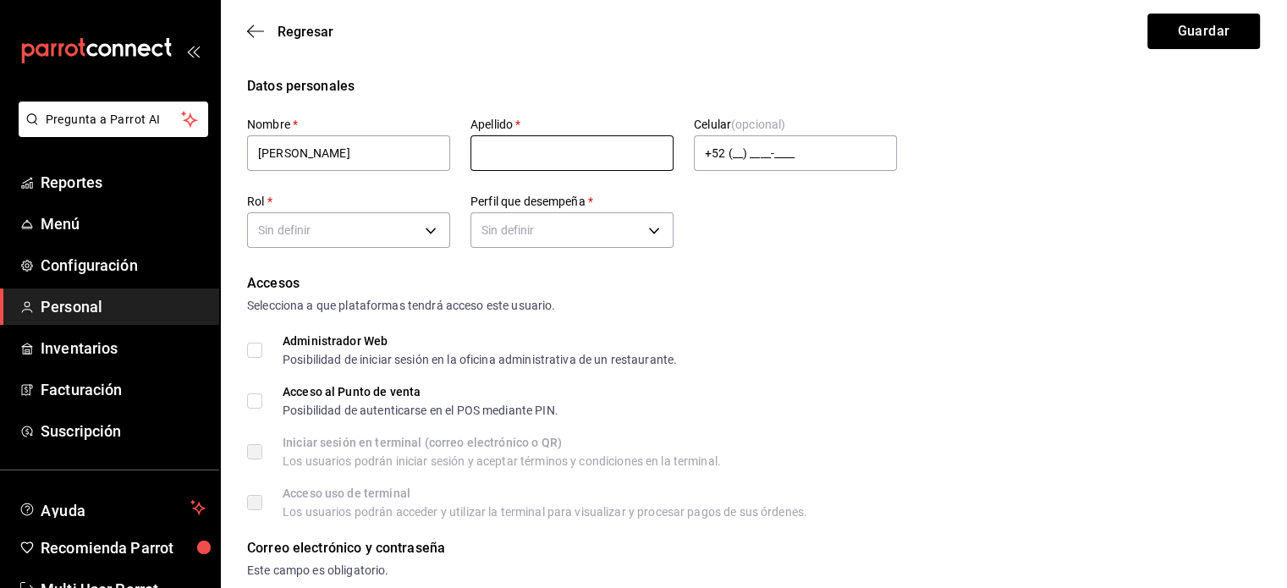
type input "[PERSON_NAME]"
click at [526, 158] on input "text" at bounding box center [571, 153] width 203 height 36
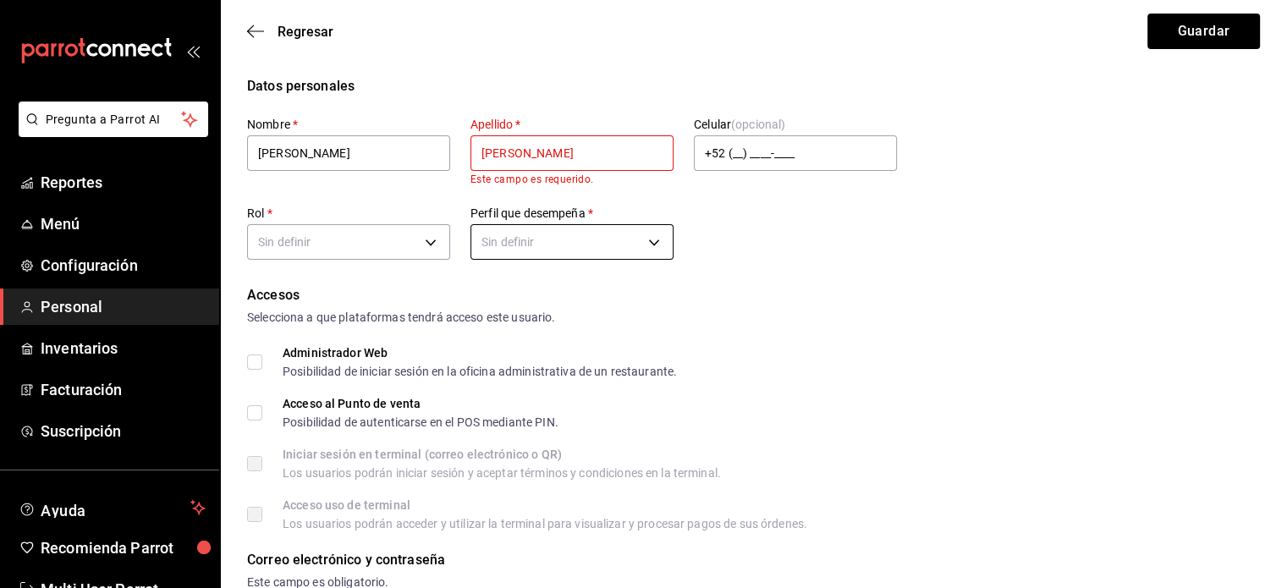
type input "[PERSON_NAME]"
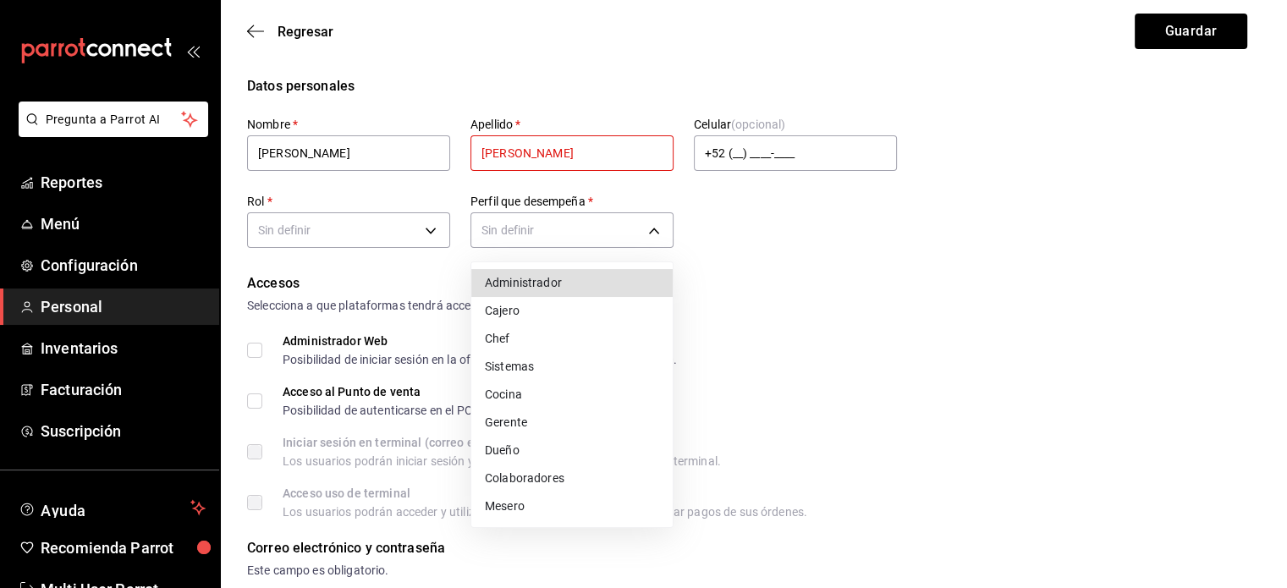
drag, startPoint x: 477, startPoint y: 246, endPoint x: 448, endPoint y: 247, distance: 29.6
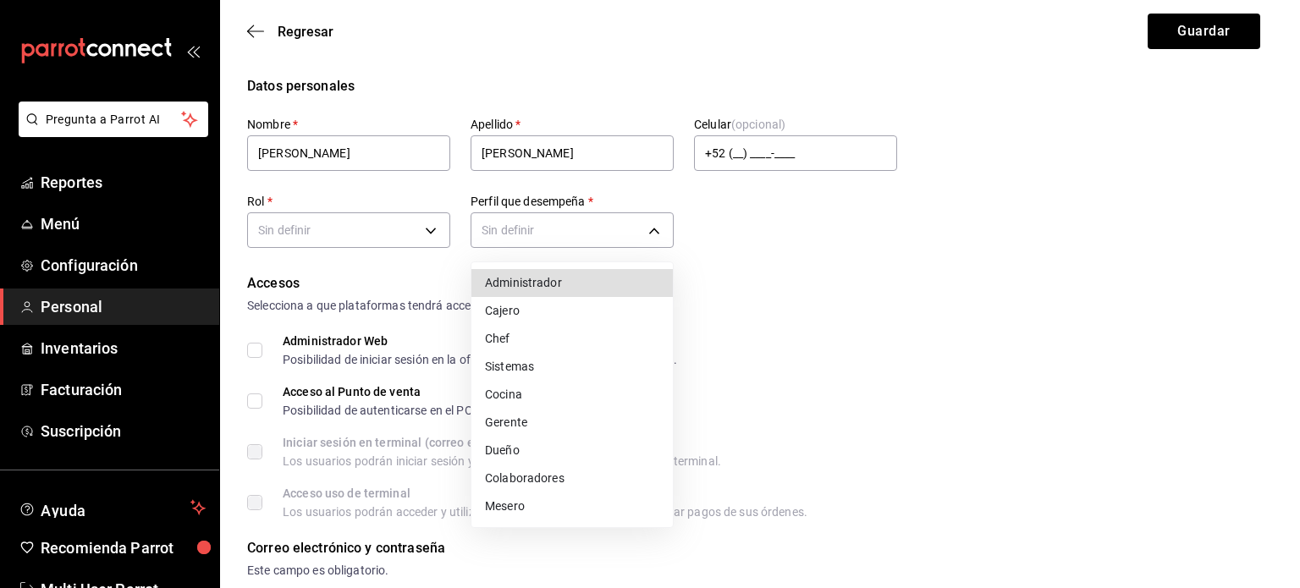
click at [430, 244] on div at bounding box center [650, 294] width 1300 height 588
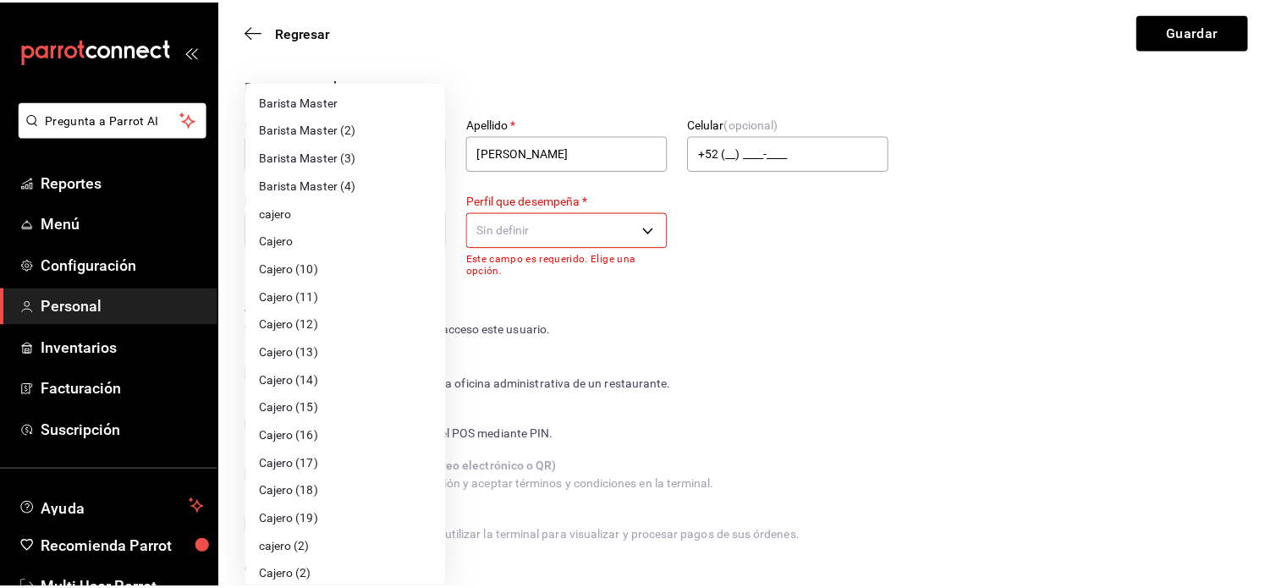
scroll to position [253, 0]
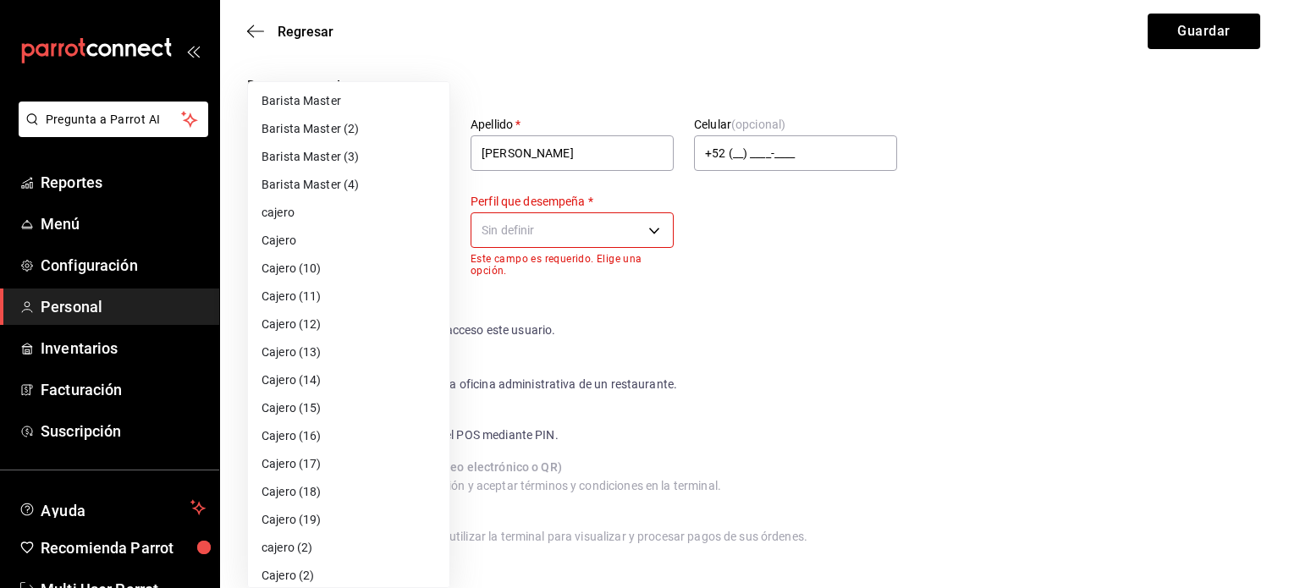
click at [379, 207] on li "cajero" at bounding box center [348, 213] width 201 height 28
type input "6010e870-88c9-4b3a-91b9-ebf868a04b03"
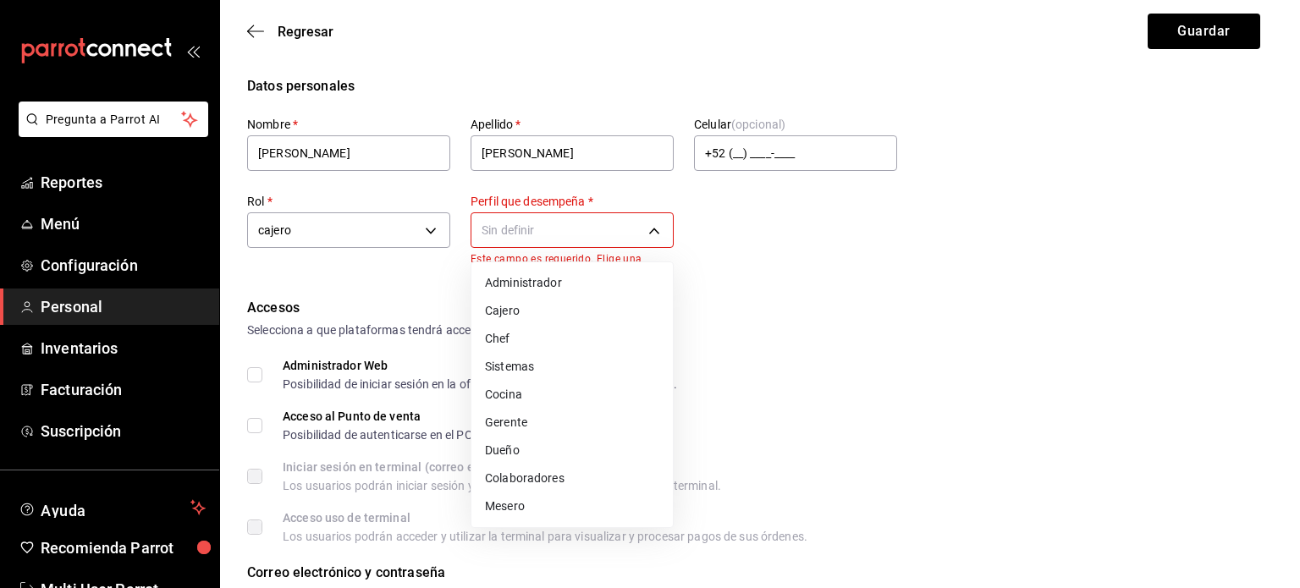
click at [569, 308] on li "Cajero" at bounding box center [571, 311] width 201 height 28
type input "CASHIER"
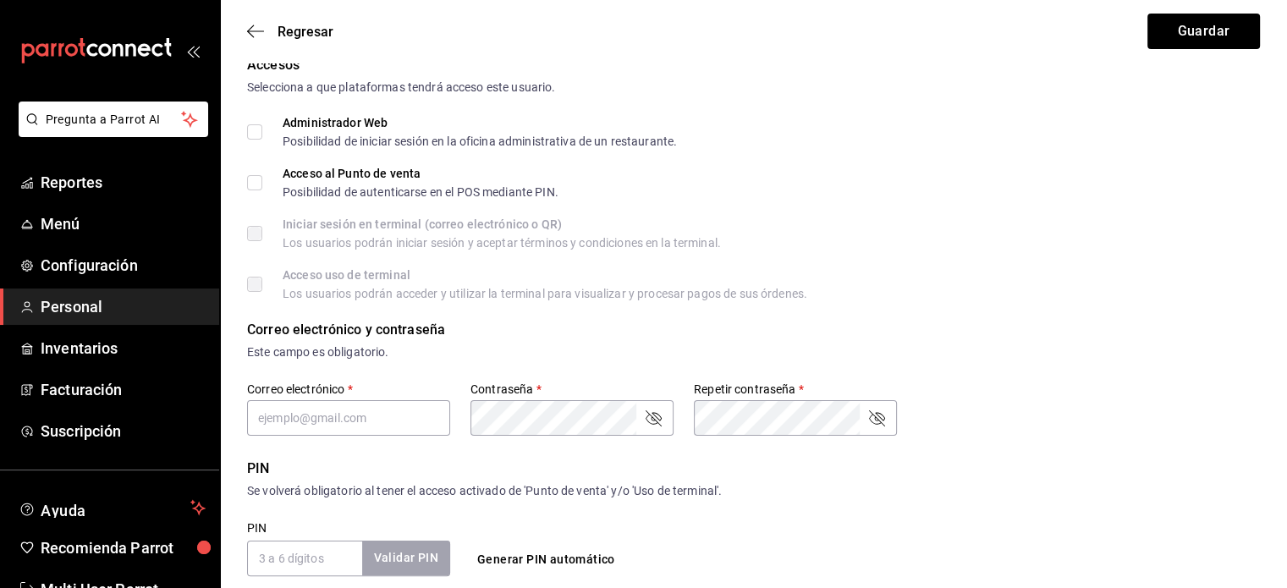
scroll to position [244, 0]
click at [355, 173] on div "Accesos Selecciona a que plataformas tendrá acceso este usuario. Administrador …" at bounding box center [753, 176] width 1013 height 245
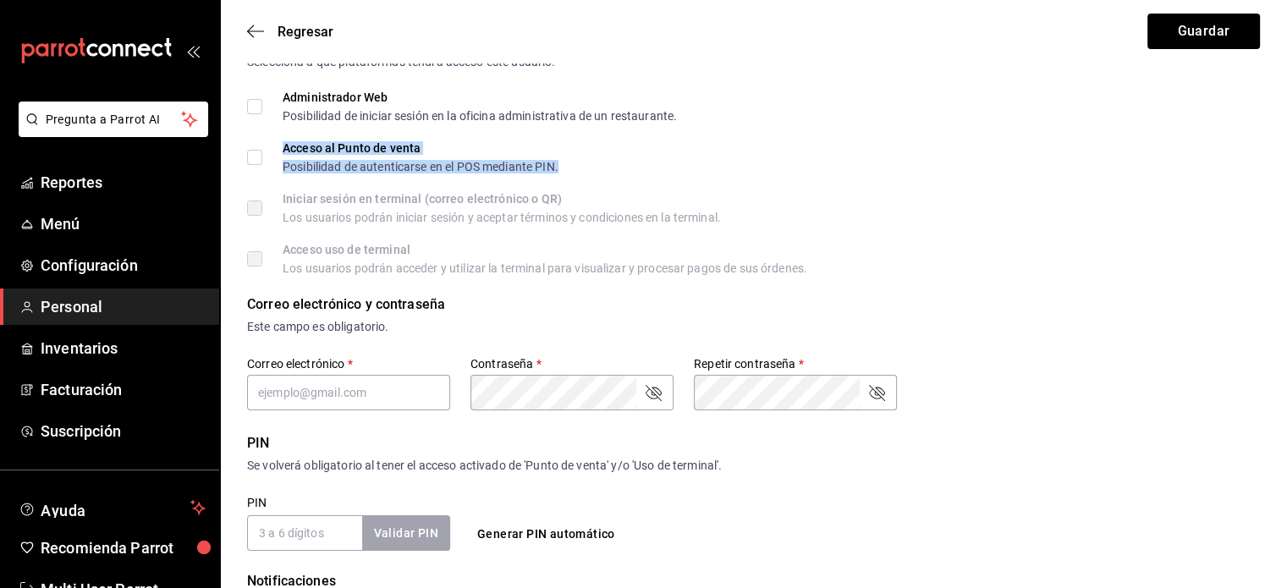
click at [263, 157] on span "Acceso al Punto de venta Posibilidad de autenticarse en el POS mediante PIN." at bounding box center [410, 157] width 296 height 30
click at [262, 157] on input "Acceso al Punto de venta Posibilidad de autenticarse en el POS mediante PIN." at bounding box center [254, 157] width 15 height 15
checkbox input "true"
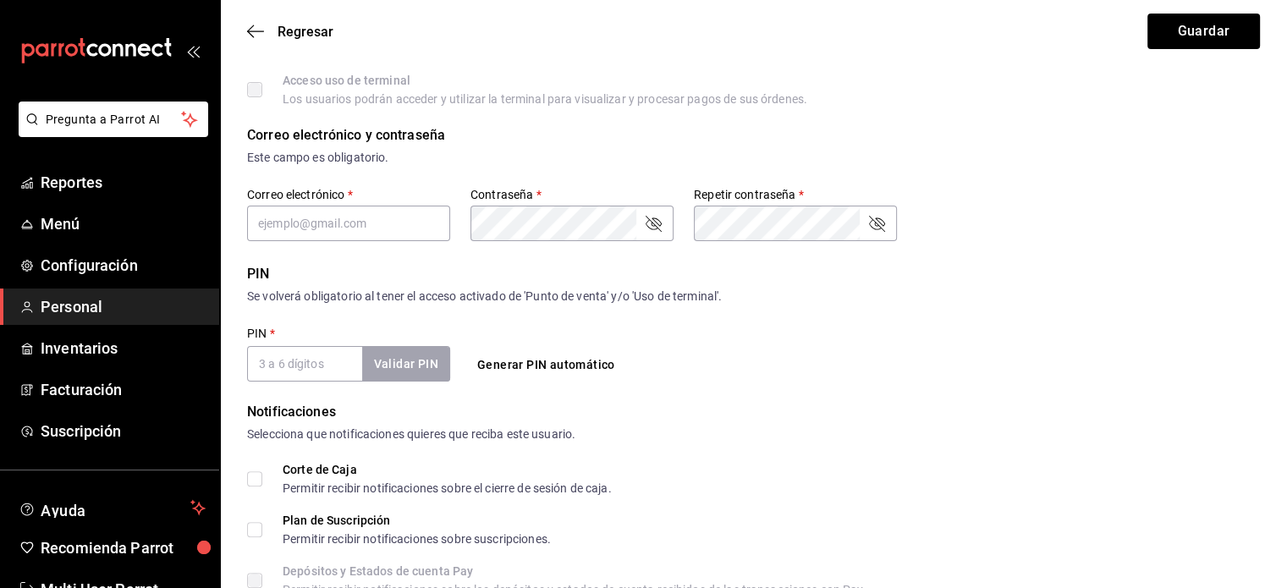
click at [318, 357] on input "PIN   *" at bounding box center [304, 364] width 115 height 36
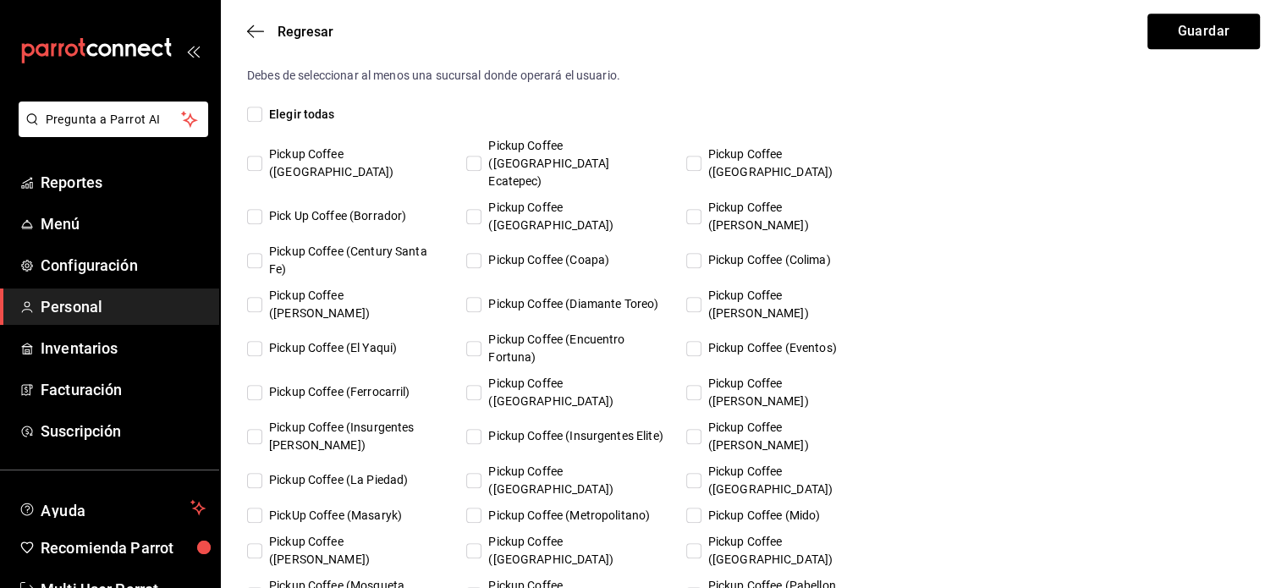
type input "9069"
click at [691, 521] on div "Pickup Coffee (Alamedas) Pickup Coffee ([GEOGRAPHIC_DATA] Ecatepec) Pickup Coff…" at bounding box center [572, 485] width 650 height 696
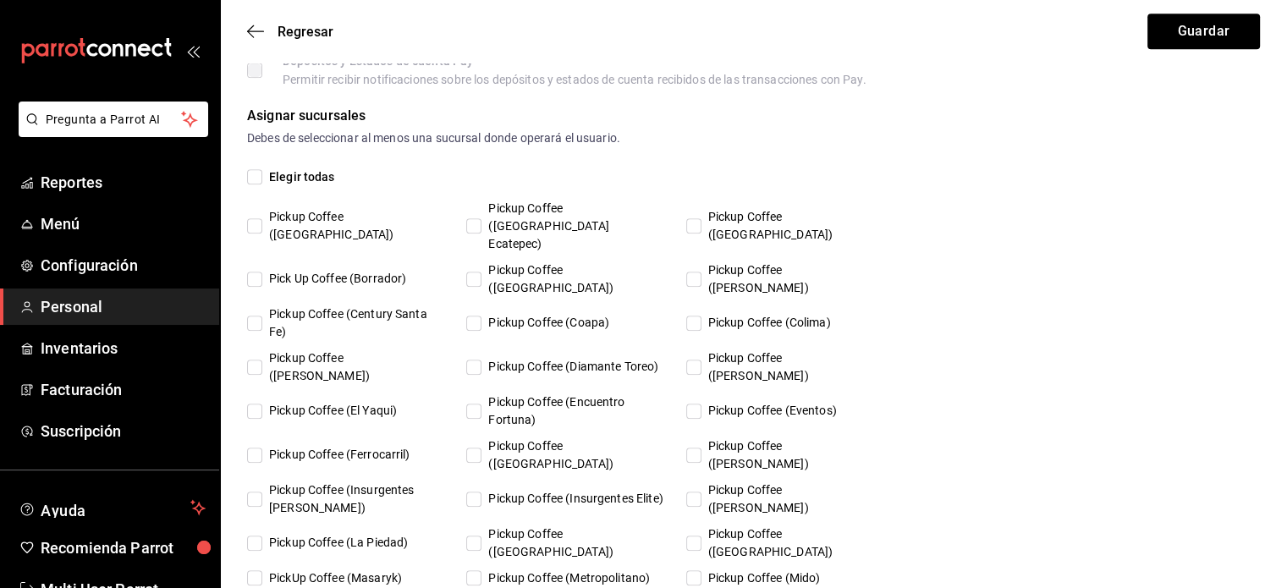
scroll to position [922, 0]
checkbox input "true"
click at [1171, 34] on button "Guardar" at bounding box center [1203, 32] width 113 height 36
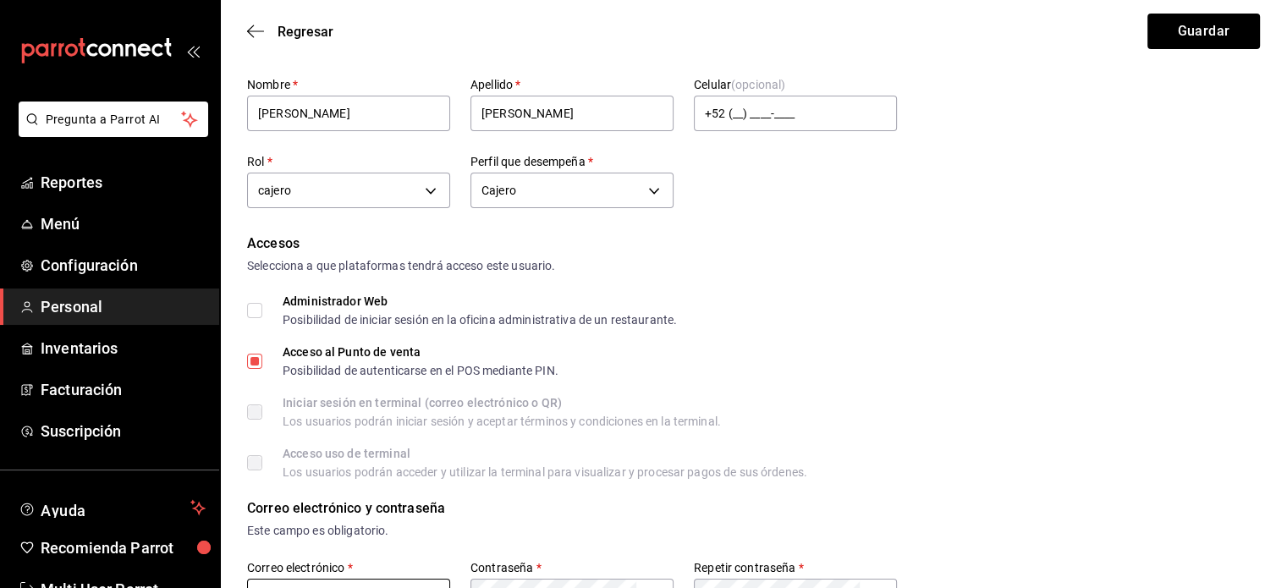
scroll to position [0, 0]
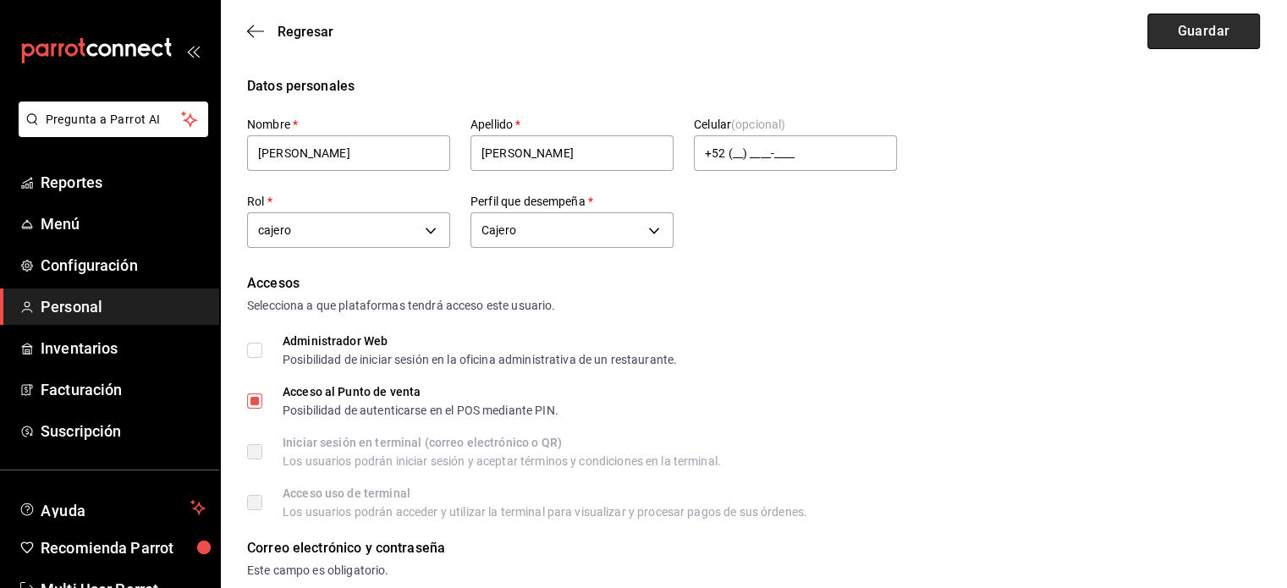
click at [1185, 22] on button "Guardar" at bounding box center [1203, 32] width 113 height 36
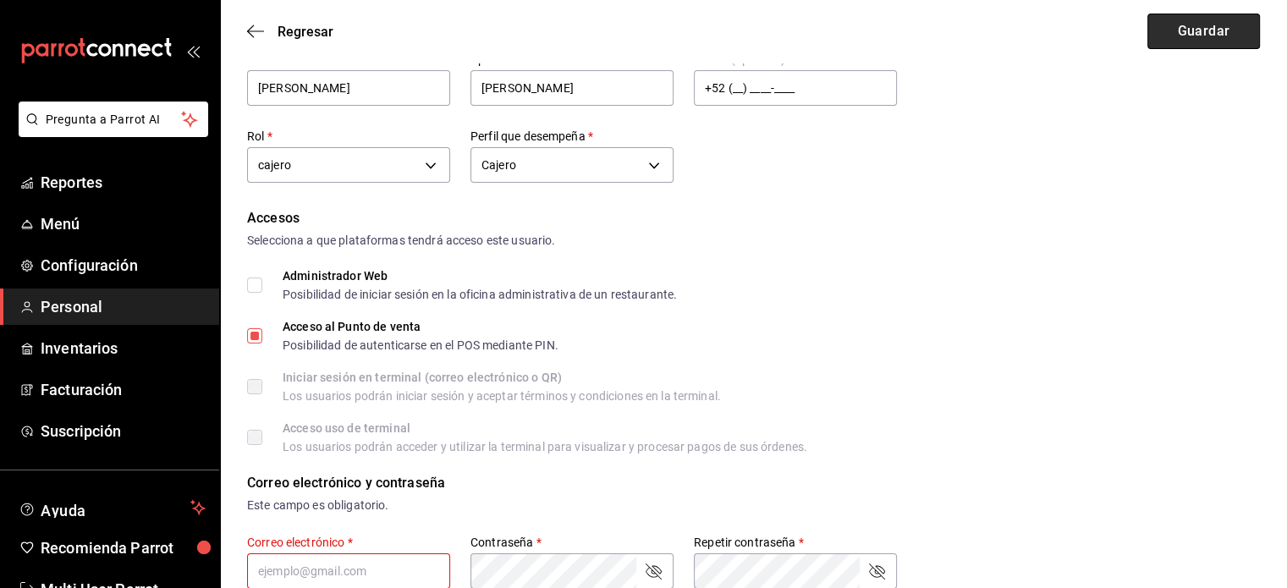
scroll to position [65, 0]
click at [1184, 23] on button "Guardar" at bounding box center [1203, 32] width 113 height 36
click at [1178, 25] on button "Guardar" at bounding box center [1203, 32] width 113 height 36
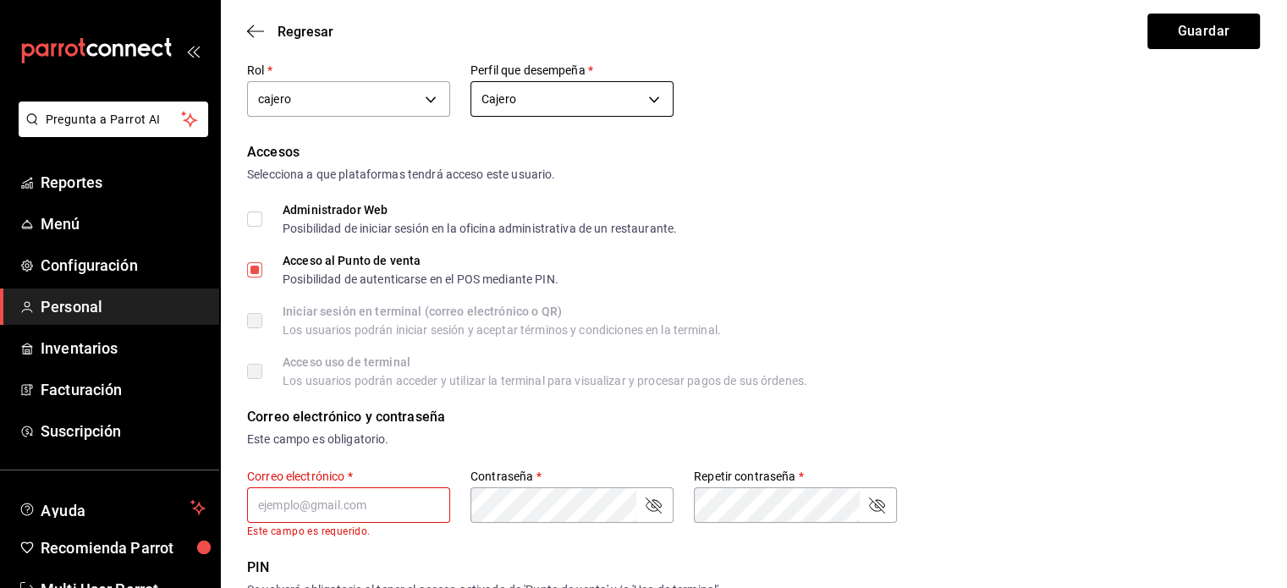
scroll to position [130, 0]
type input "[EMAIL_ADDRESS][DOMAIN_NAME]"
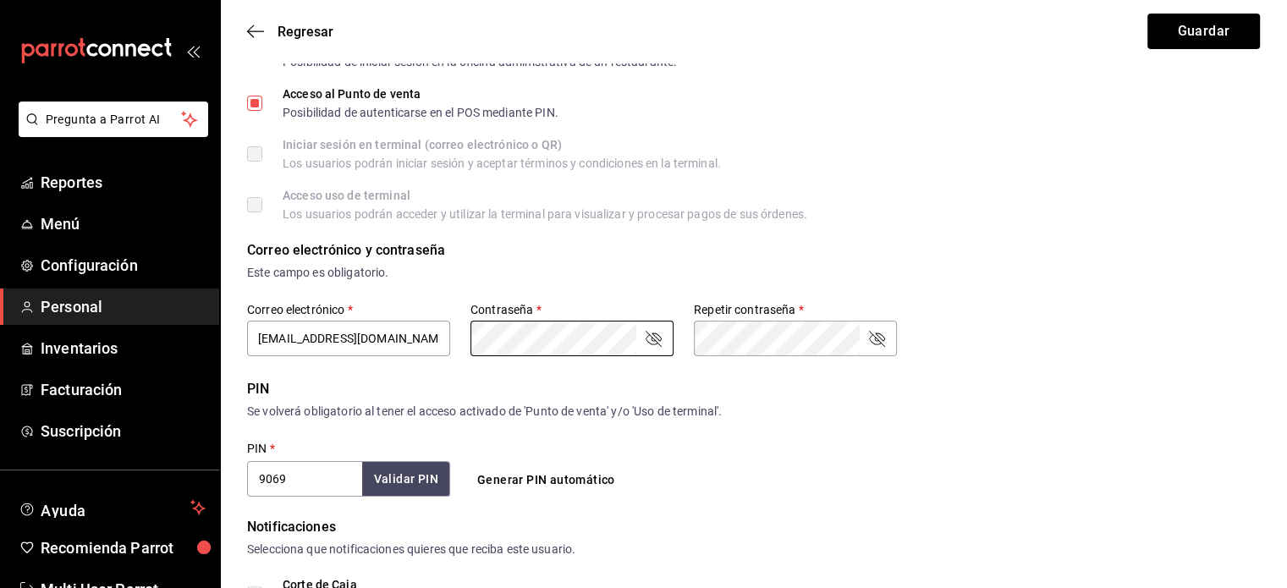
scroll to position [299, 0]
click at [657, 341] on icon "passwordField" at bounding box center [654, 338] width 16 height 16
click at [876, 337] on icon "passwordField" at bounding box center [876, 337] width 20 height 20
click at [1194, 23] on button "Guardar" at bounding box center [1203, 32] width 113 height 36
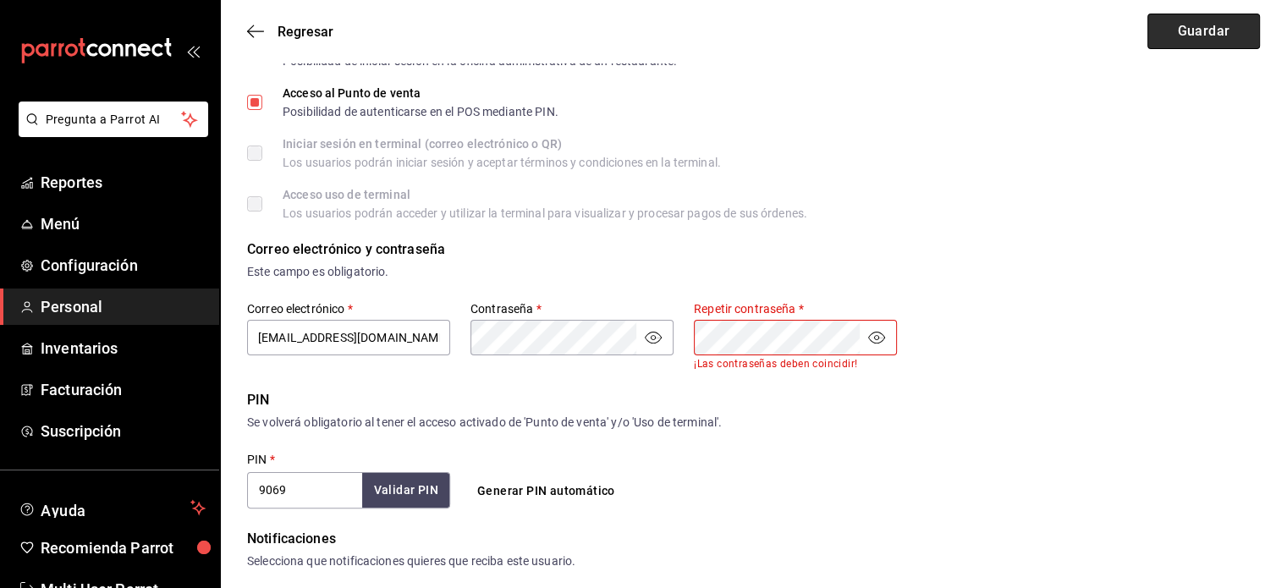
click at [1216, 28] on button "Guardar" at bounding box center [1203, 32] width 113 height 36
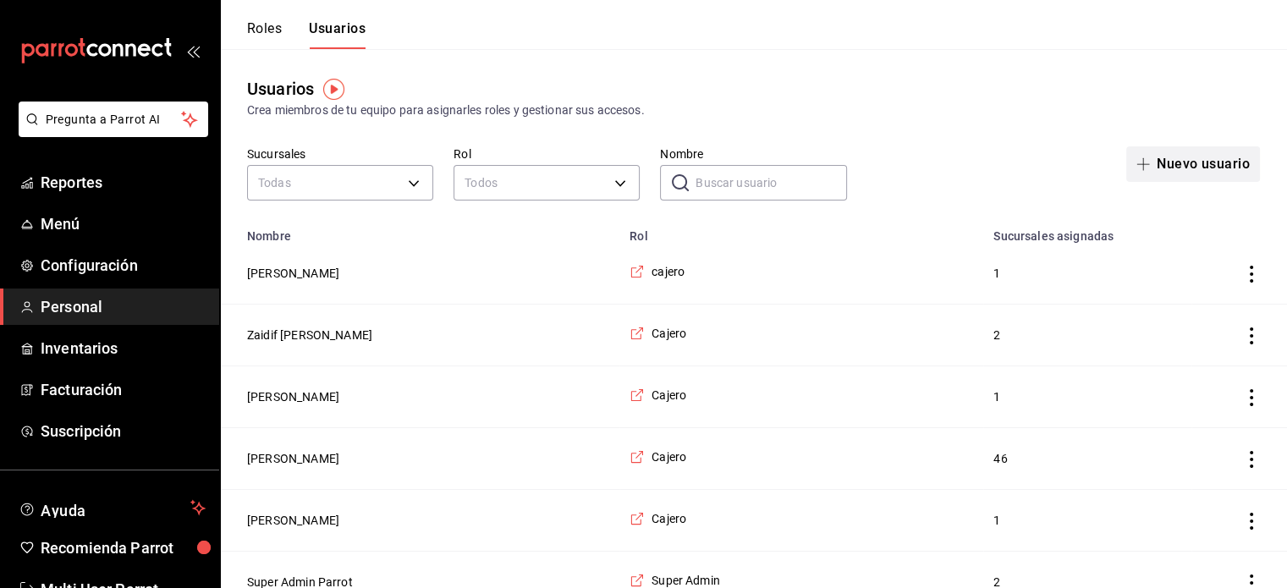
click at [1194, 155] on button "Nuevo usuario" at bounding box center [1193, 164] width 134 height 36
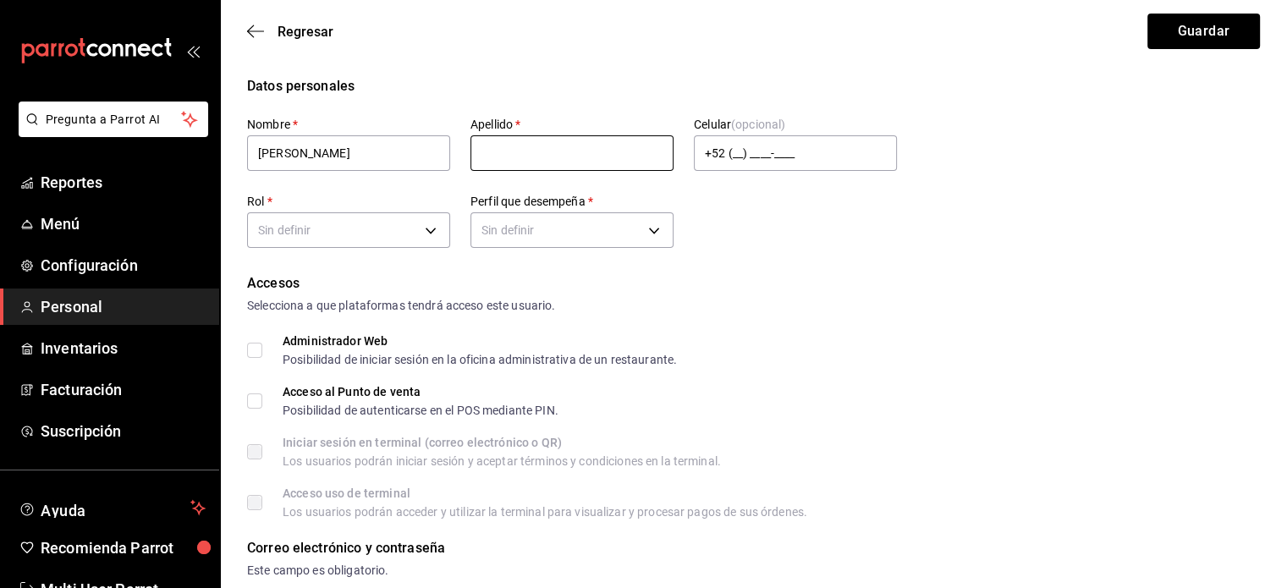
type input "[PERSON_NAME]"
click at [508, 155] on input "text" at bounding box center [571, 153] width 203 height 36
type input "[PERSON_NAME]"
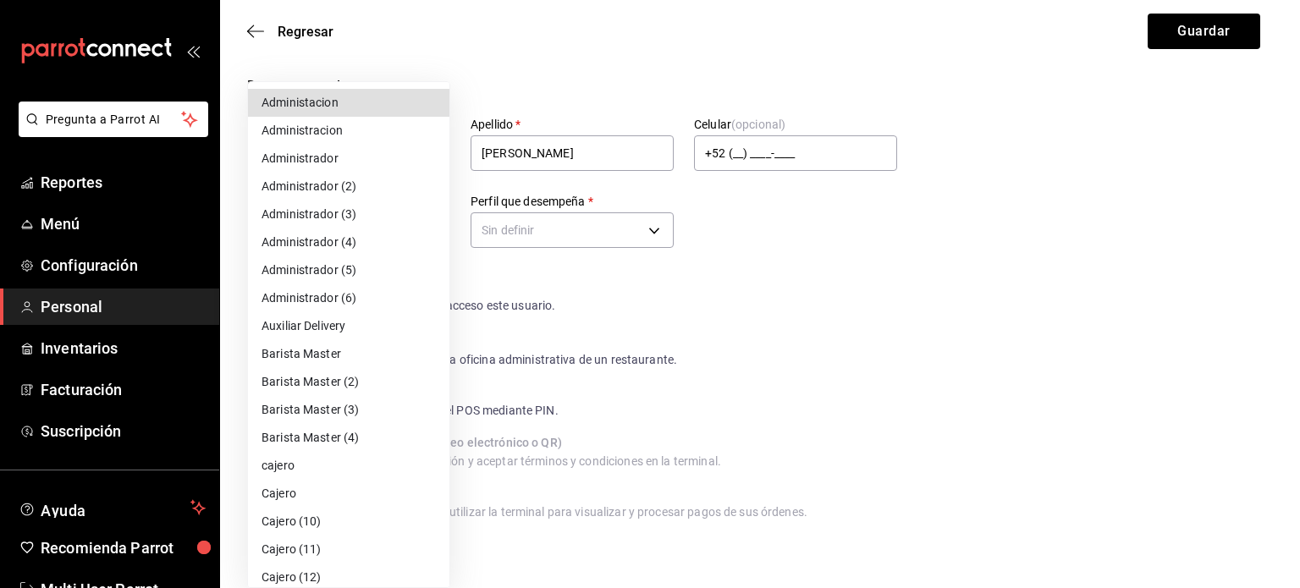
click at [365, 466] on li "cajero" at bounding box center [348, 466] width 201 height 28
type input "6010e870-88c9-4b3a-91b9-ebf868a04b03"
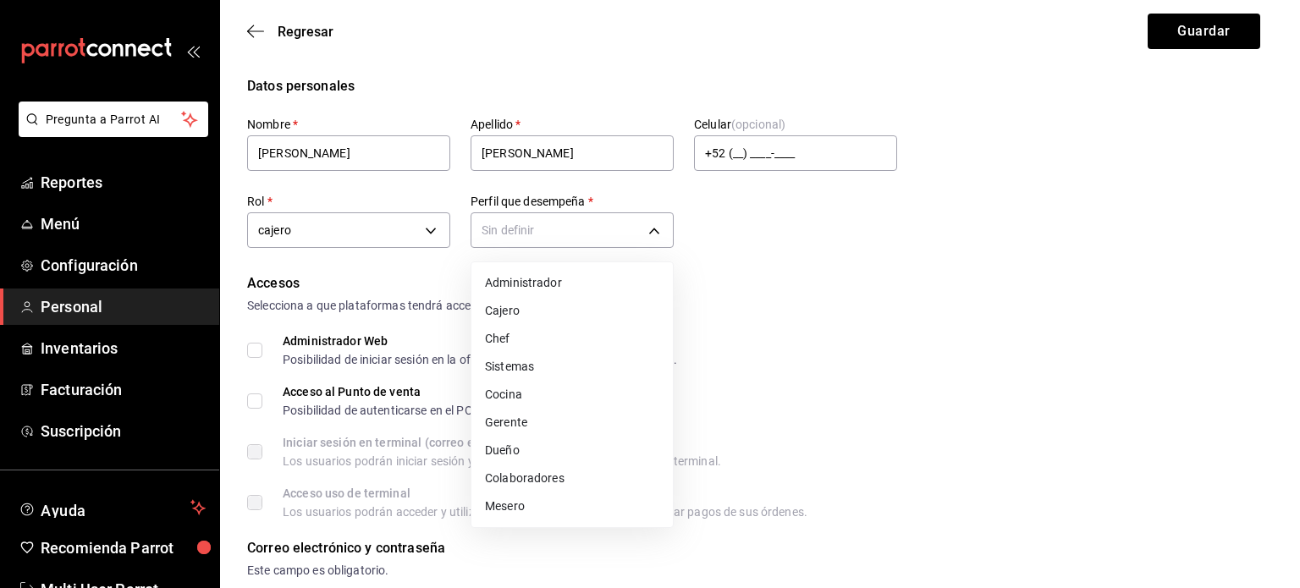
click at [573, 318] on li "Cajero" at bounding box center [571, 311] width 201 height 28
type input "CASHIER"
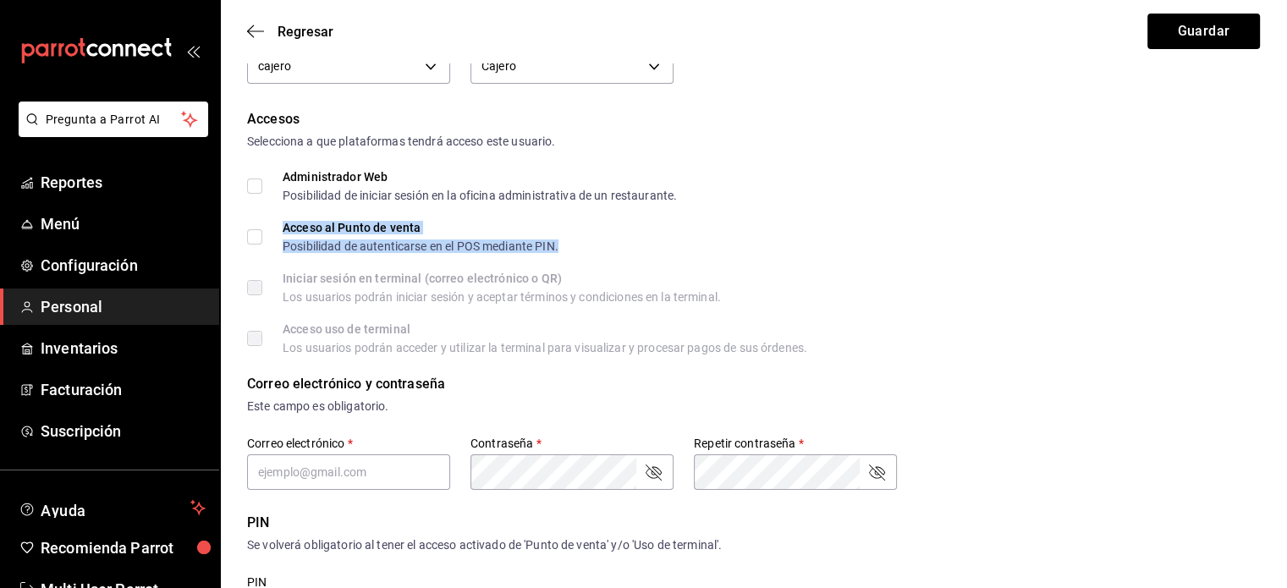
click at [373, 245] on div "Posibilidad de autenticarse en el POS mediante PIN." at bounding box center [421, 246] width 276 height 12
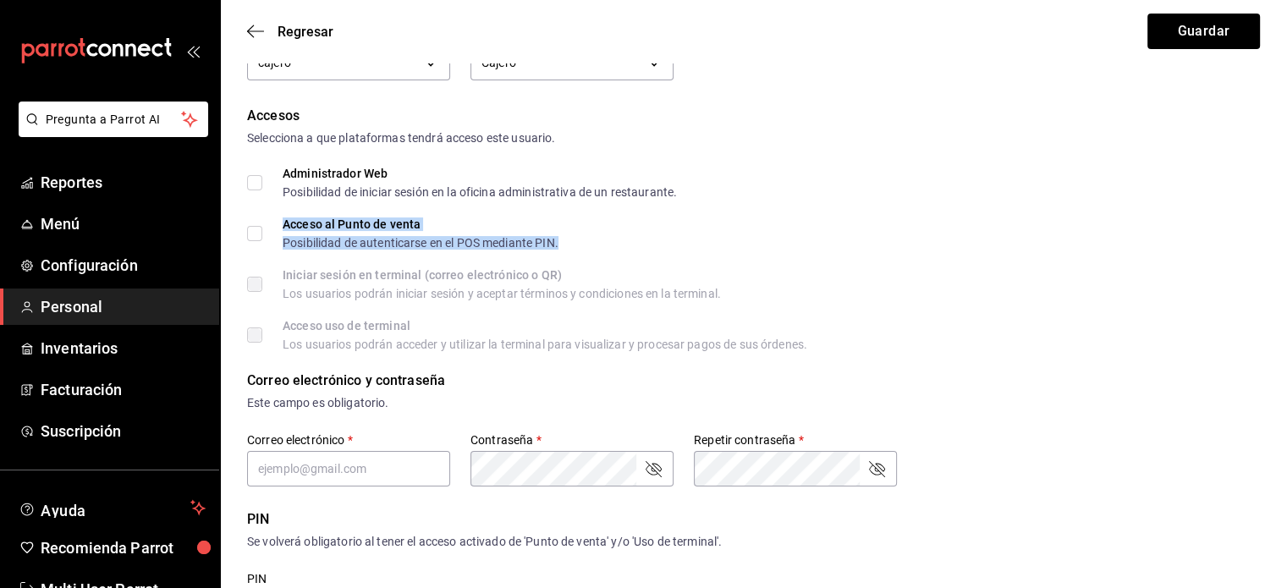
click at [260, 229] on input "Acceso al Punto de venta Posibilidad de autenticarse en el POS mediante PIN." at bounding box center [254, 233] width 15 height 15
checkbox input "true"
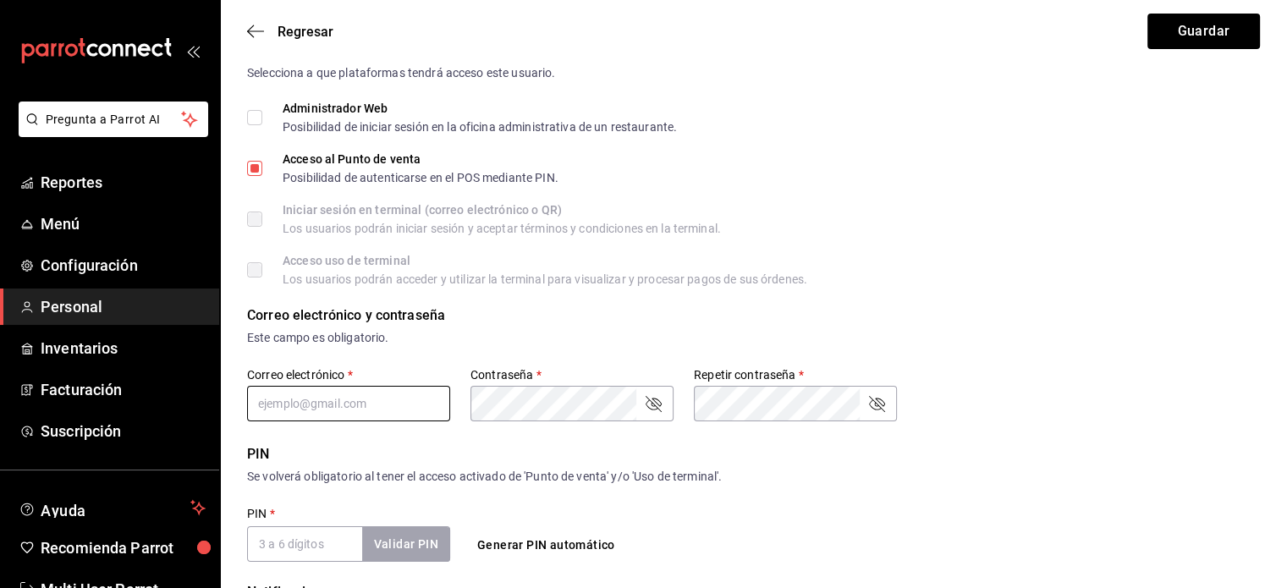
click at [328, 408] on input "text" at bounding box center [348, 404] width 203 height 36
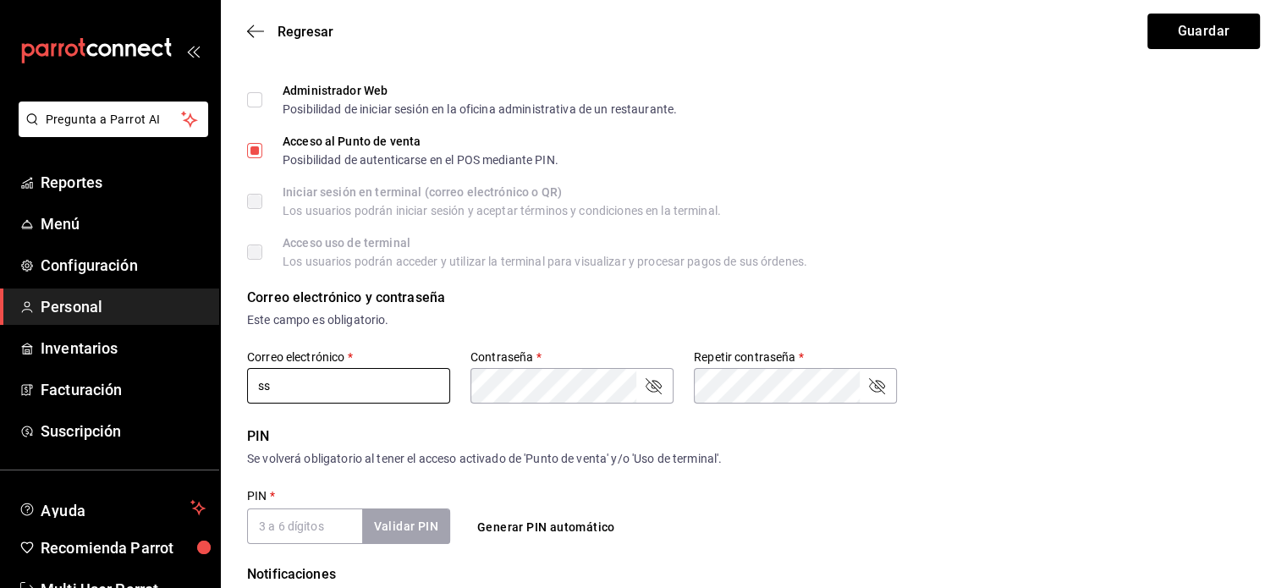
scroll to position [250, 0]
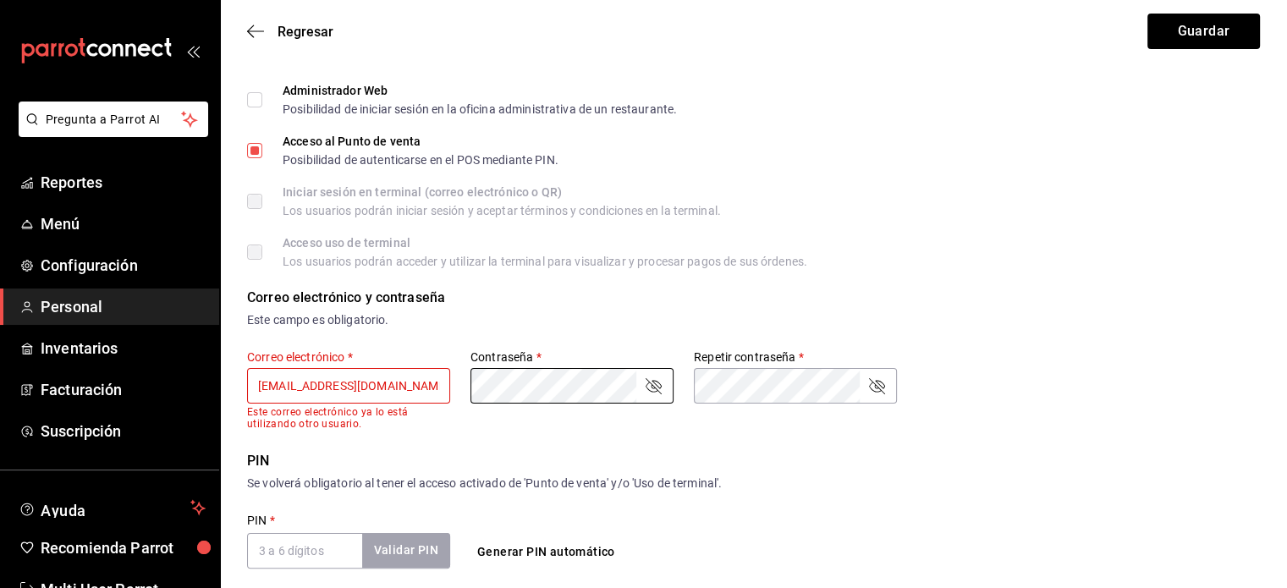
click at [260, 378] on input "[EMAIL_ADDRESS][DOMAIN_NAME]" at bounding box center [348, 386] width 203 height 36
type input "[EMAIL_ADDRESS][DOMAIN_NAME]"
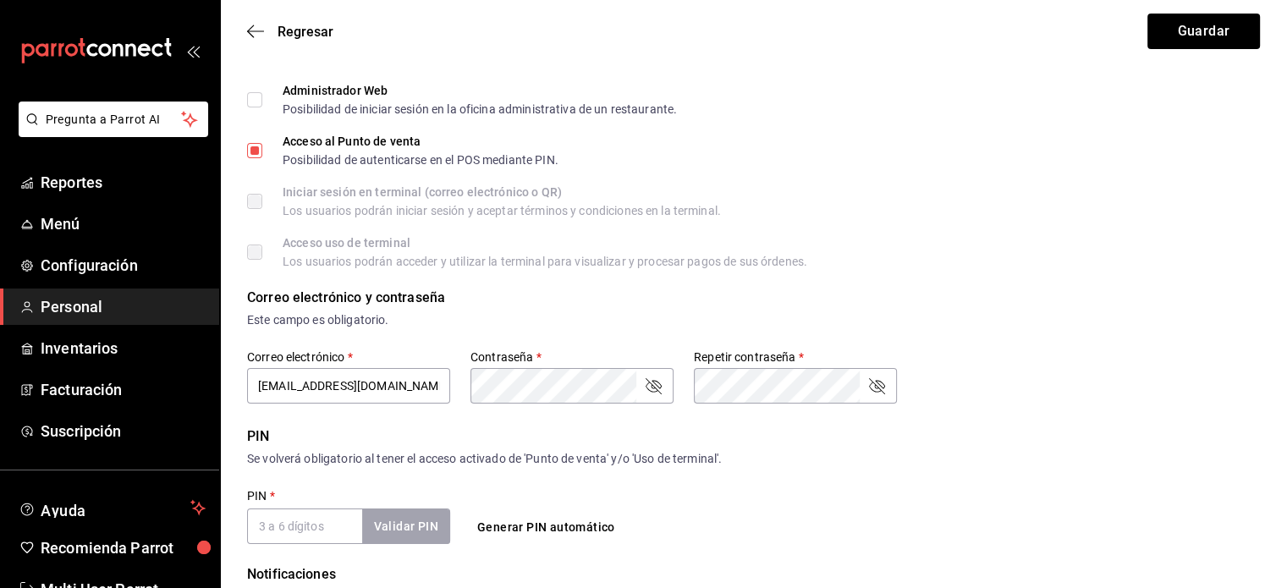
click at [327, 527] on input "PIN   *" at bounding box center [304, 527] width 115 height 36
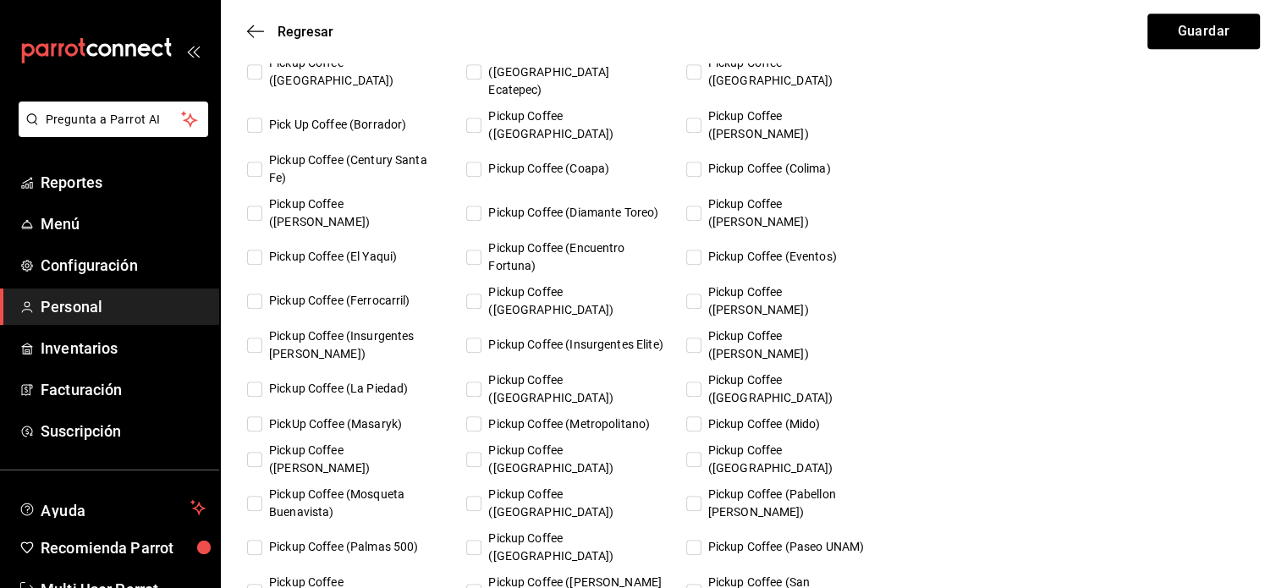
type input "2788"
checkbox input "true"
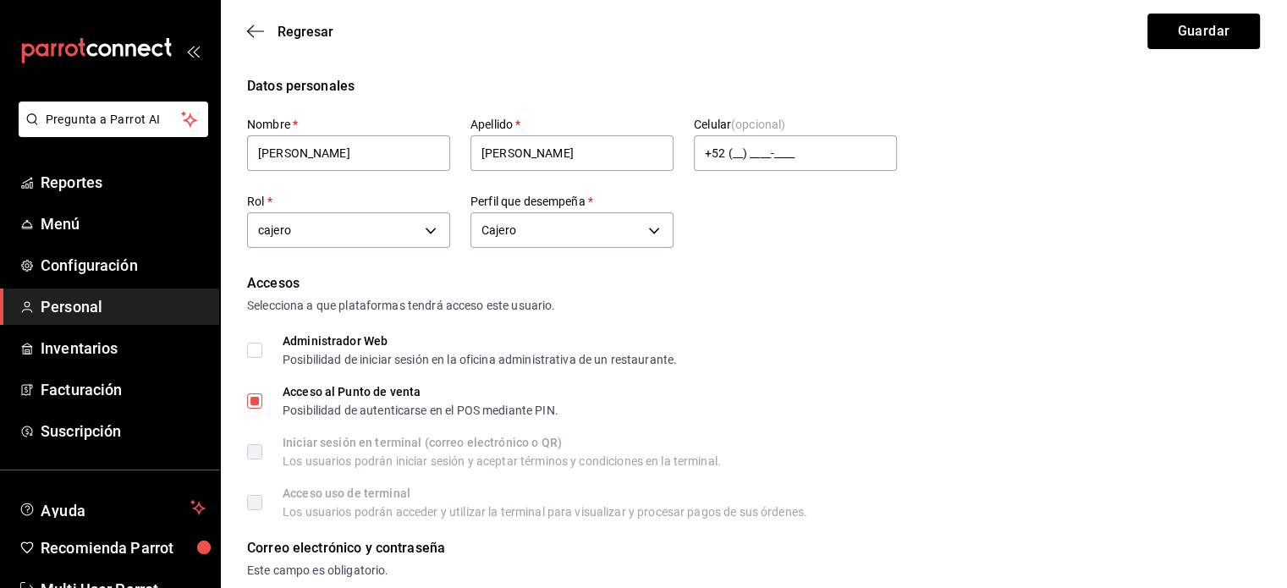
scroll to position [0, 0]
click at [1199, 50] on div "Regresar Guardar" at bounding box center [753, 31] width 1067 height 63
click at [1204, 36] on button "Guardar" at bounding box center [1203, 32] width 113 height 36
